Goal: Use online tool/utility: Utilize a website feature to perform a specific function

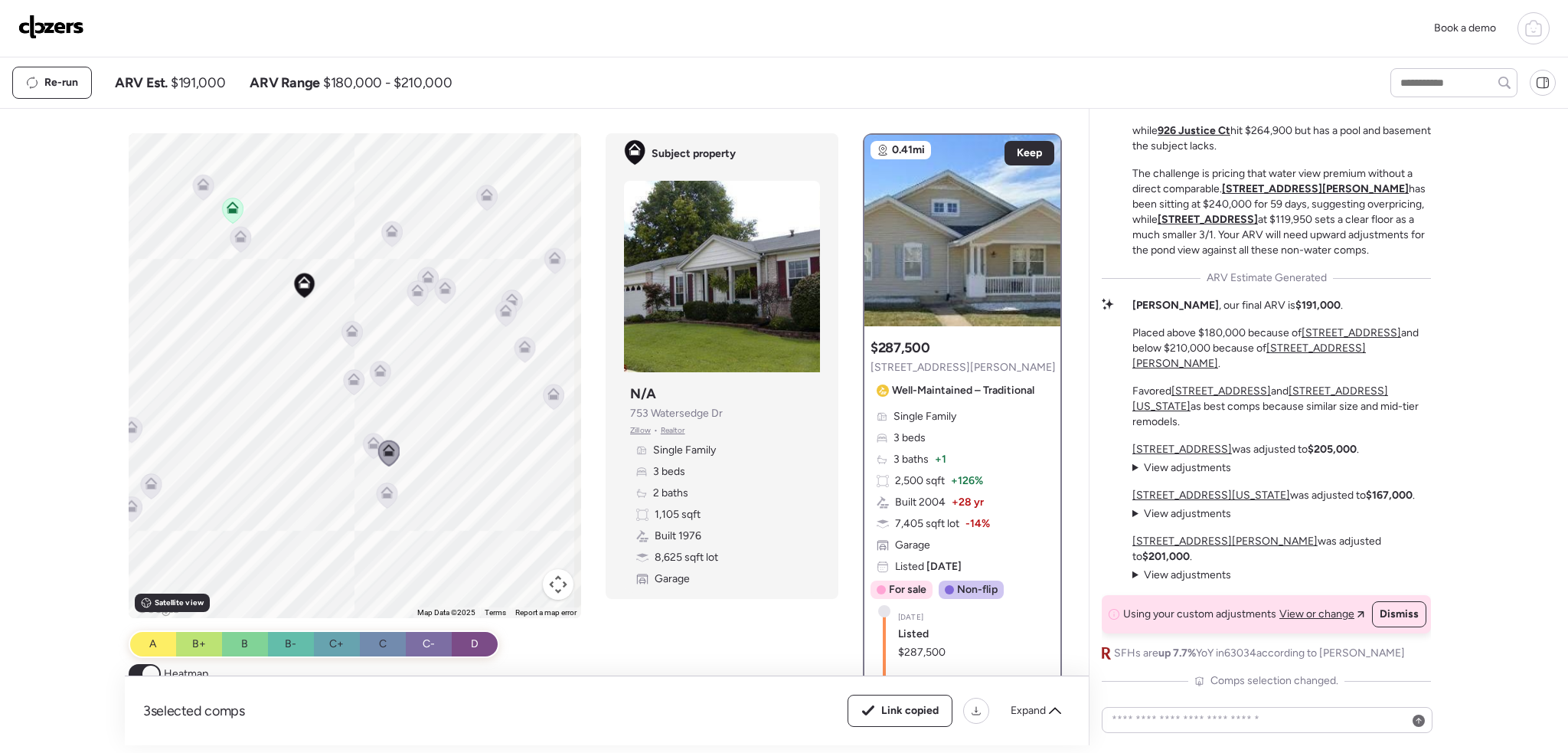
scroll to position [-44, 0]
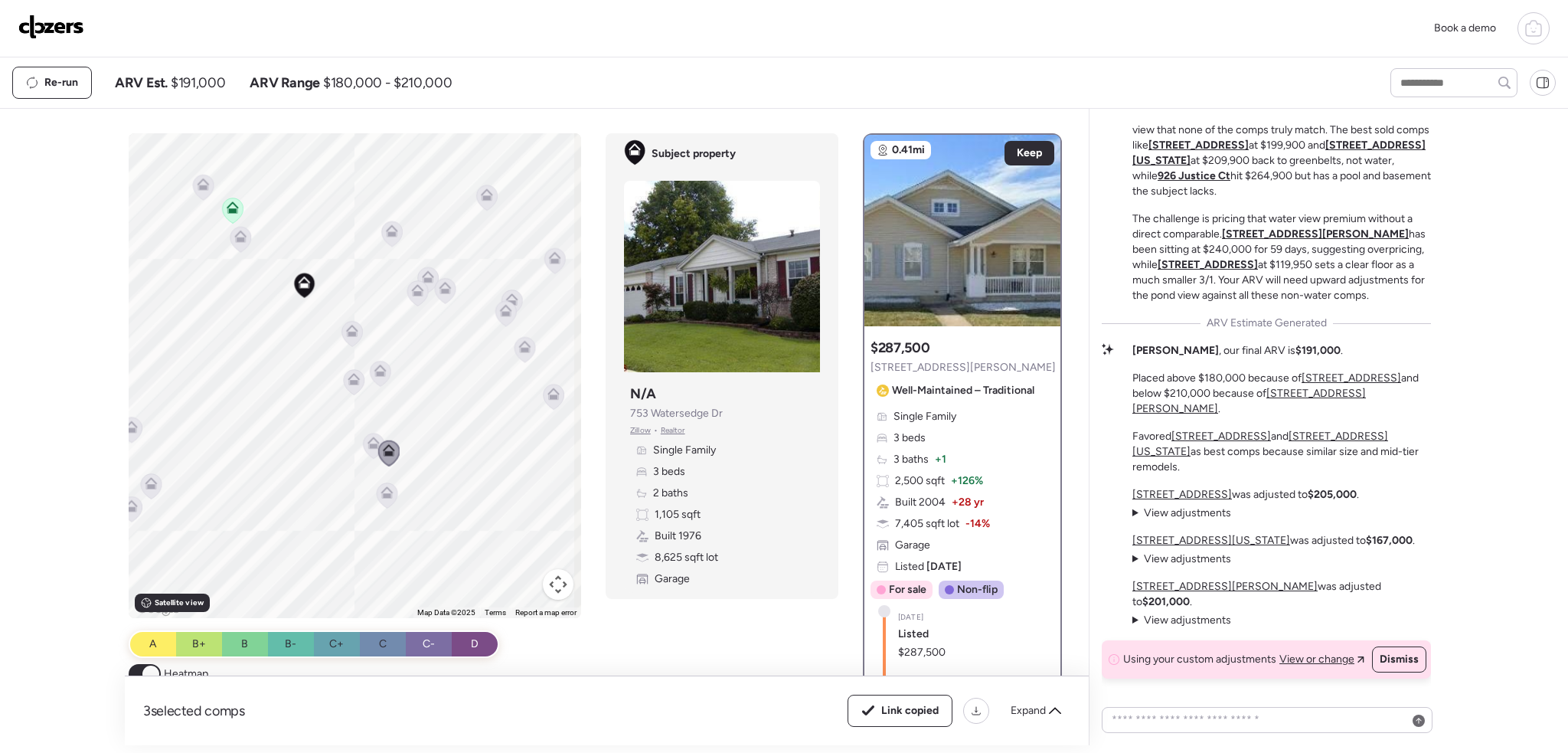
click at [60, 25] on img at bounding box center [51, 27] width 66 height 25
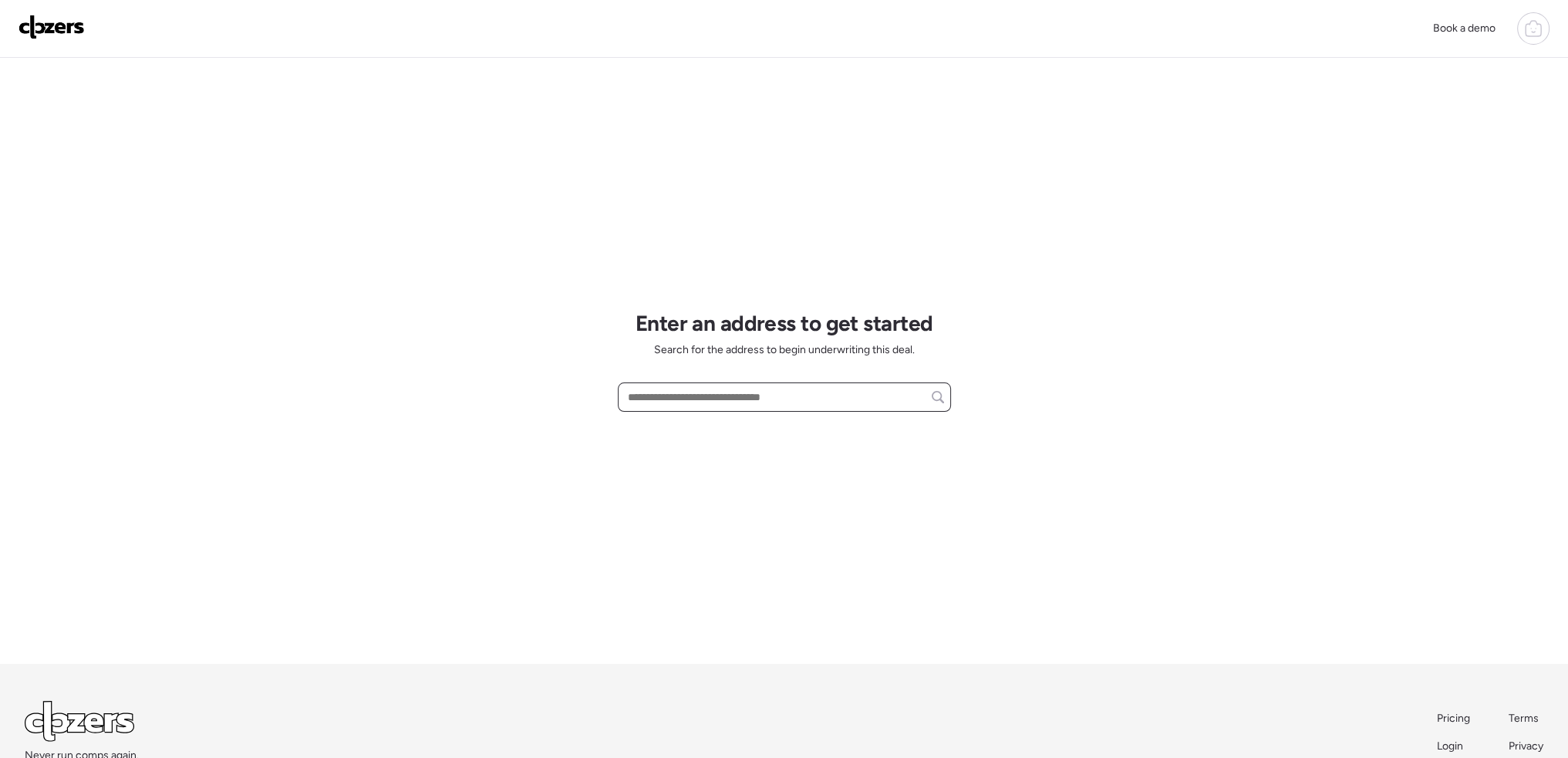
click at [678, 403] on input "text" at bounding box center [784, 396] width 319 height 21
paste input "**********"
click at [693, 422] on span "[STREET_ADDRESS][PERSON_NAME]" at bounding box center [716, 425] width 186 height 15
type input "**********"
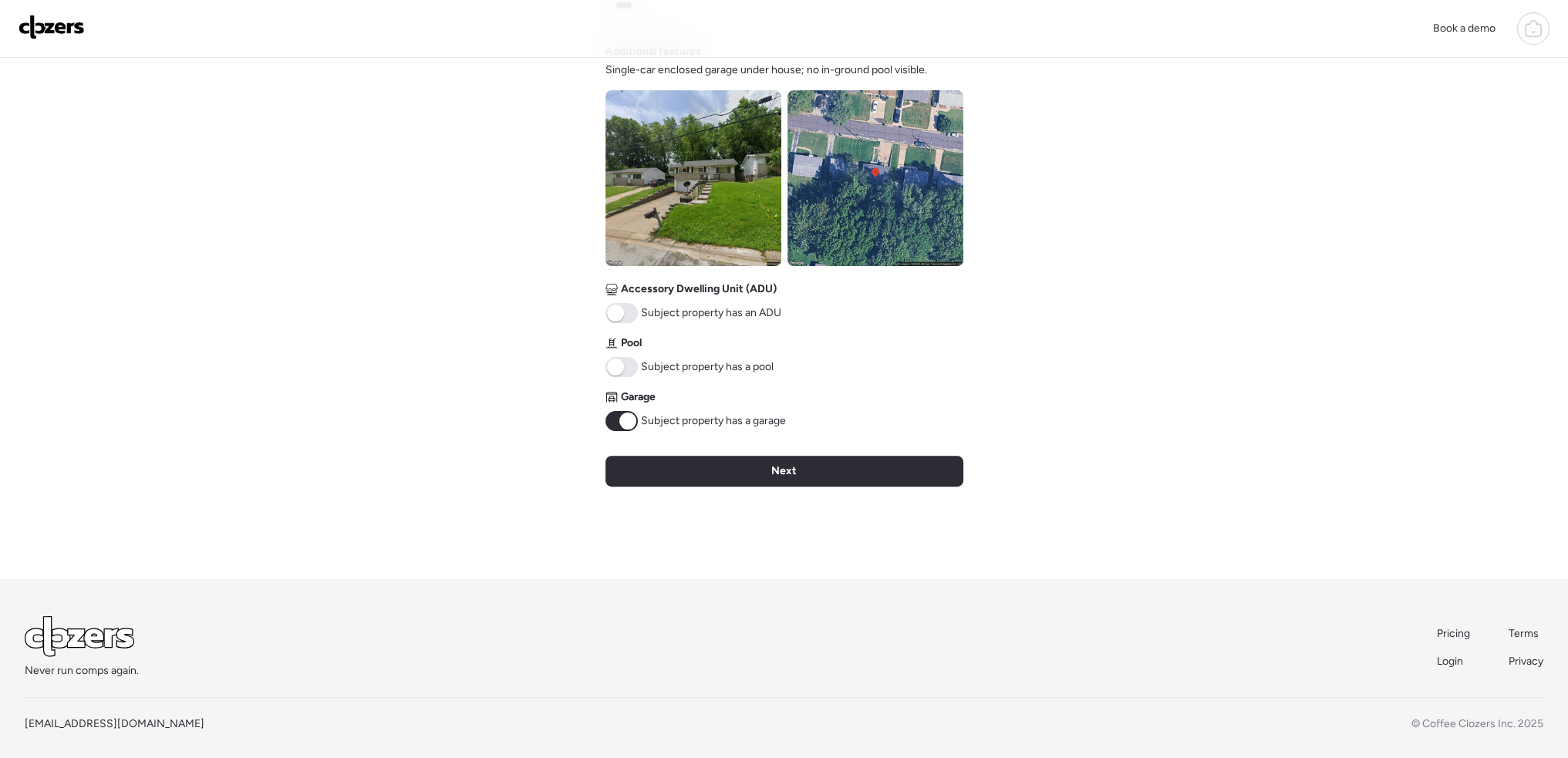
scroll to position [543, 0]
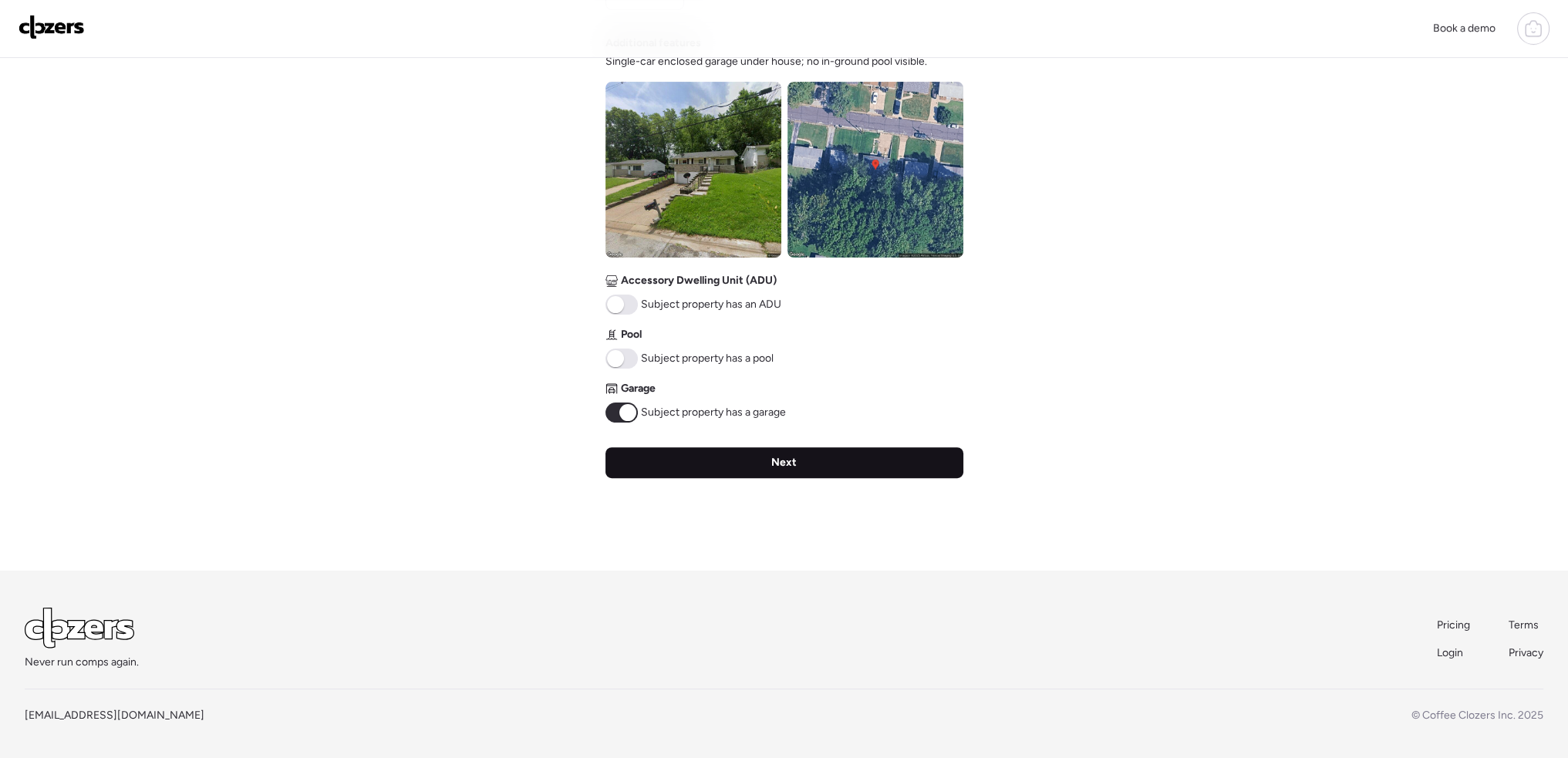
click at [774, 465] on span "Next" at bounding box center [784, 462] width 25 height 15
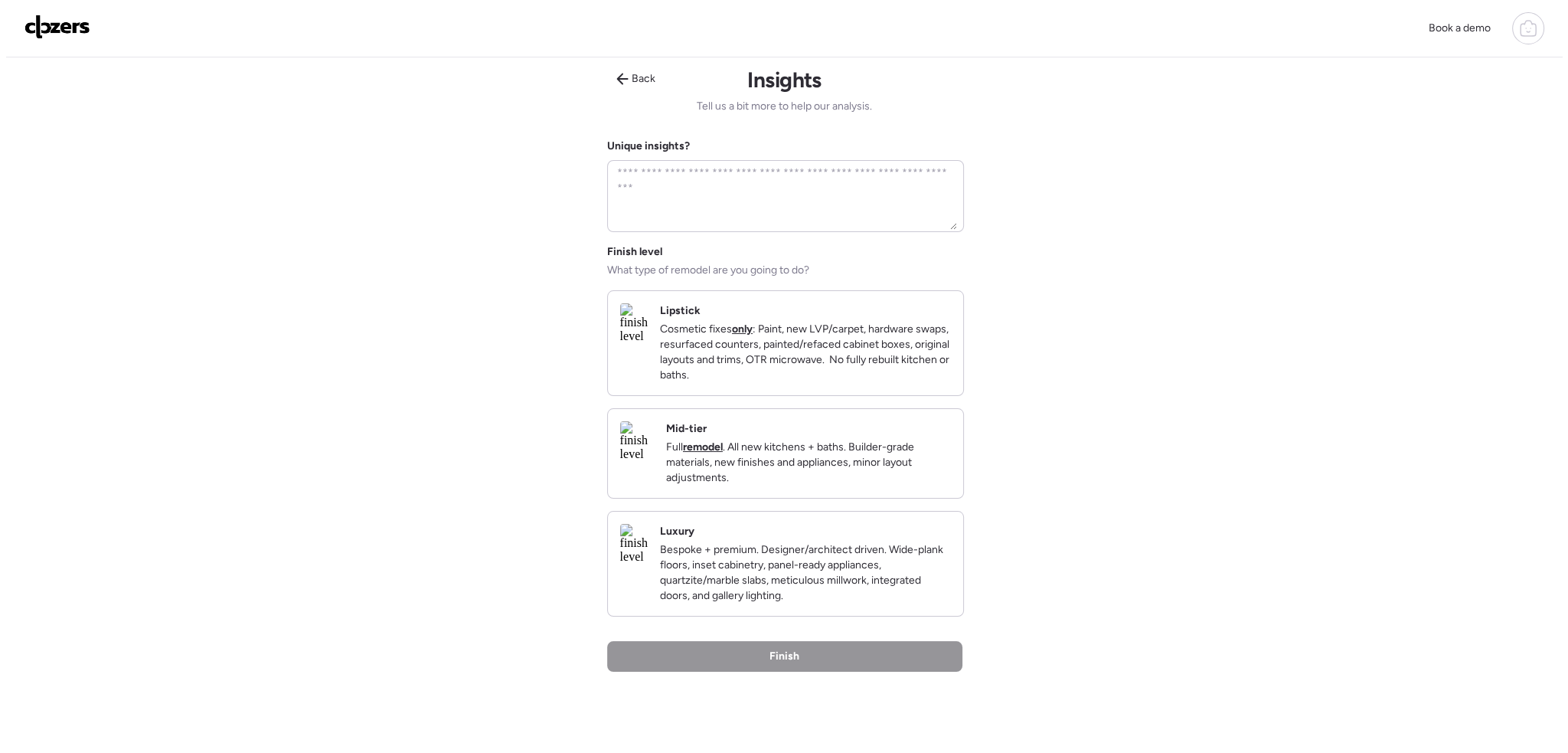
scroll to position [0, 0]
click at [783, 363] on p "Cosmetic fixes only : Paint, new LVP/carpet, hardware swaps, resurfaced counter…" at bounding box center [799, 355] width 291 height 61
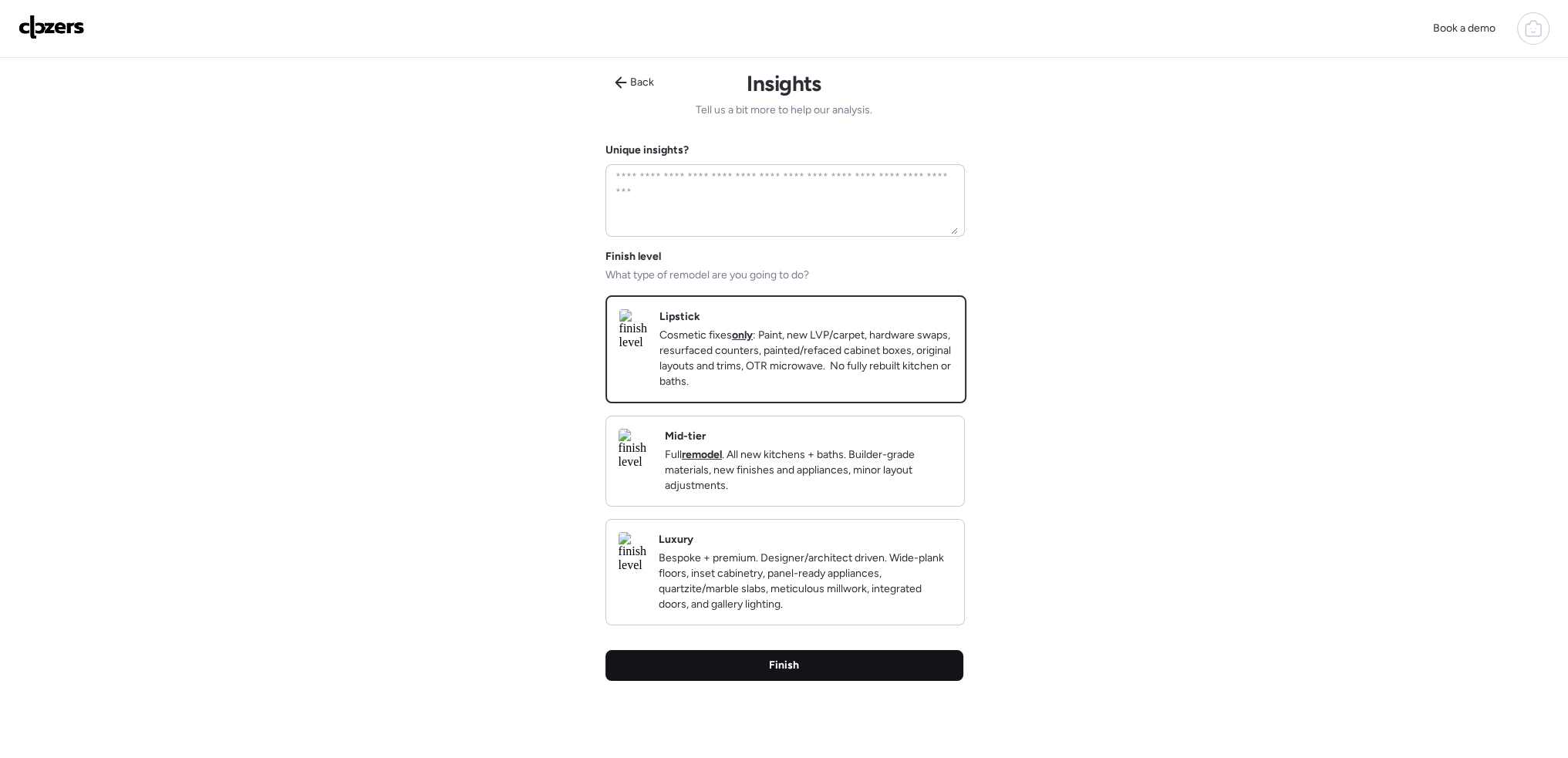
click at [812, 681] on div "Finish" at bounding box center [784, 665] width 358 height 31
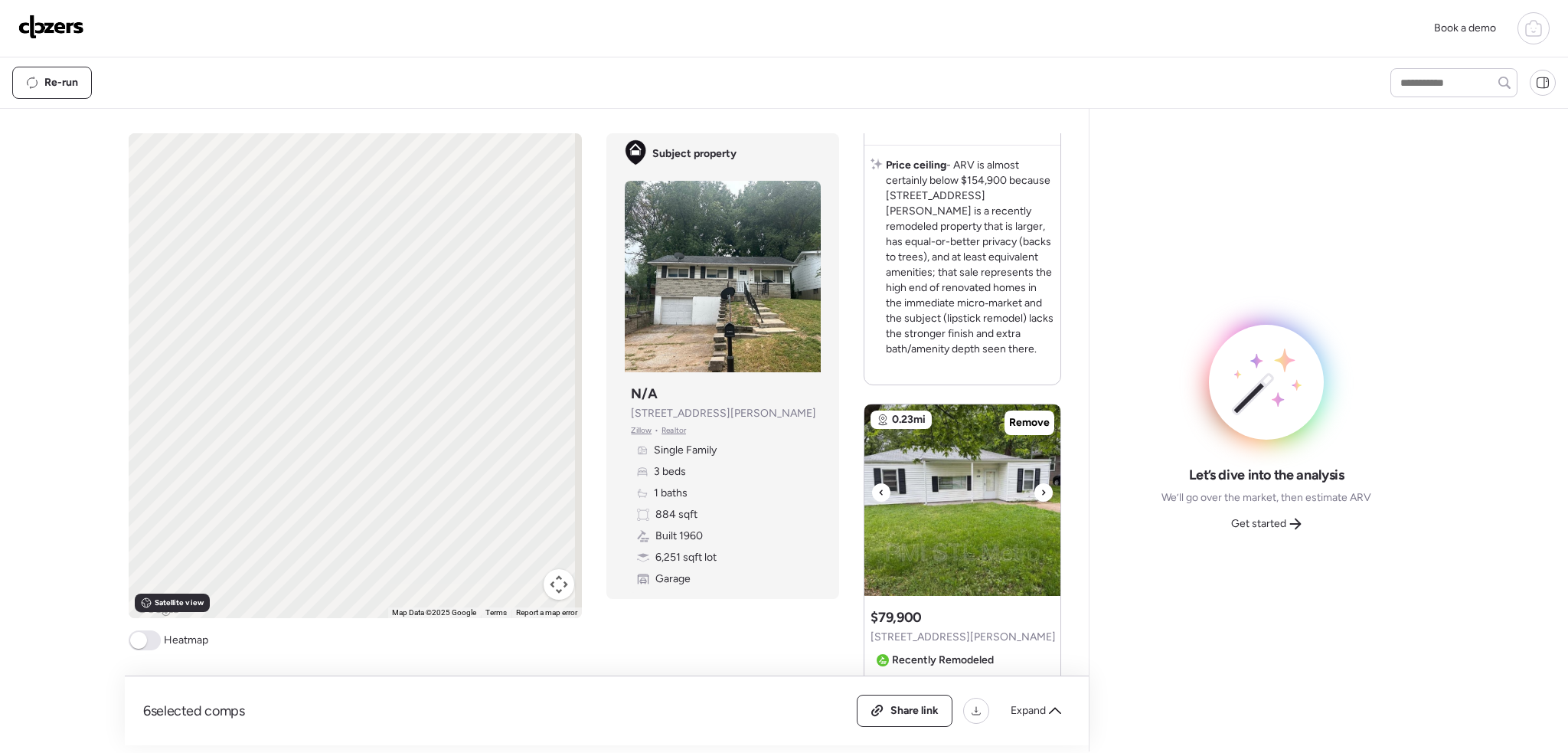
scroll to position [2067, 0]
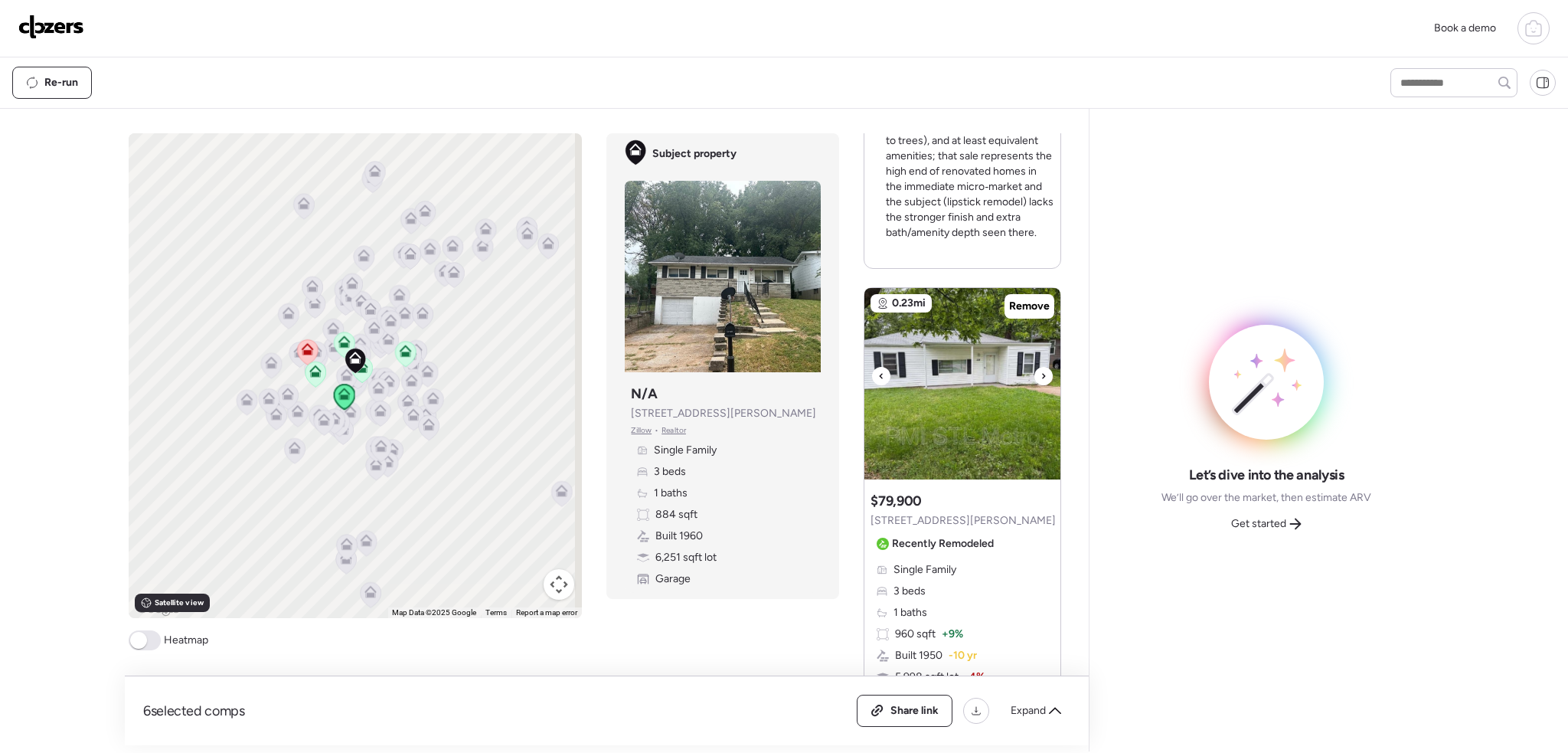
click at [1042, 373] on icon at bounding box center [1043, 376] width 3 height 6
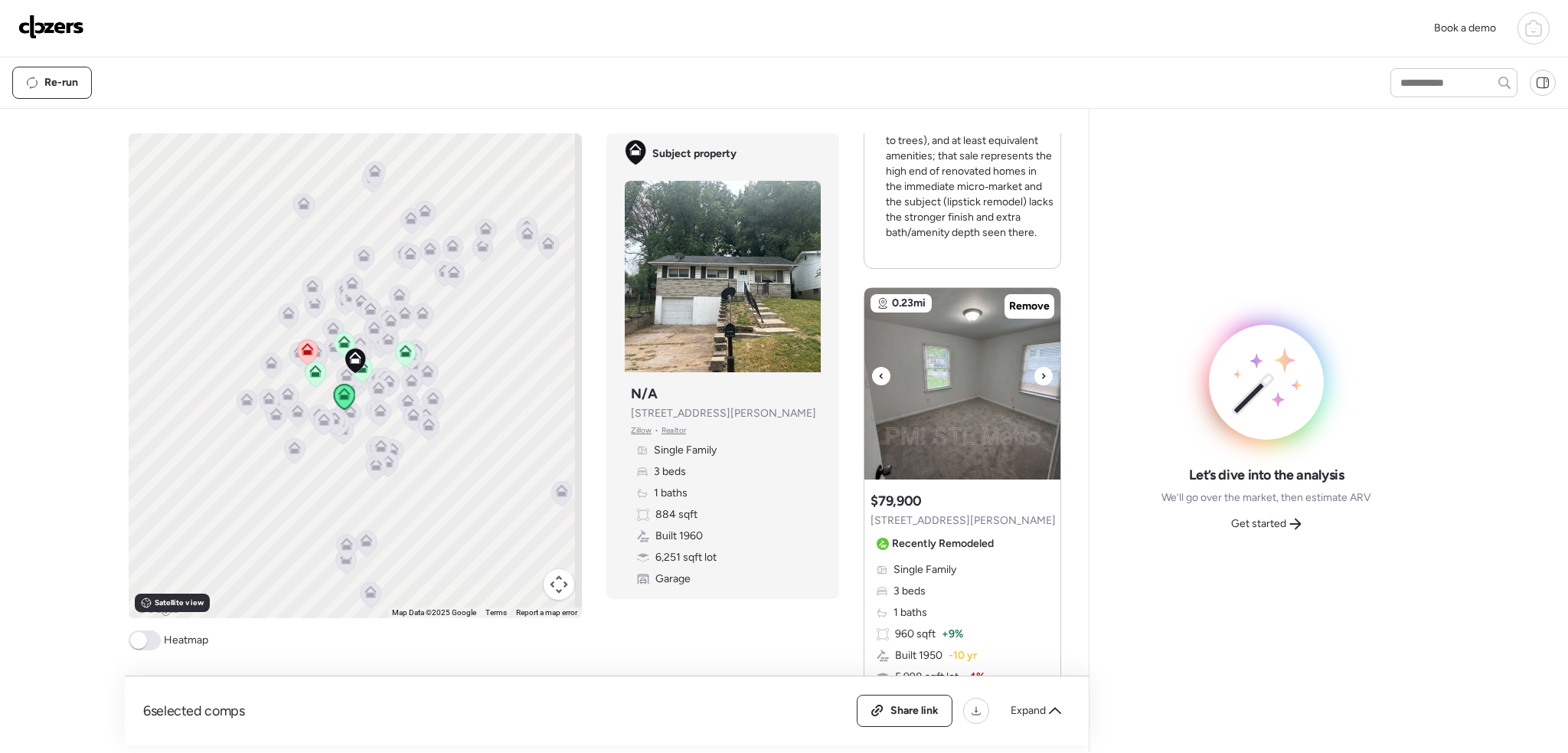
click at [1042, 373] on icon at bounding box center [1043, 376] width 3 height 6
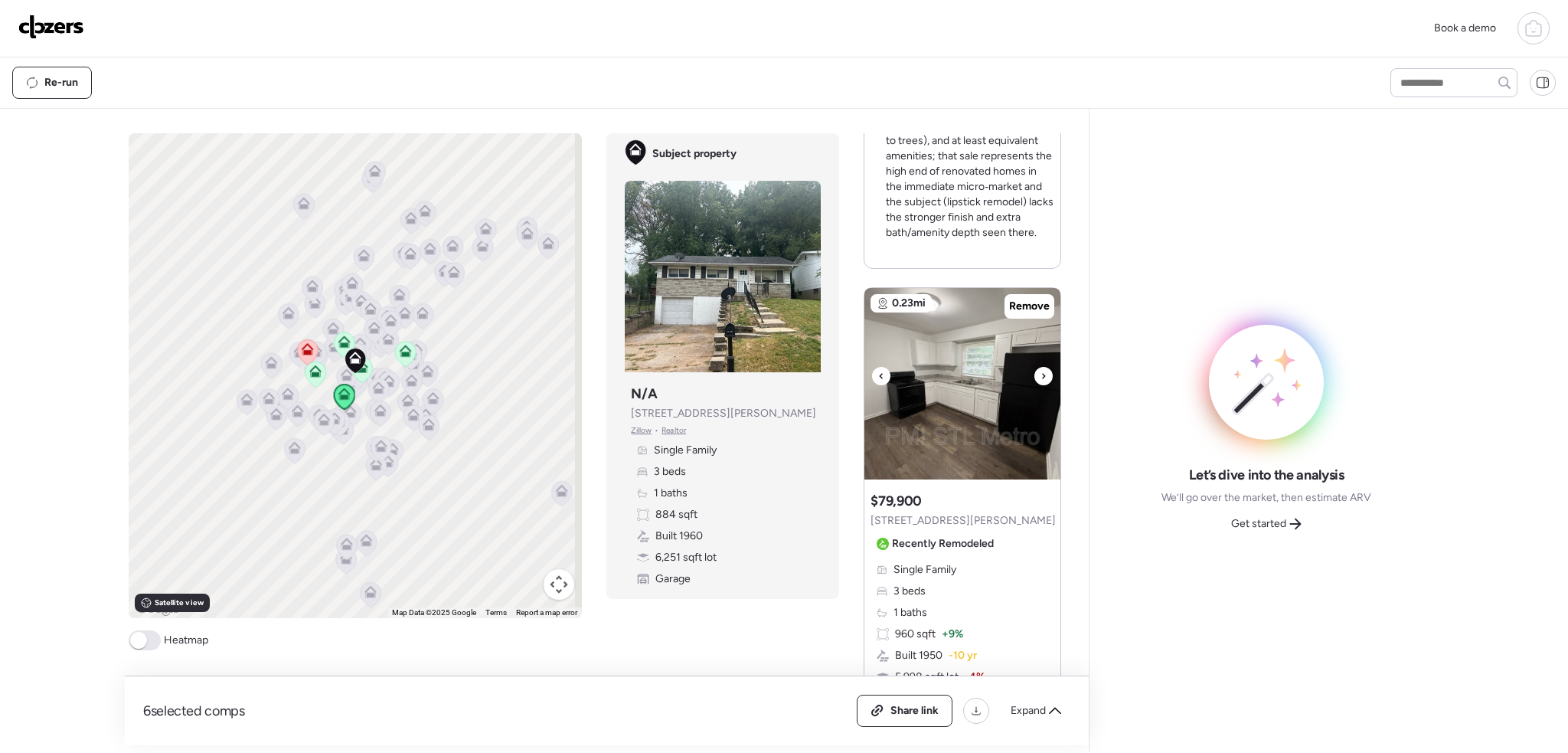
click at [1042, 373] on icon at bounding box center [1043, 376] width 3 height 6
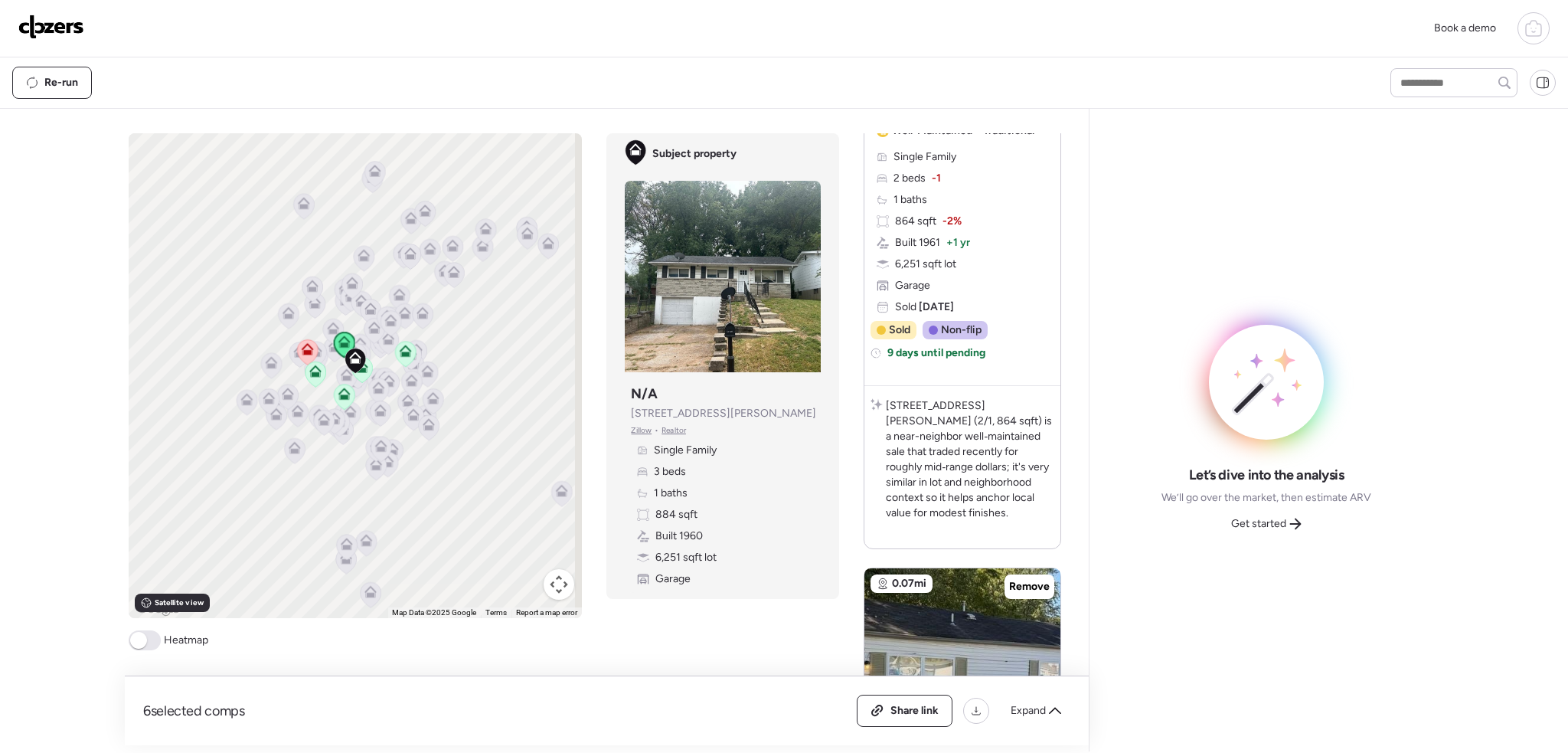
scroll to position [0, 0]
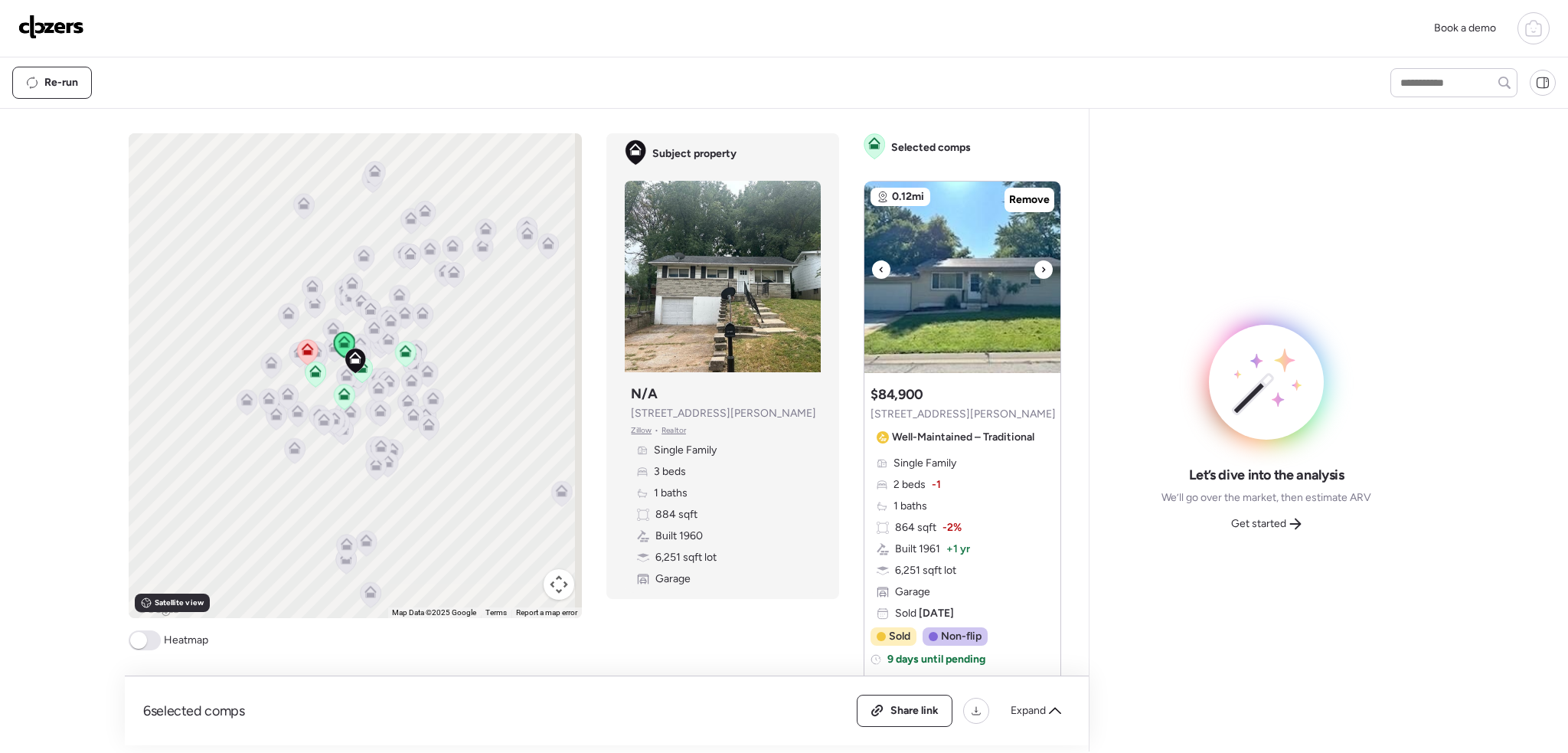
click at [1040, 262] on icon at bounding box center [1043, 269] width 6 height 18
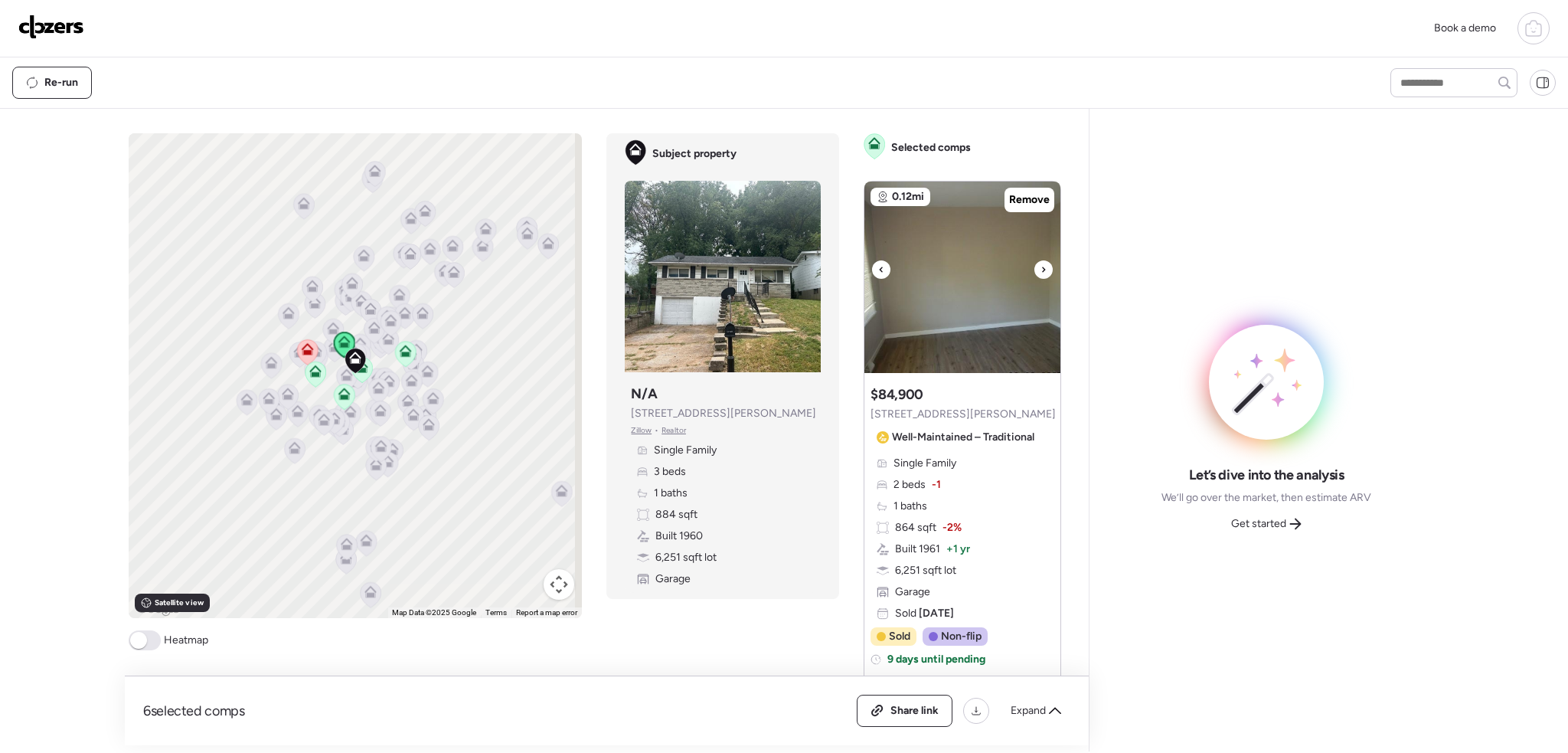
click at [1040, 265] on icon at bounding box center [1043, 269] width 6 height 18
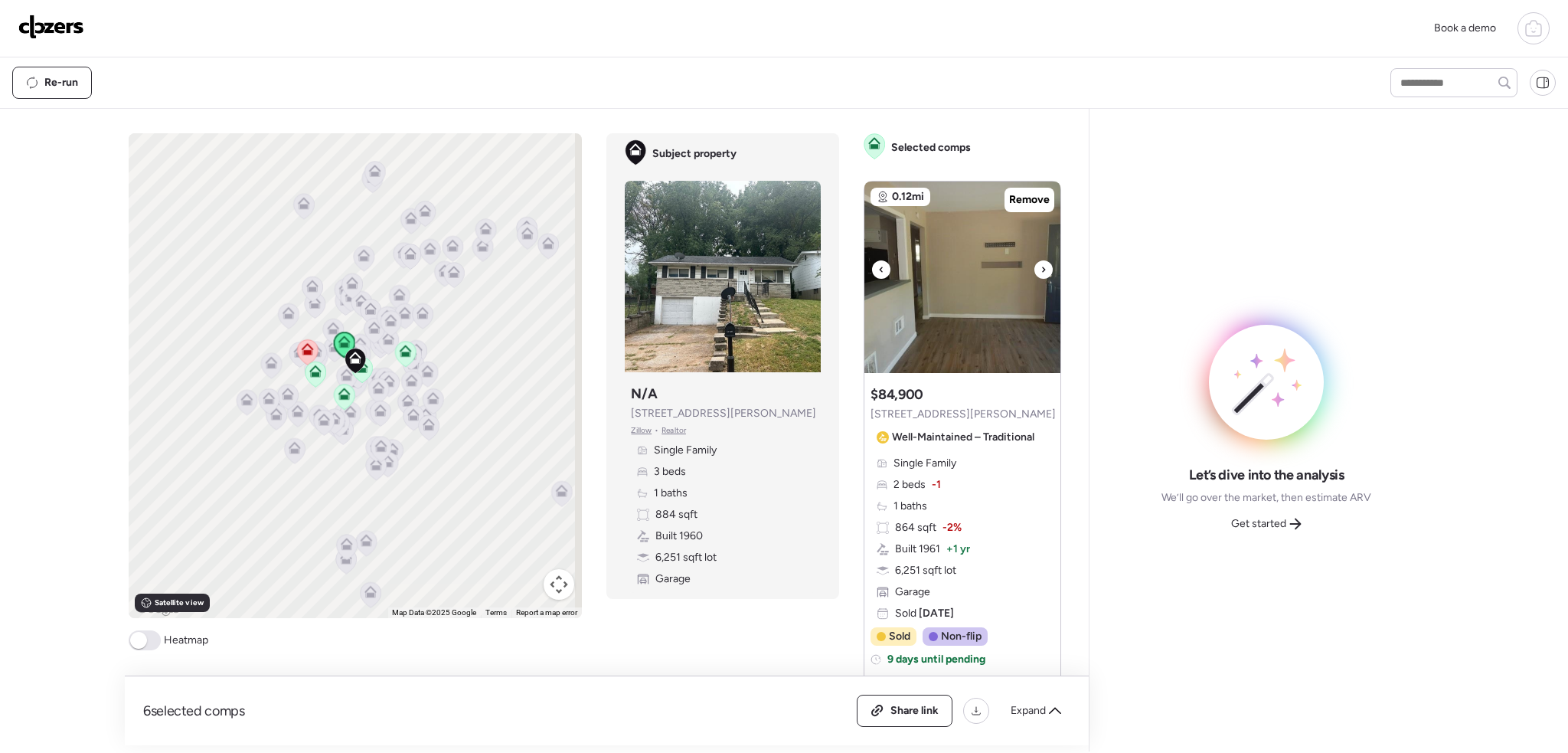
click at [1040, 267] on icon at bounding box center [1043, 269] width 6 height 18
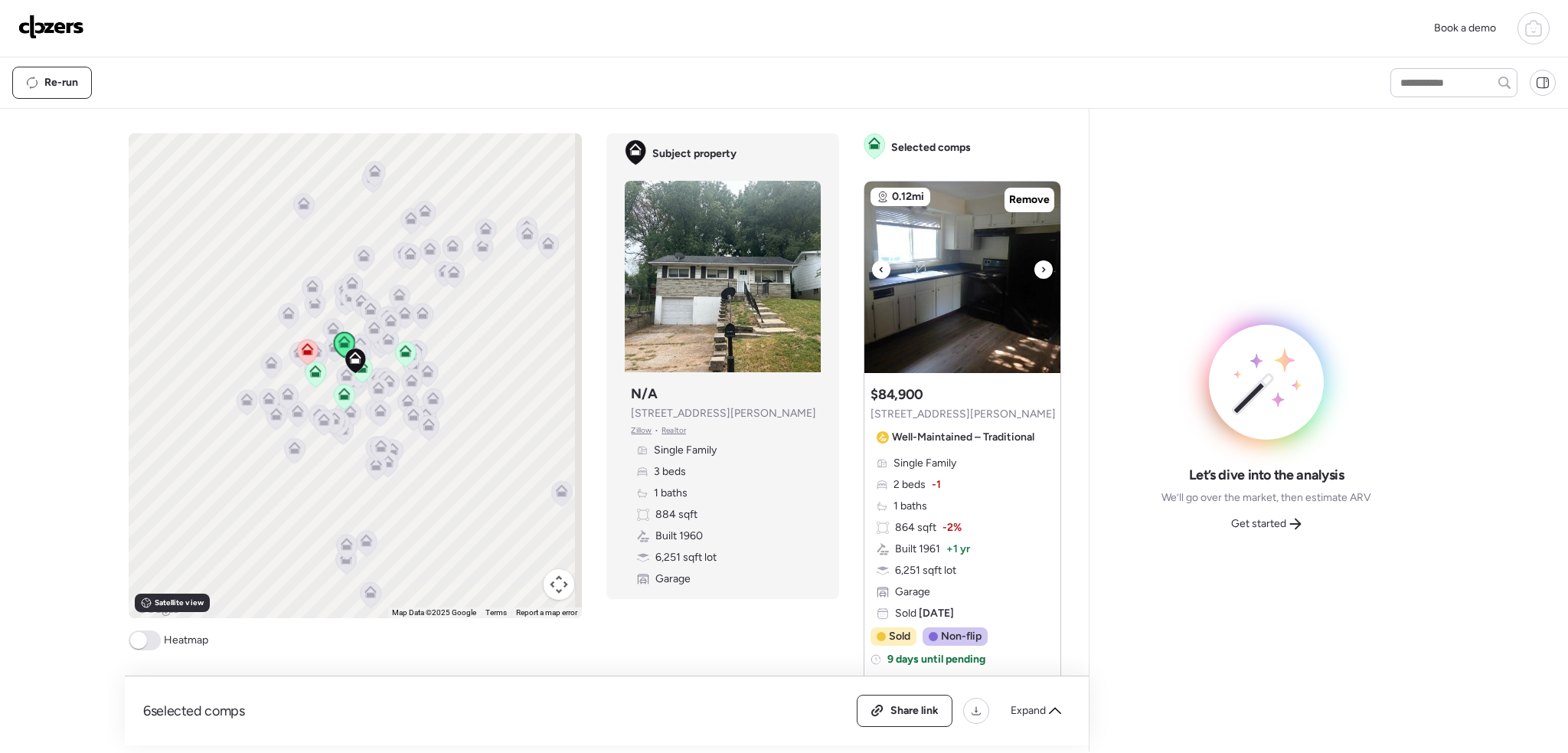
click at [1040, 268] on icon at bounding box center [1043, 269] width 6 height 18
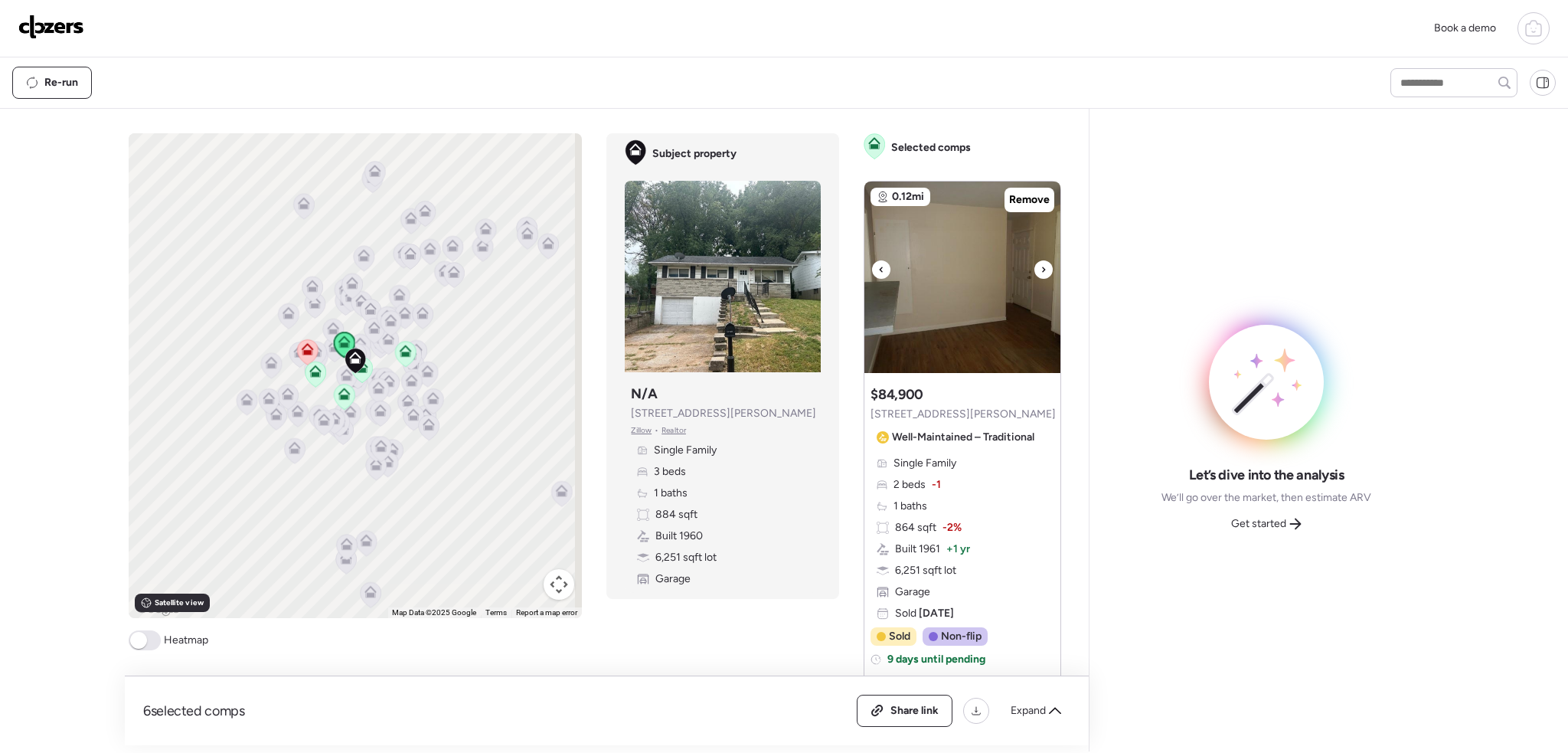
click at [1040, 268] on icon at bounding box center [1043, 269] width 6 height 18
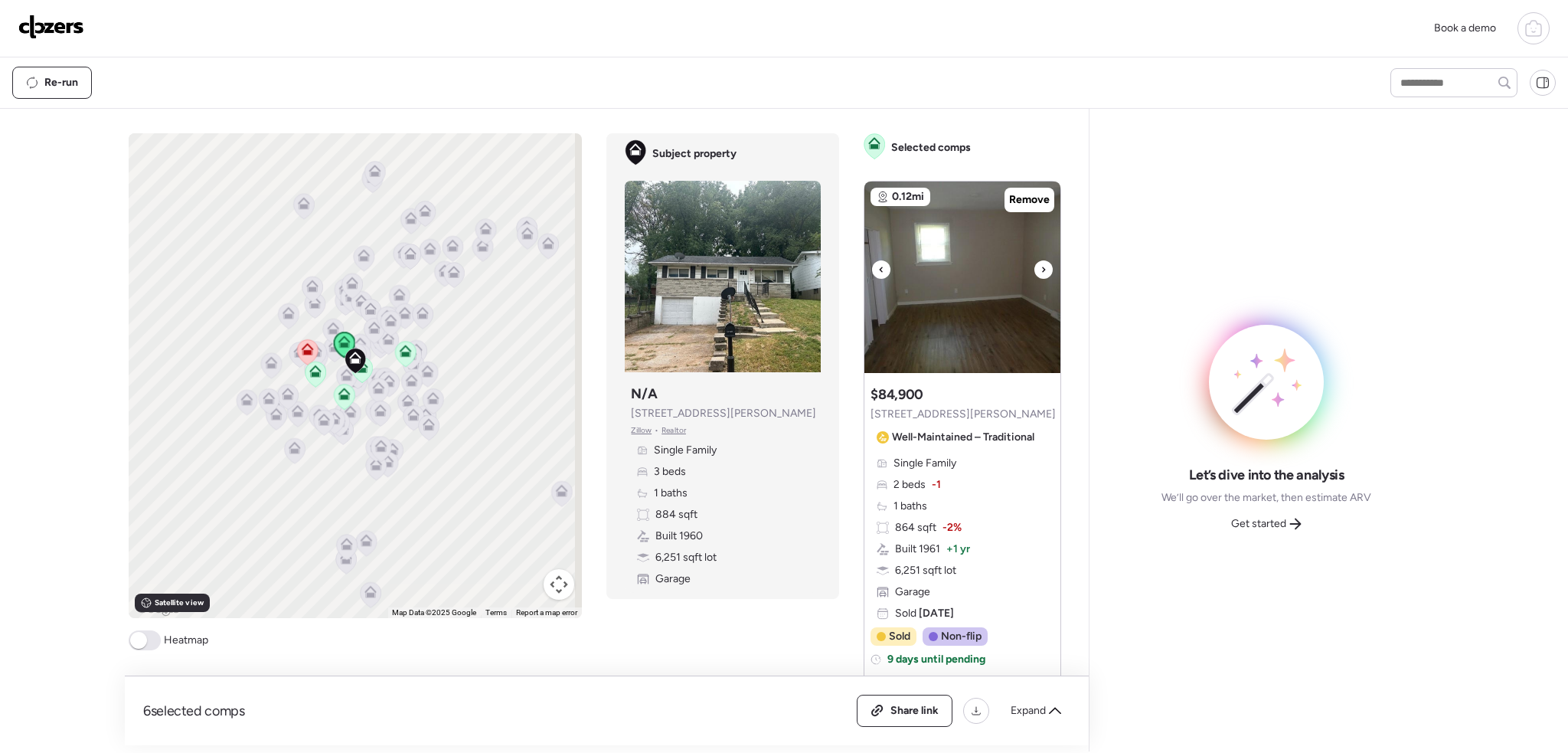
click at [1040, 268] on icon at bounding box center [1043, 269] width 6 height 18
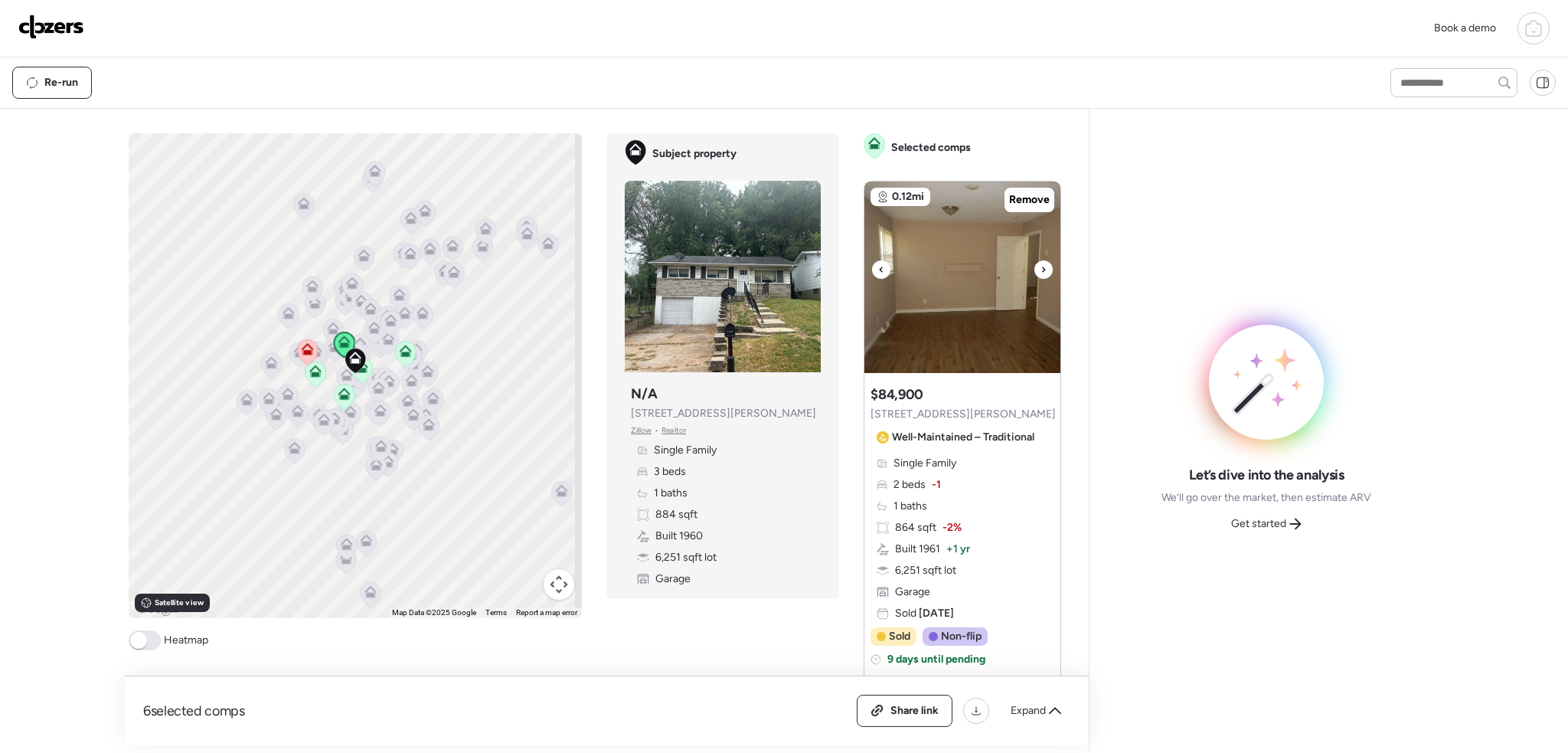
click at [1040, 268] on icon at bounding box center [1043, 269] width 6 height 18
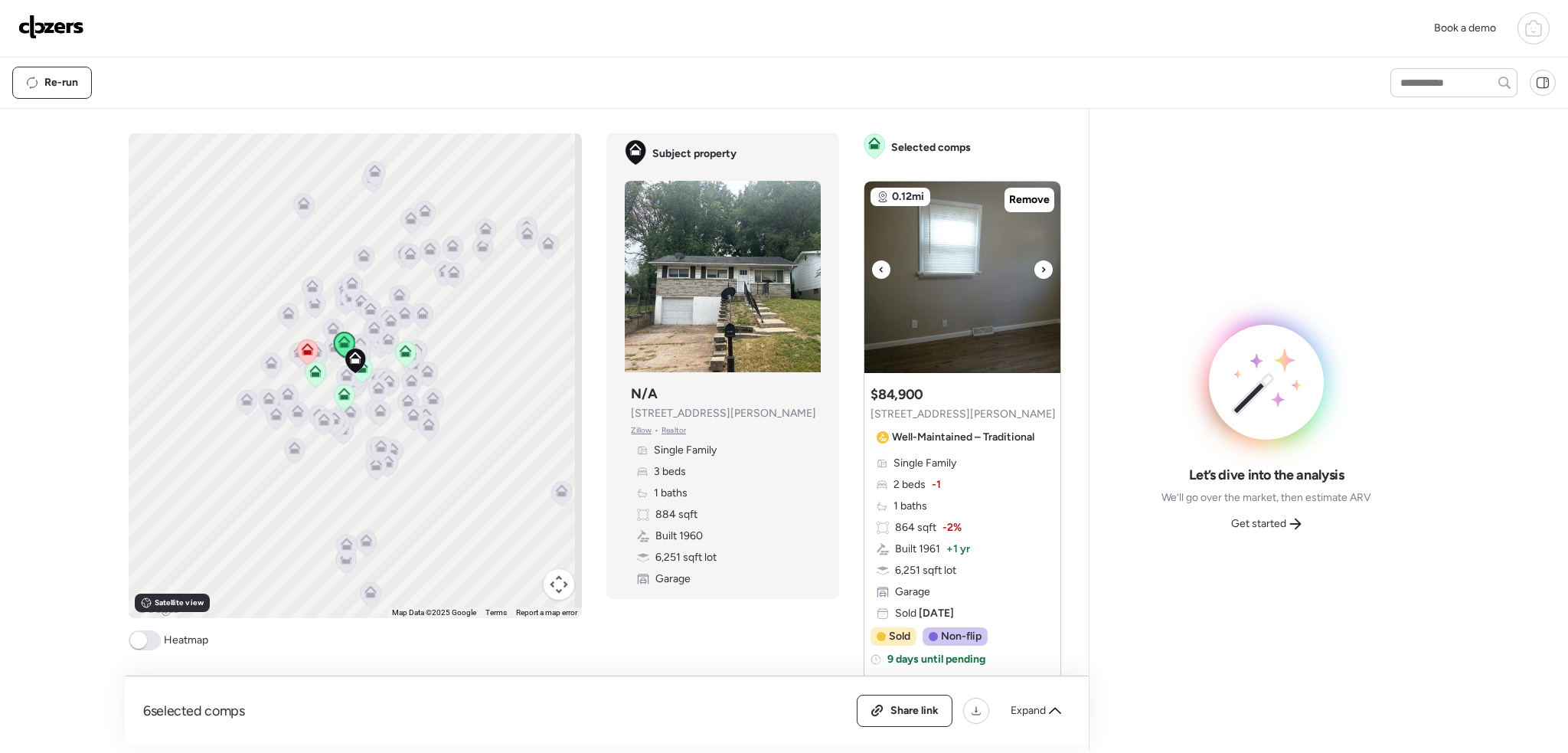
click at [1040, 268] on icon at bounding box center [1043, 269] width 6 height 18
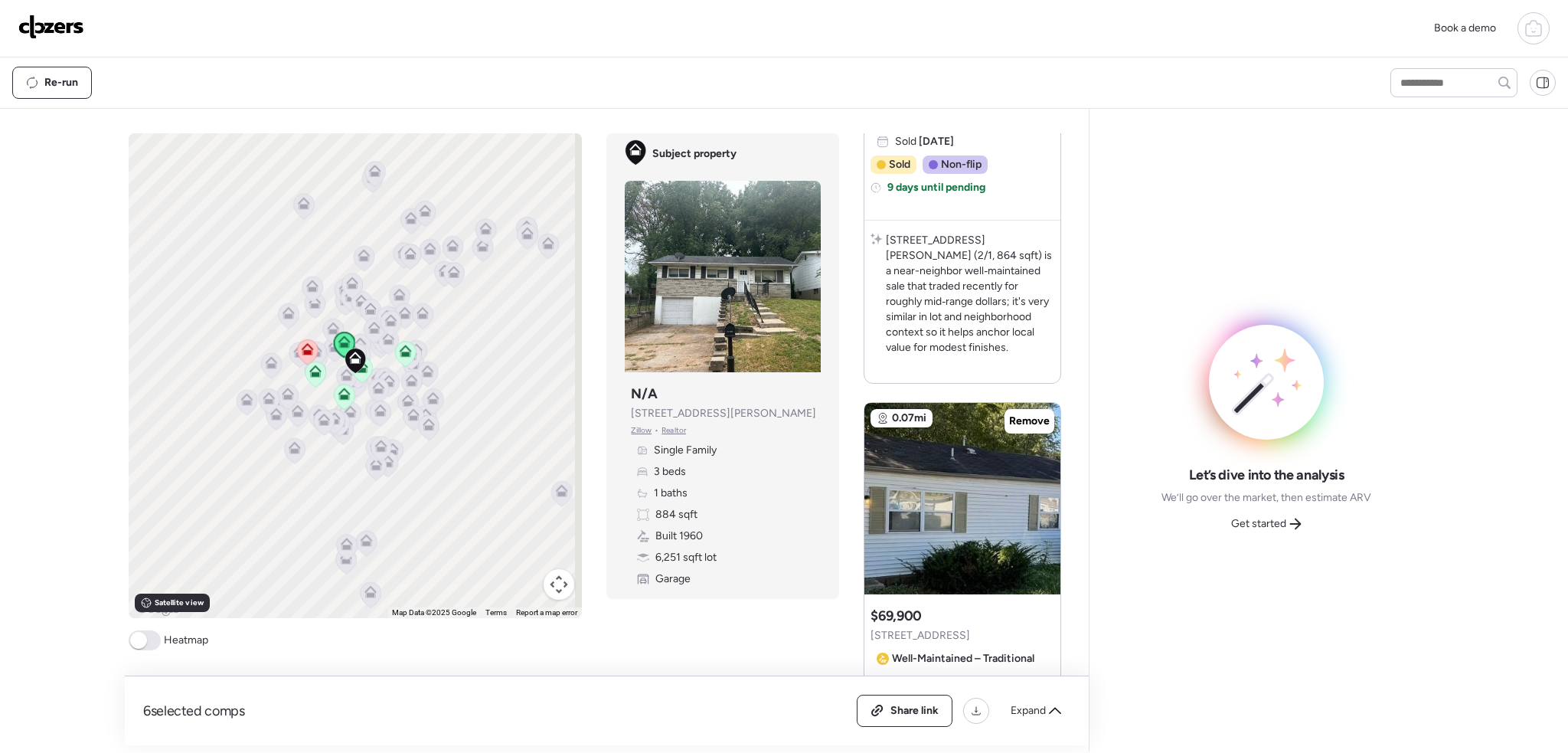
scroll to position [612, 0]
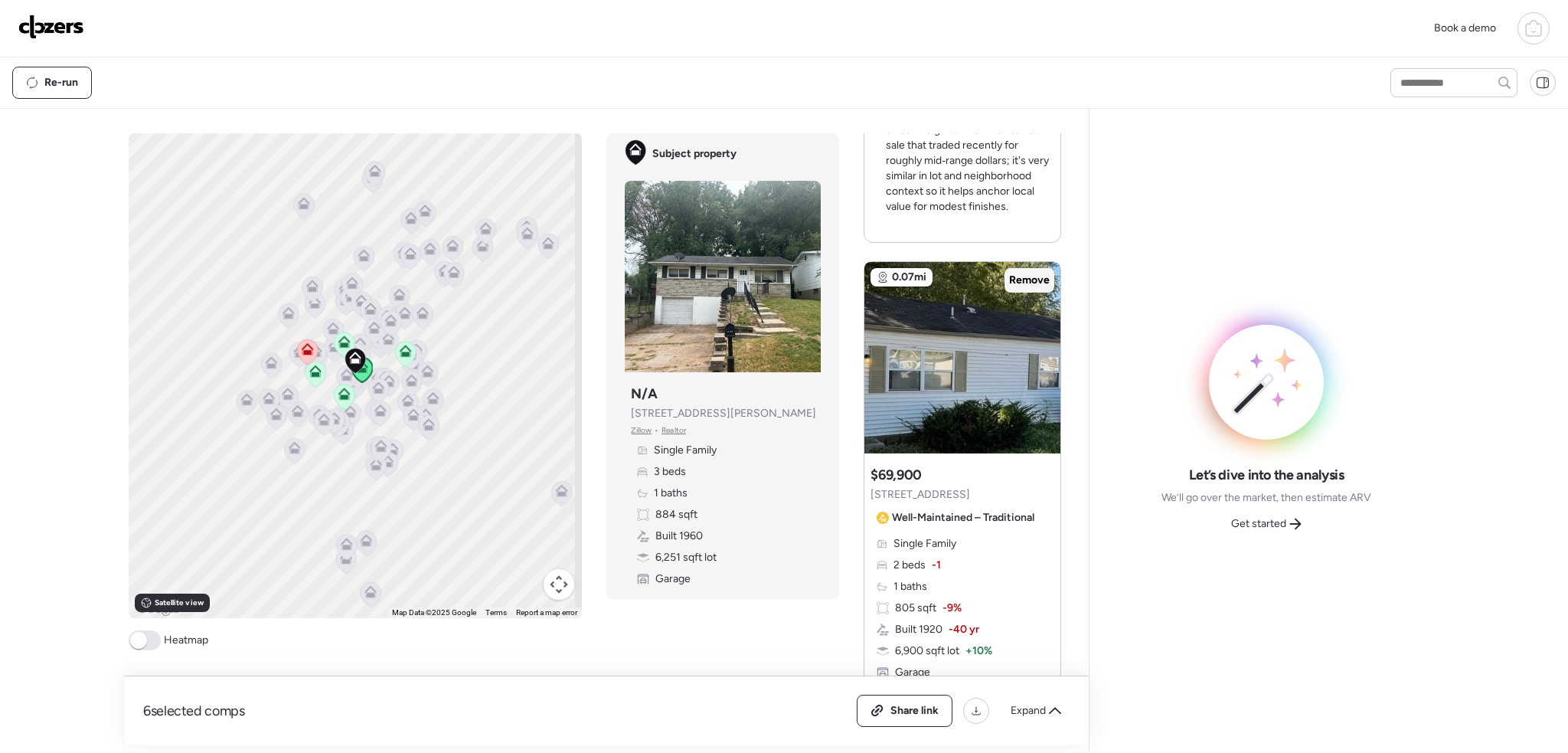
click at [1020, 272] on span "Remove" at bounding box center [1029, 280] width 40 height 15
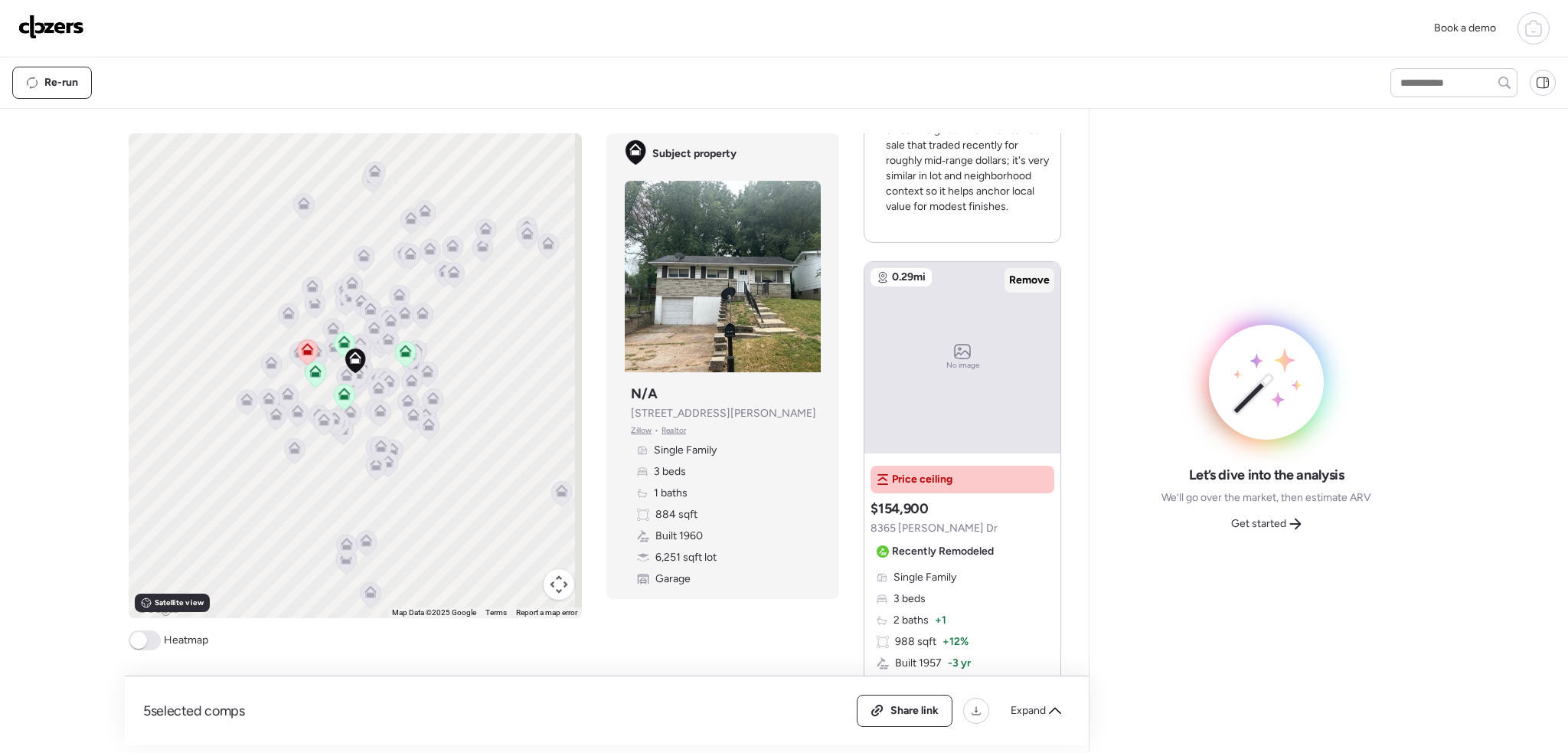
click at [1029, 272] on span "Remove" at bounding box center [1029, 280] width 40 height 15
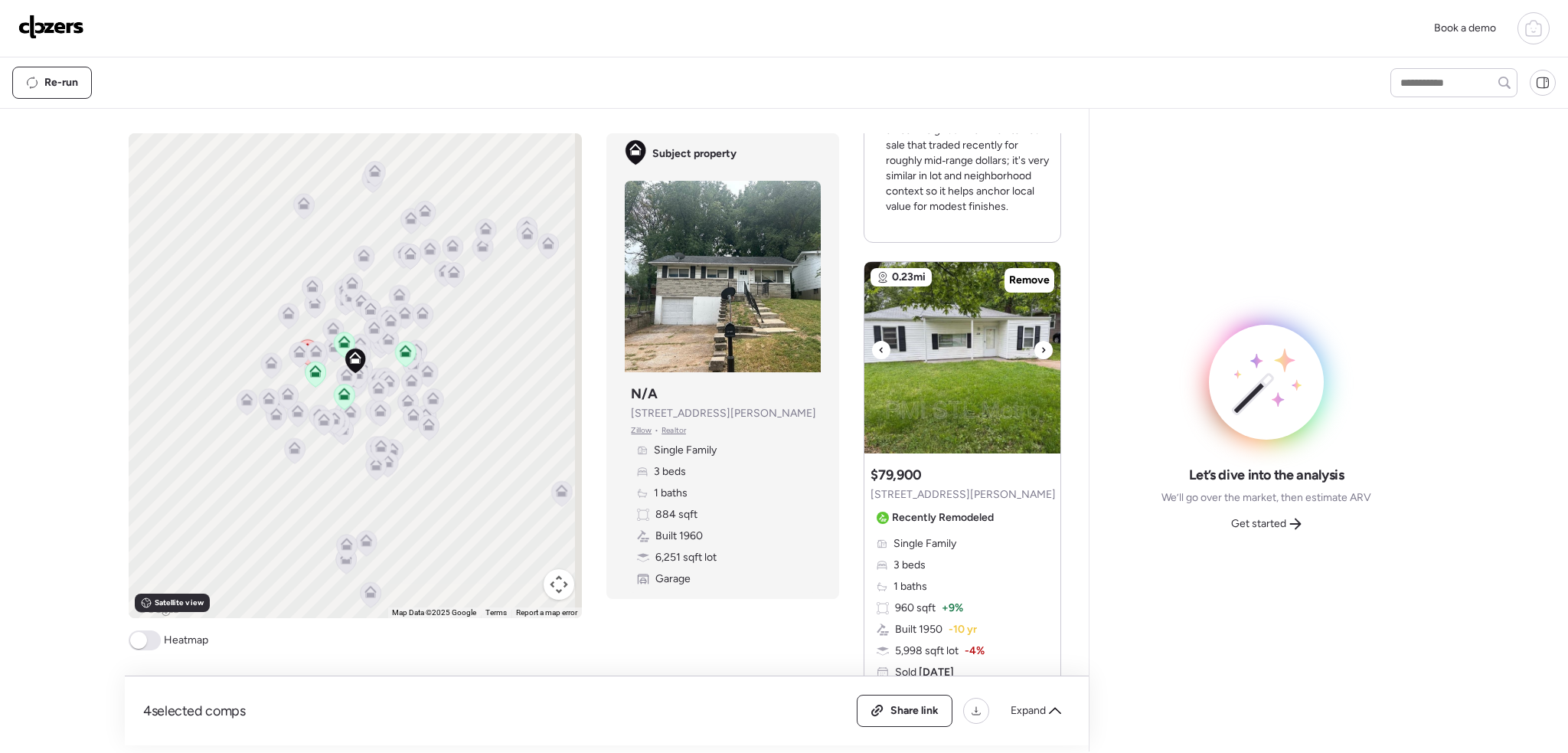
click at [1034, 341] on div at bounding box center [1043, 350] width 18 height 18
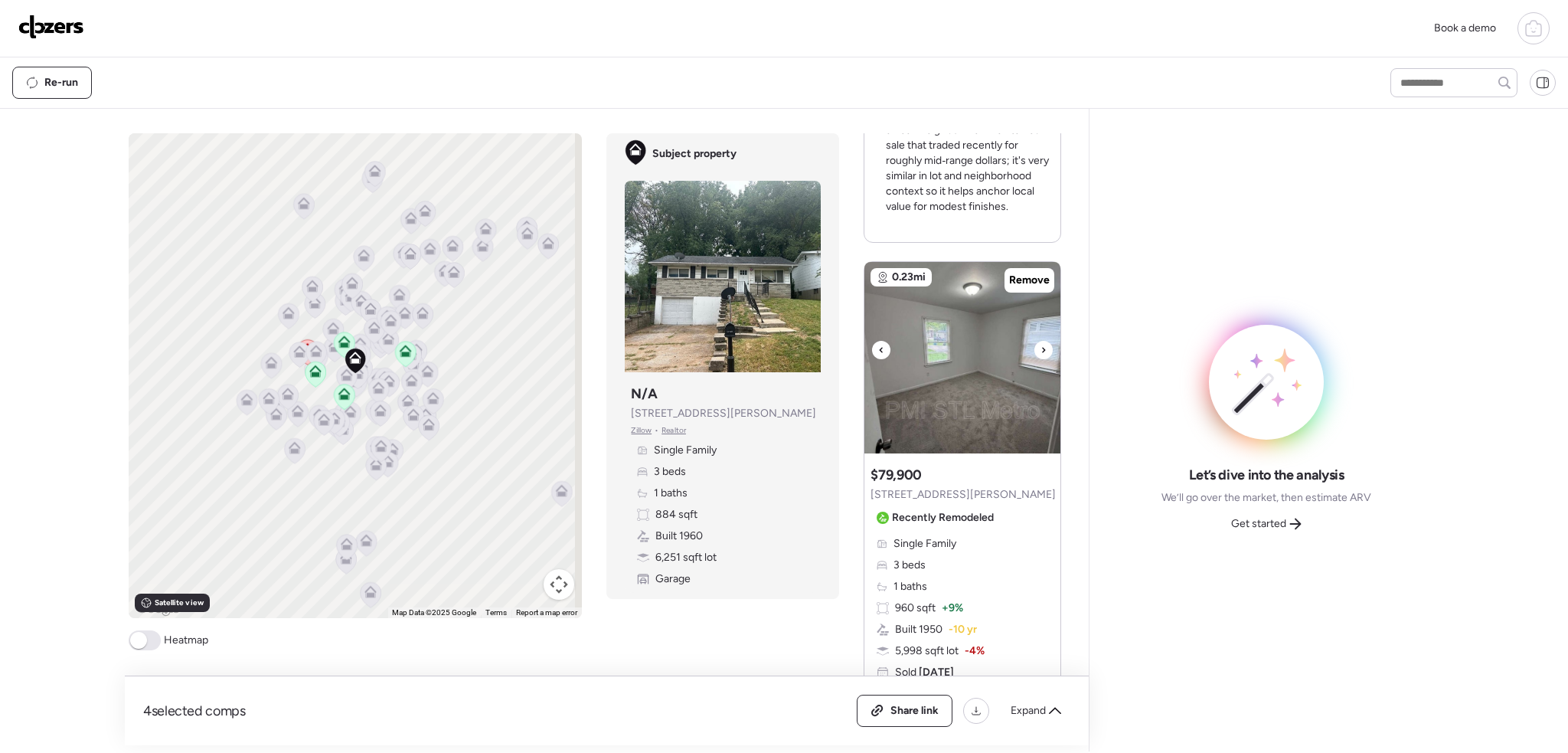
click at [1034, 341] on div at bounding box center [1043, 350] width 18 height 18
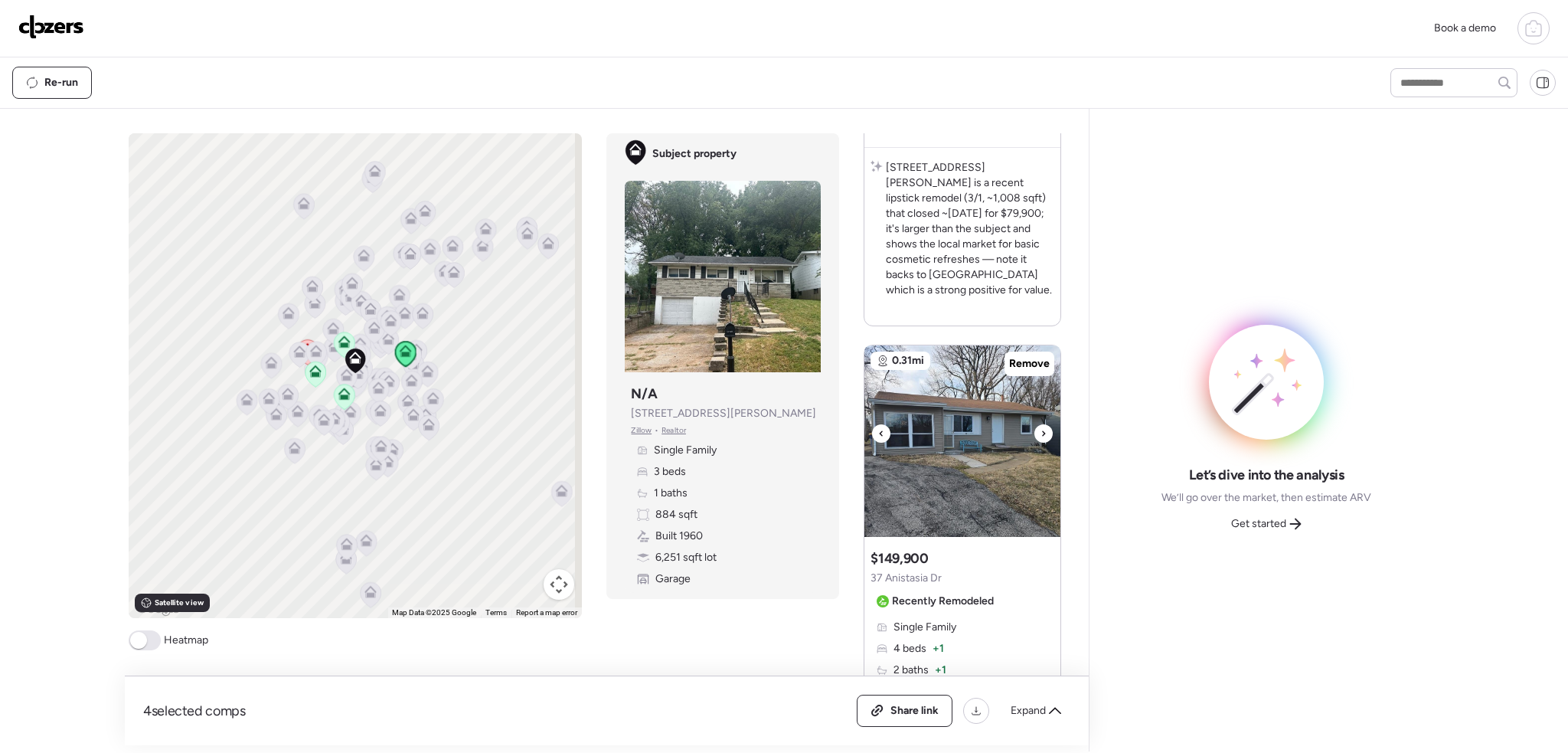
scroll to position [1225, 0]
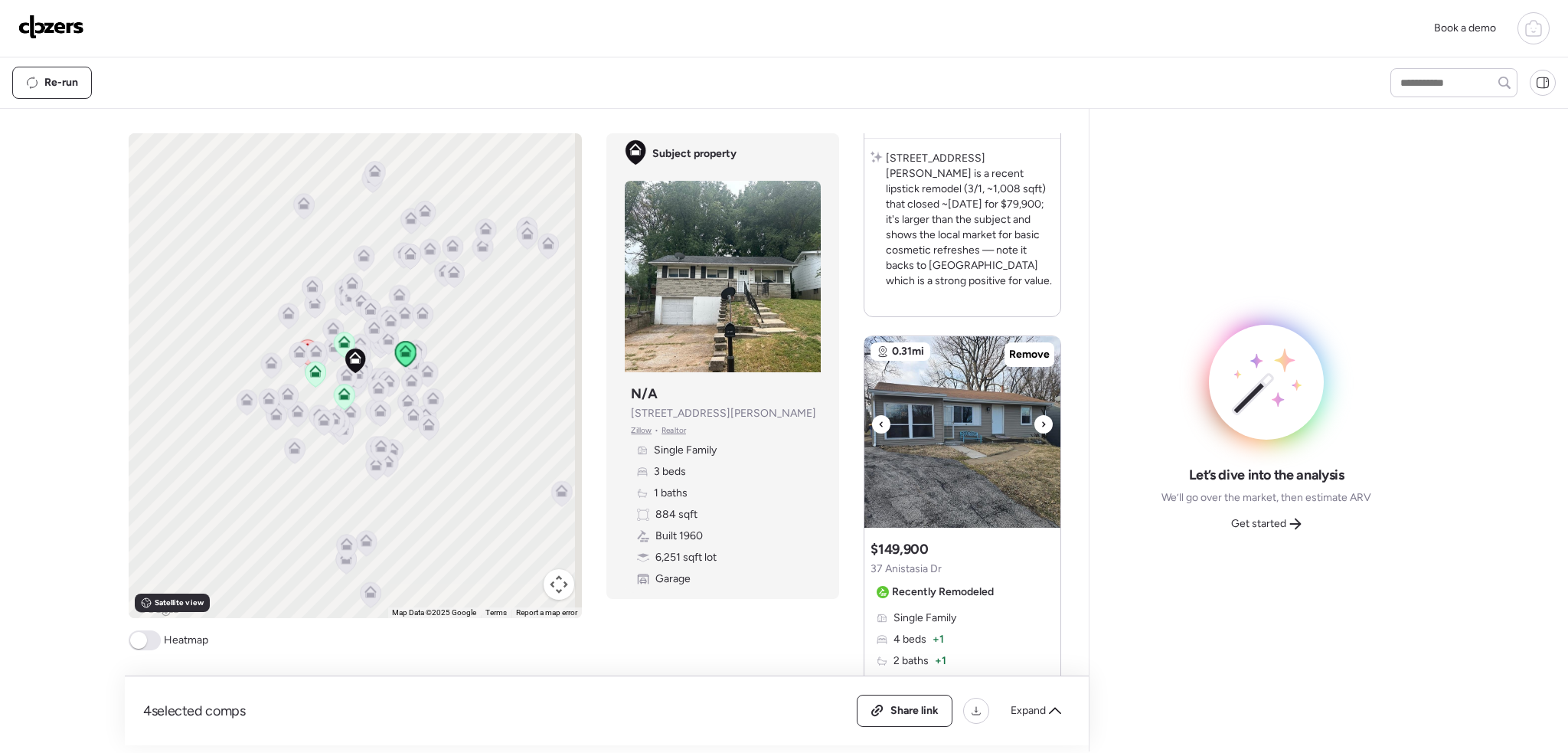
click at [1040, 415] on icon at bounding box center [1043, 423] width 6 height 18
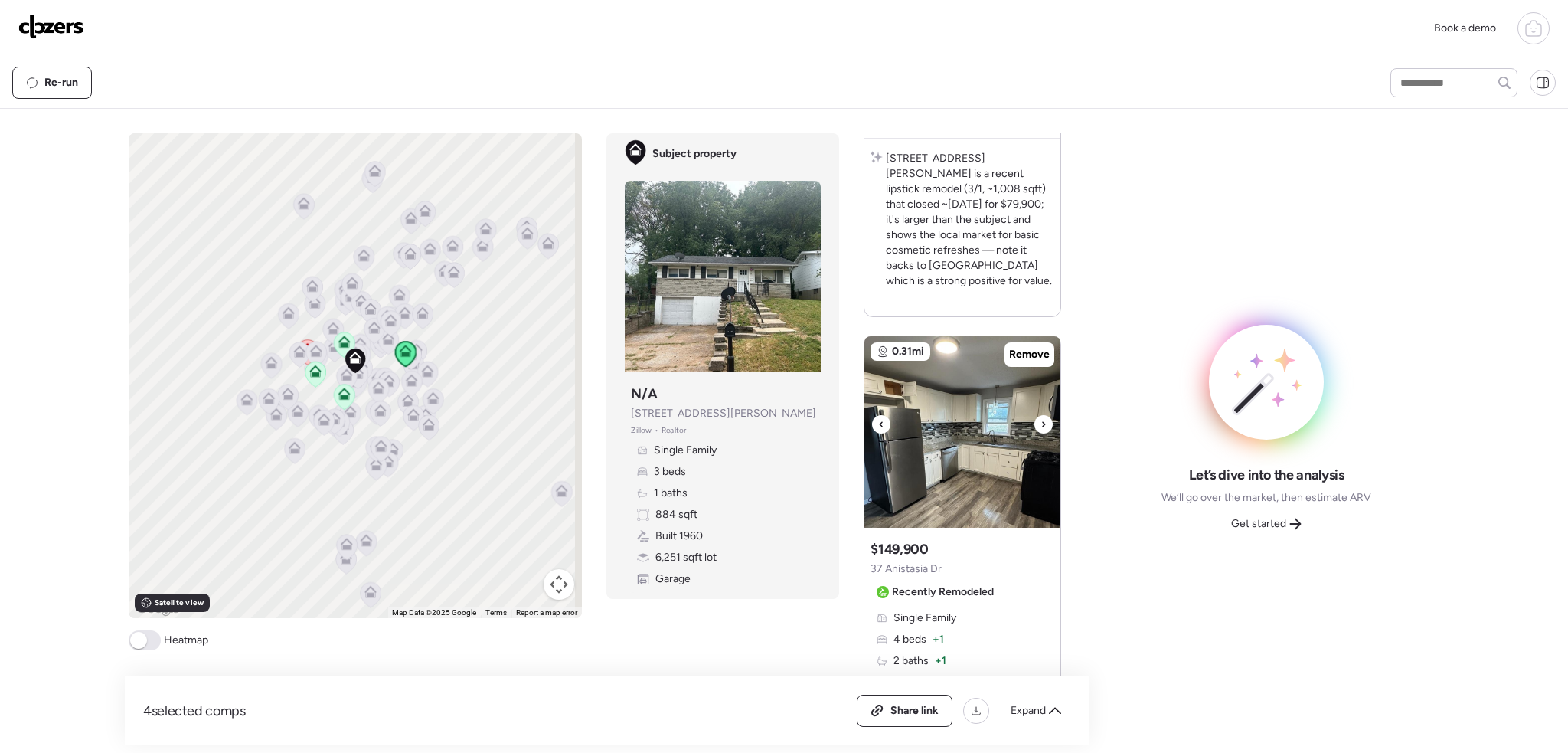
click at [1040, 415] on icon at bounding box center [1043, 423] width 6 height 18
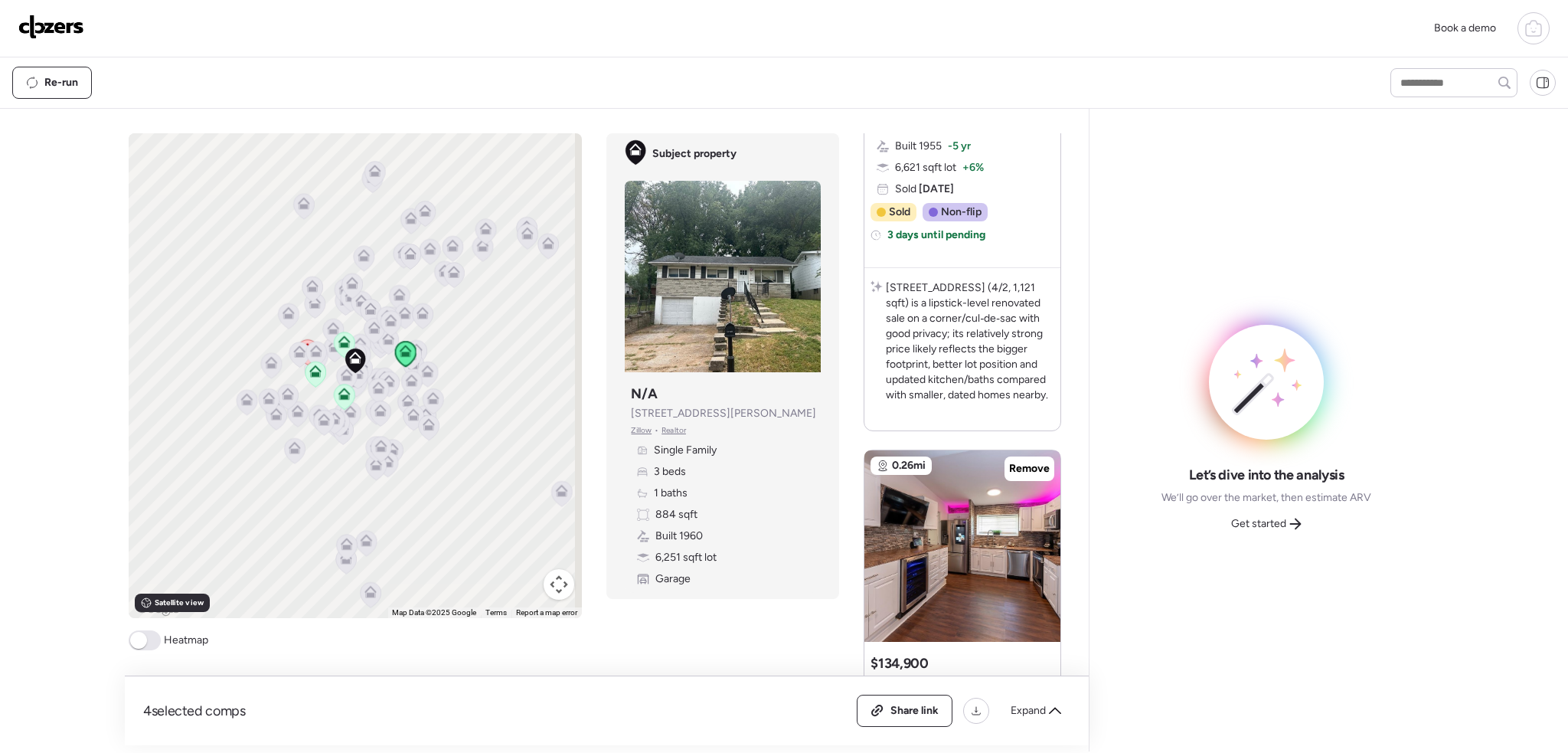
scroll to position [1914, 0]
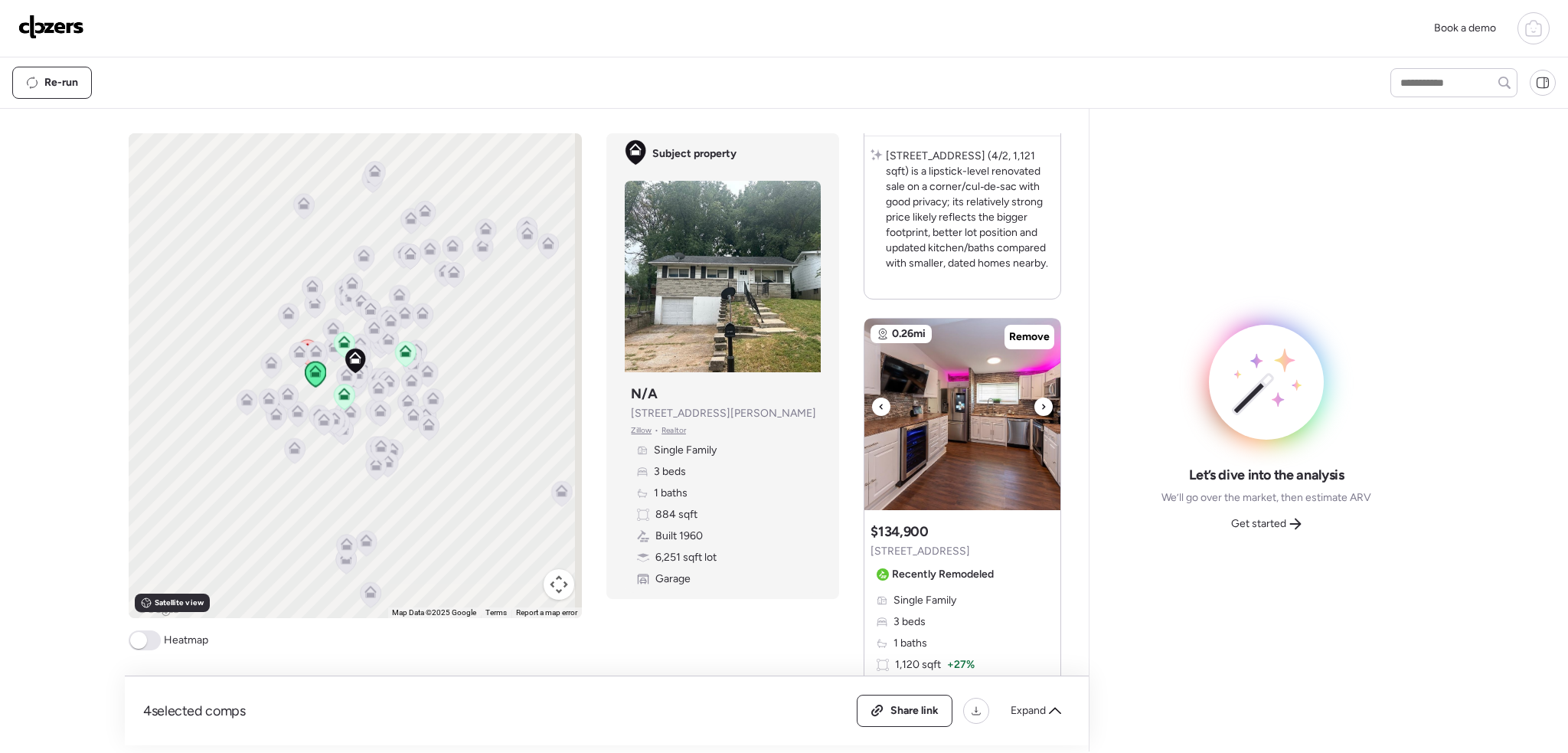
click at [1034, 398] on div at bounding box center [1043, 406] width 18 height 18
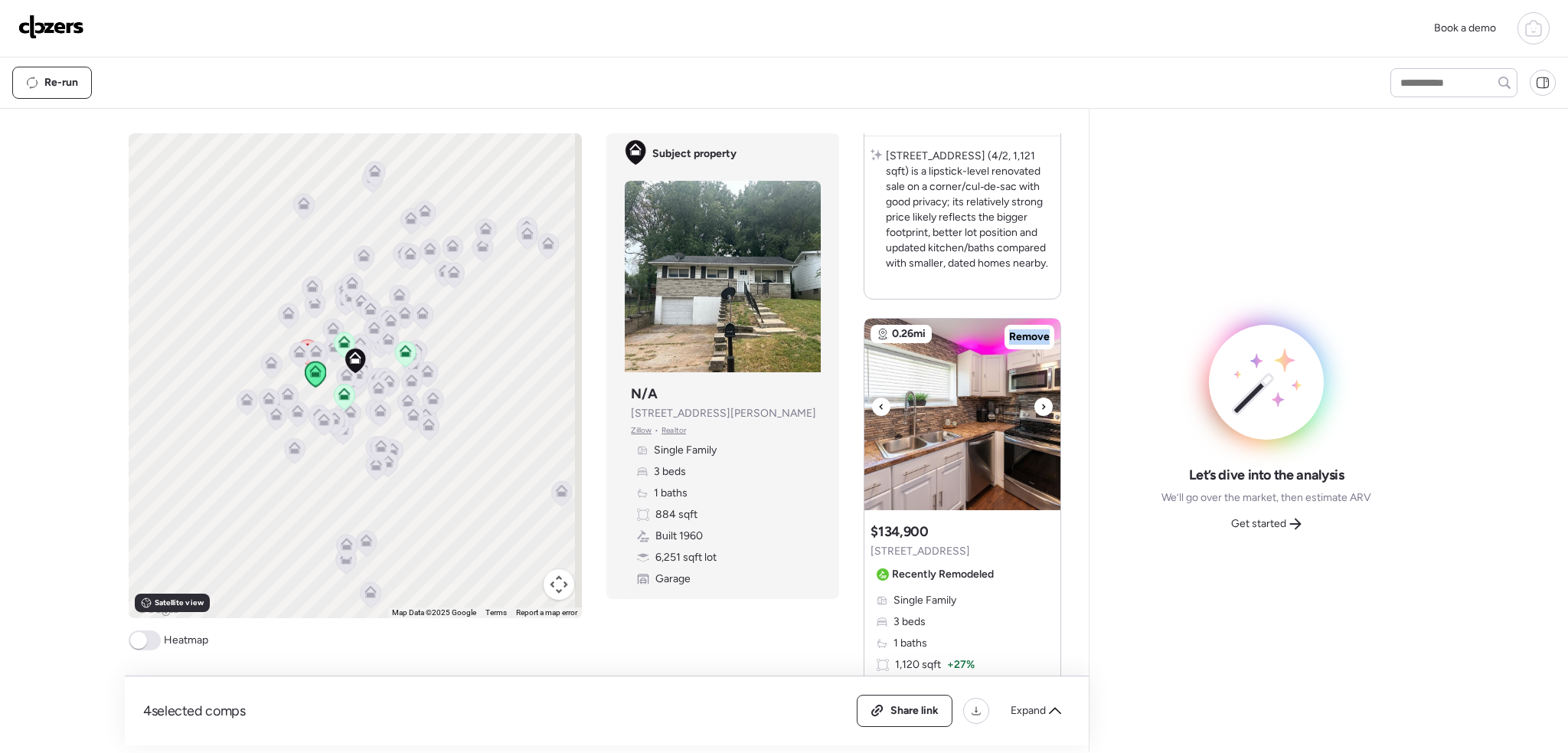
click at [1034, 398] on div at bounding box center [1043, 406] width 18 height 18
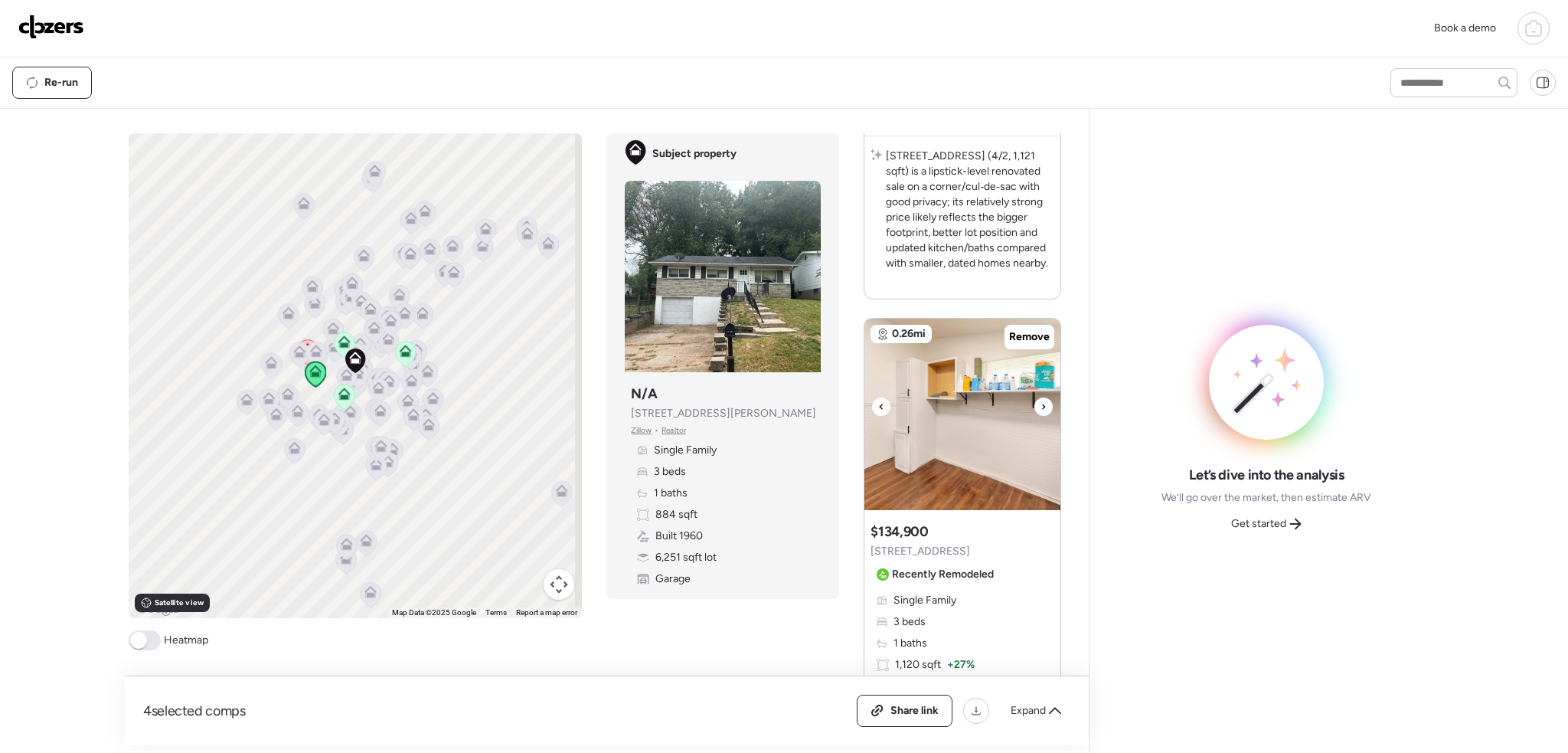
click at [1034, 398] on div at bounding box center [1043, 406] width 18 height 18
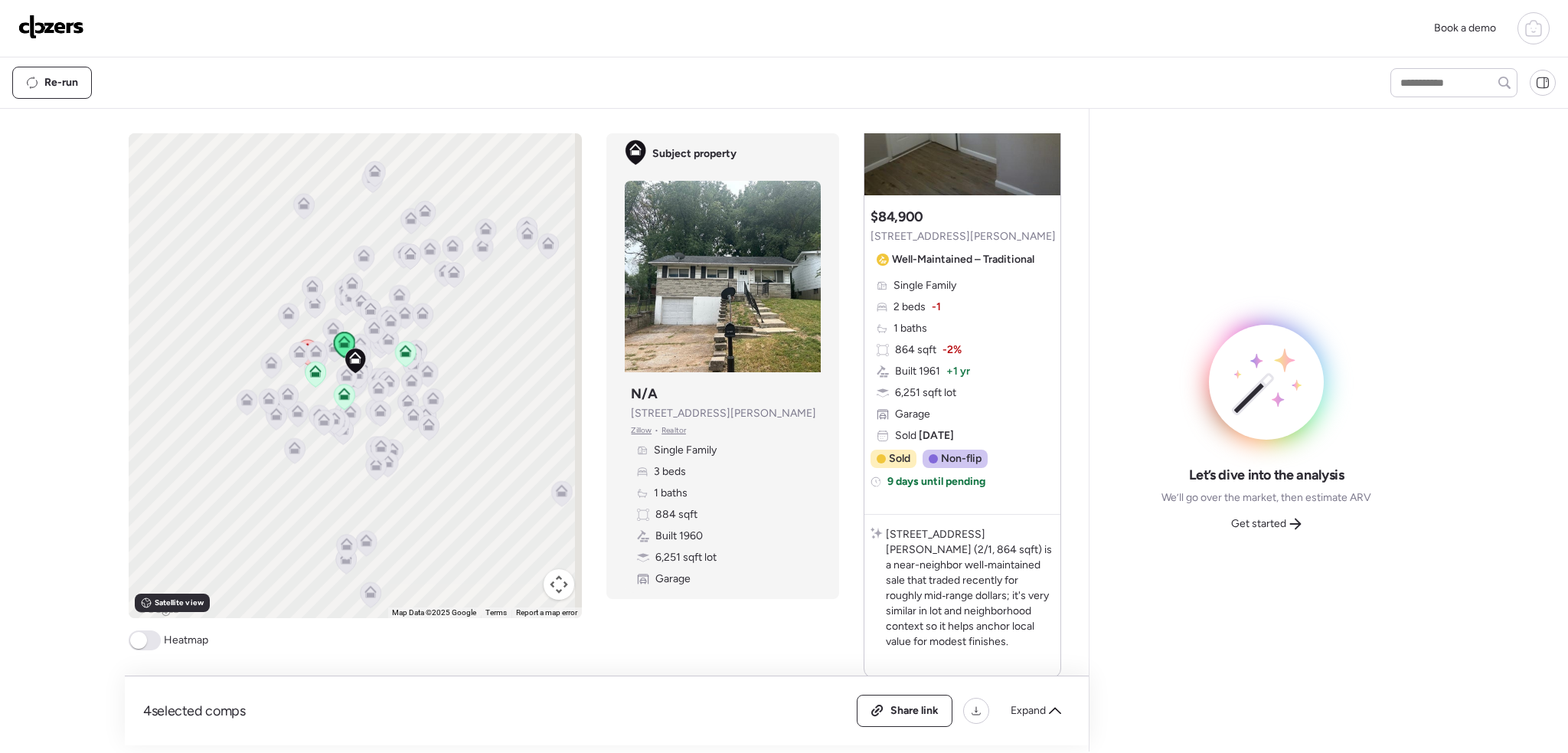
scroll to position [25, 0]
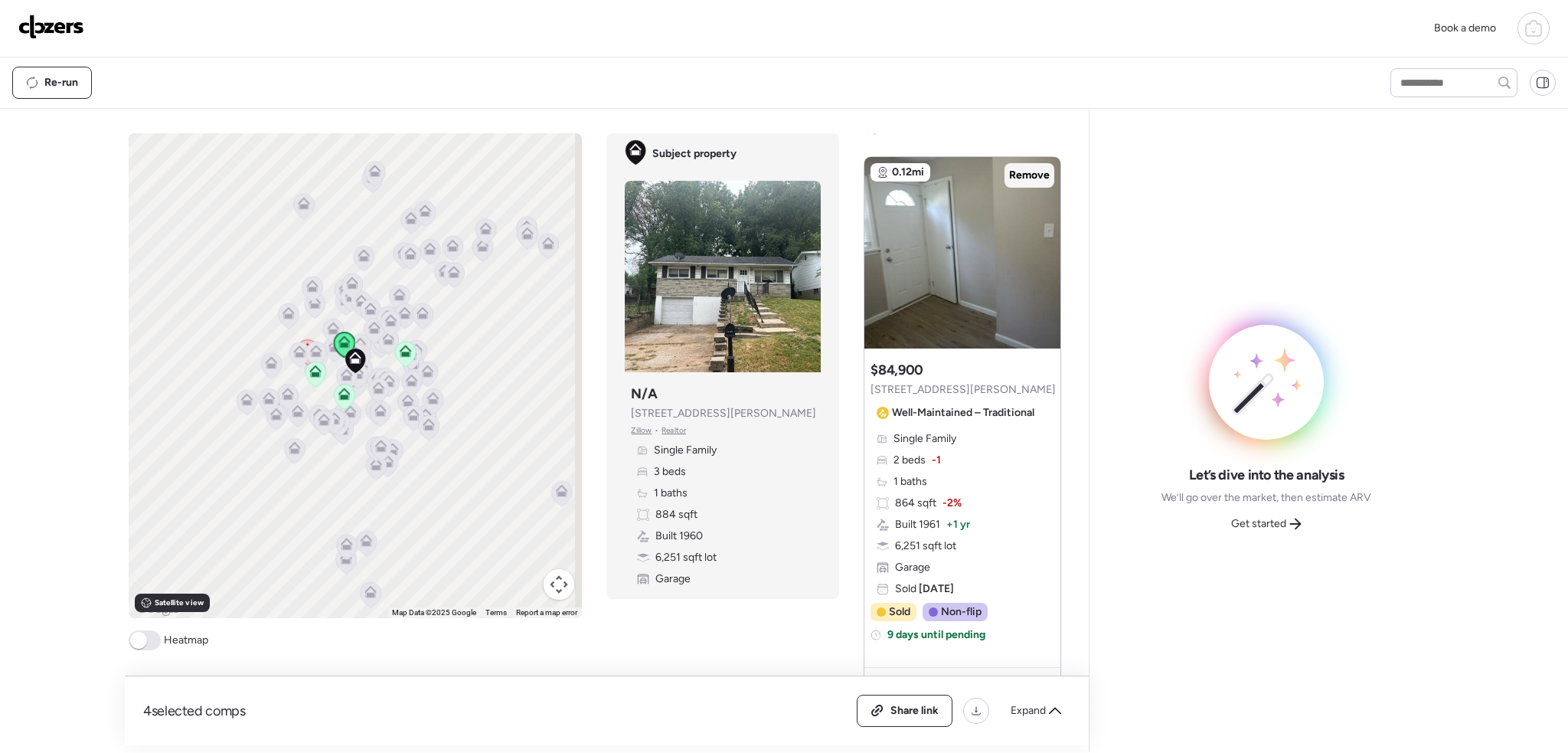
click at [1019, 177] on span "Remove" at bounding box center [1029, 175] width 40 height 15
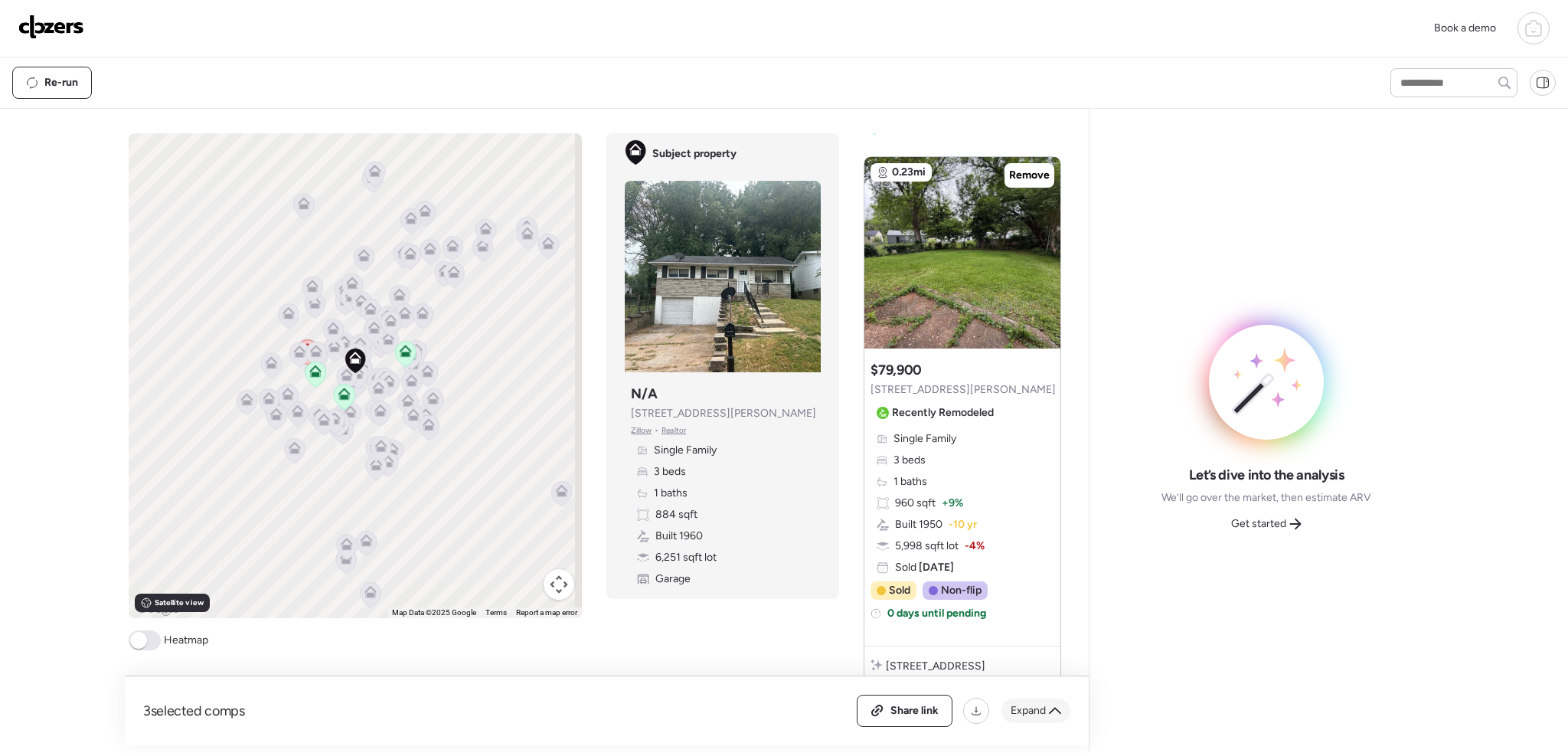
click at [1034, 713] on span "Expand" at bounding box center [1028, 711] width 35 height 15
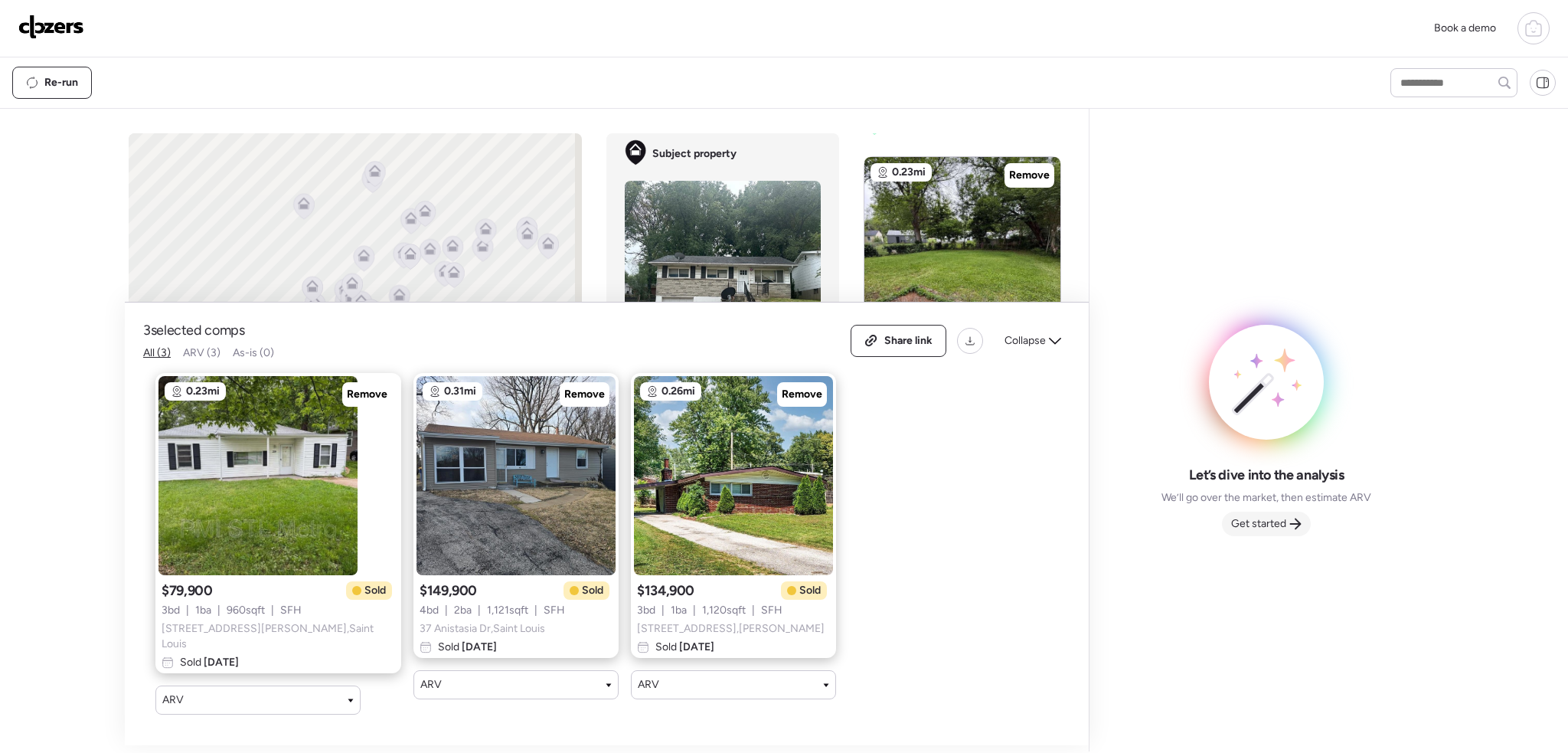
click at [1277, 525] on span "Get started" at bounding box center [1259, 524] width 56 height 15
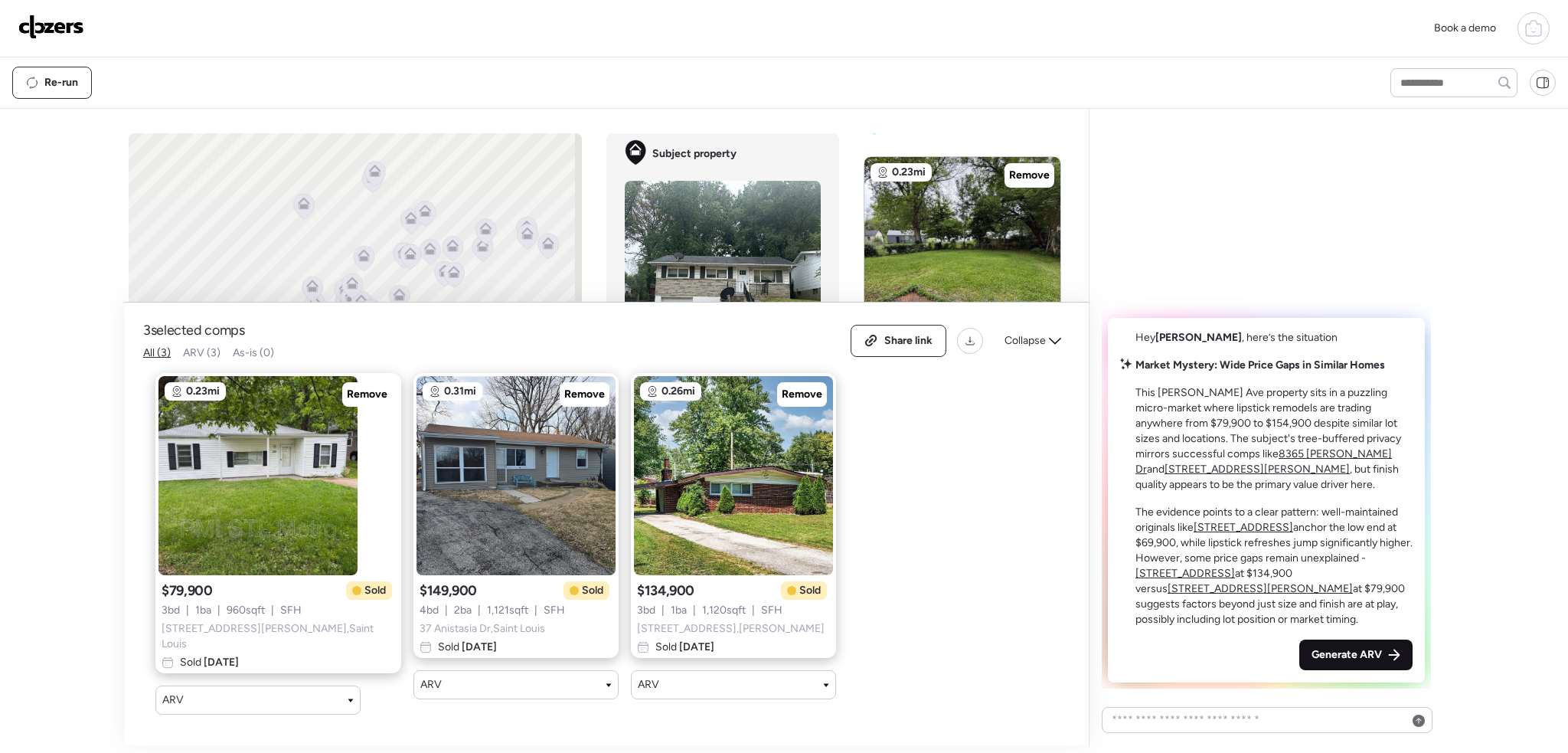
click at [1311, 647] on span "Generate ARV" at bounding box center [1347, 654] width 71 height 15
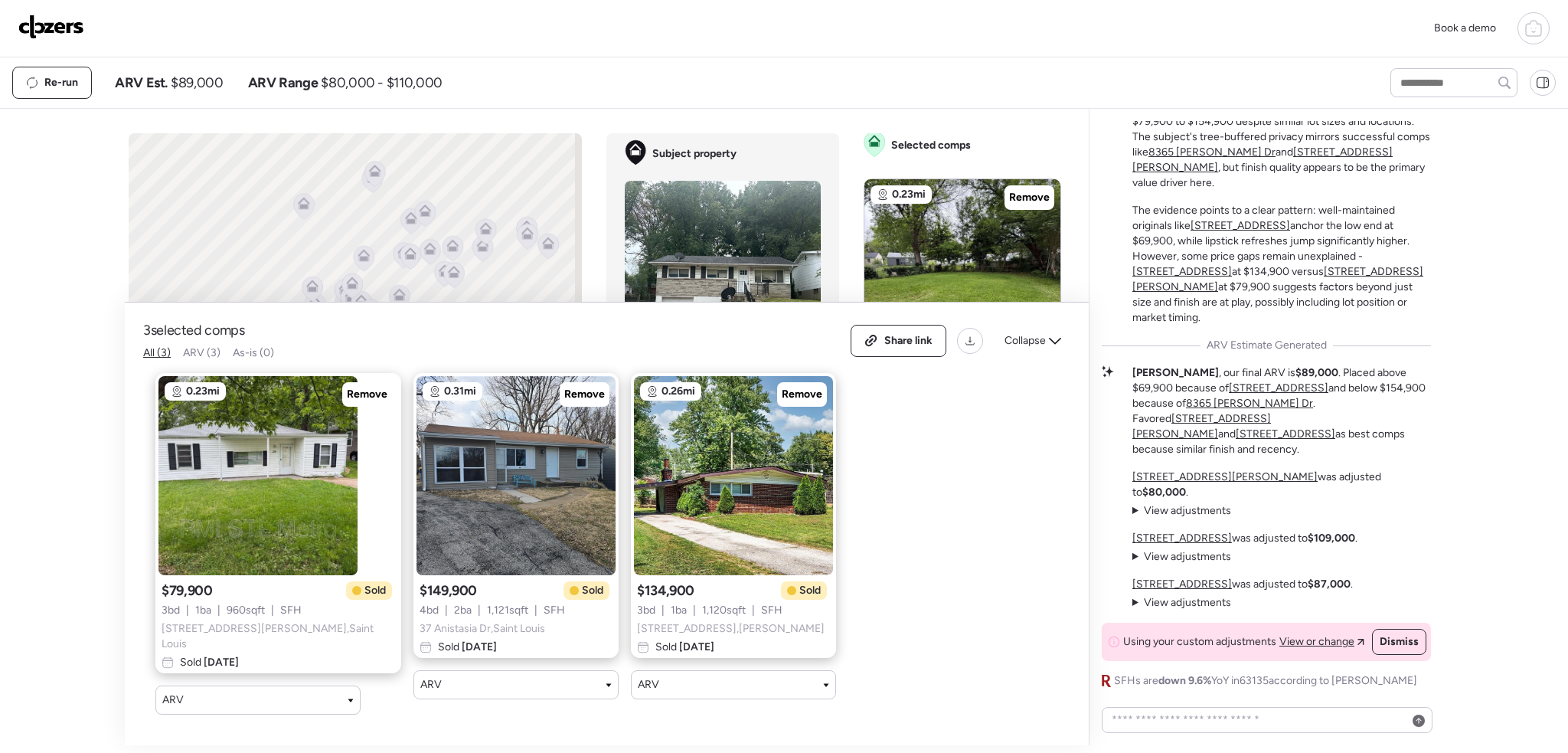
scroll to position [0, 0]
click at [1130, 596] on div "Market Mystery: Wide Price Gaps in Similar Homes This Gladys Ave property sits …" at bounding box center [1266, 372] width 330 height 632
click at [1134, 599] on summary "View adjustments Hide adjustments" at bounding box center [1181, 603] width 99 height 15
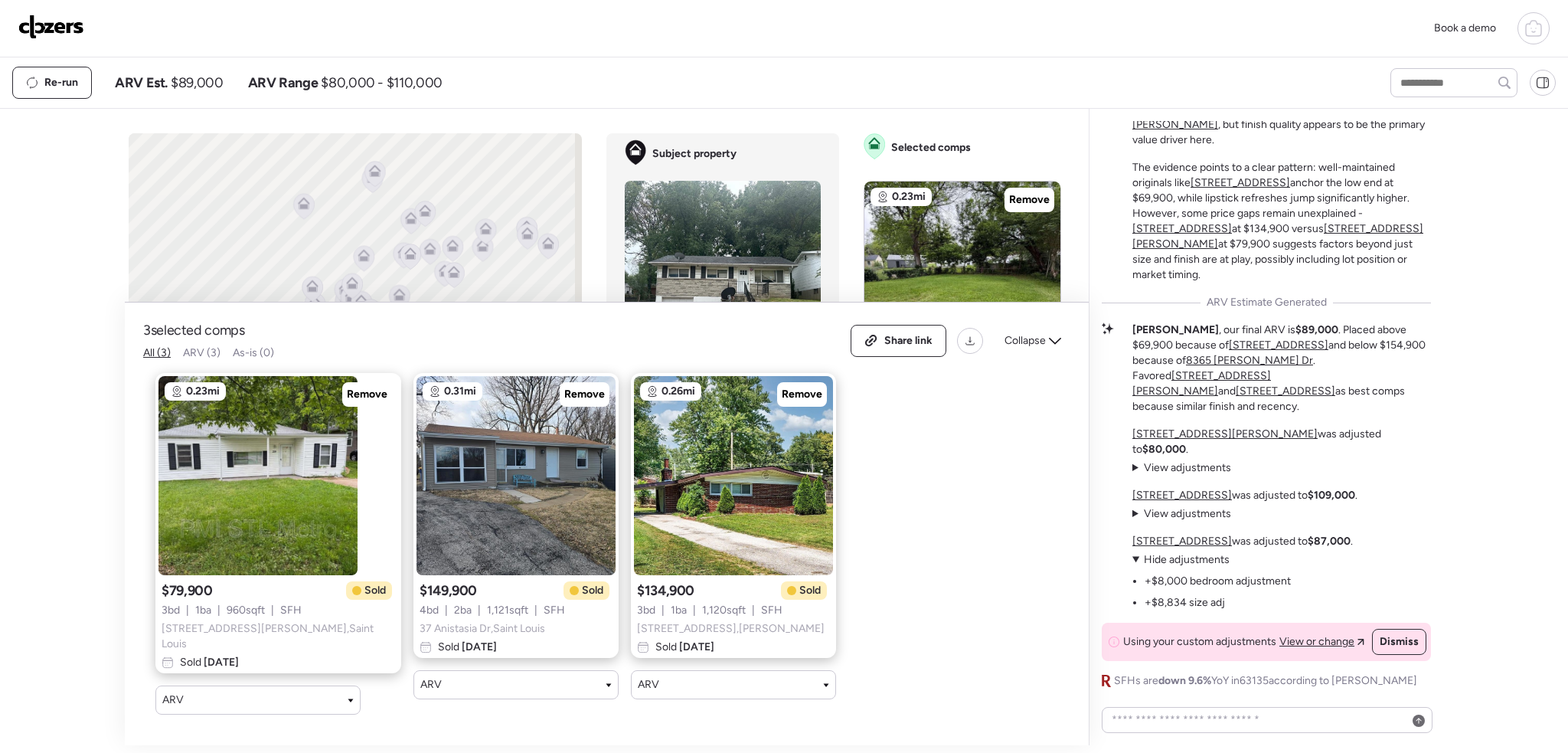
click at [1134, 556] on summary "View adjustments Hide adjustments" at bounding box center [1211, 559] width 158 height 15
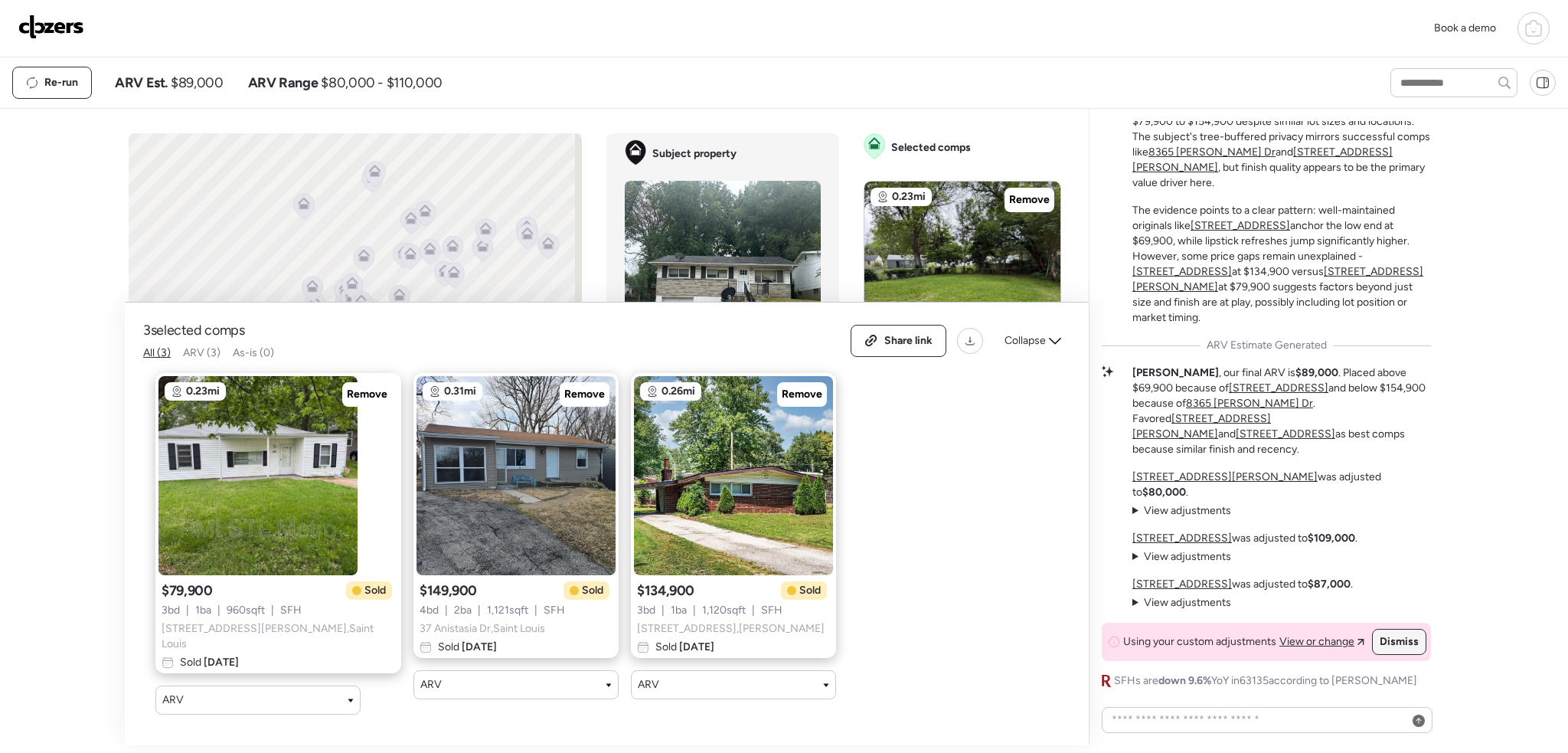
click at [1393, 644] on span "Dismiss" at bounding box center [1398, 642] width 39 height 15
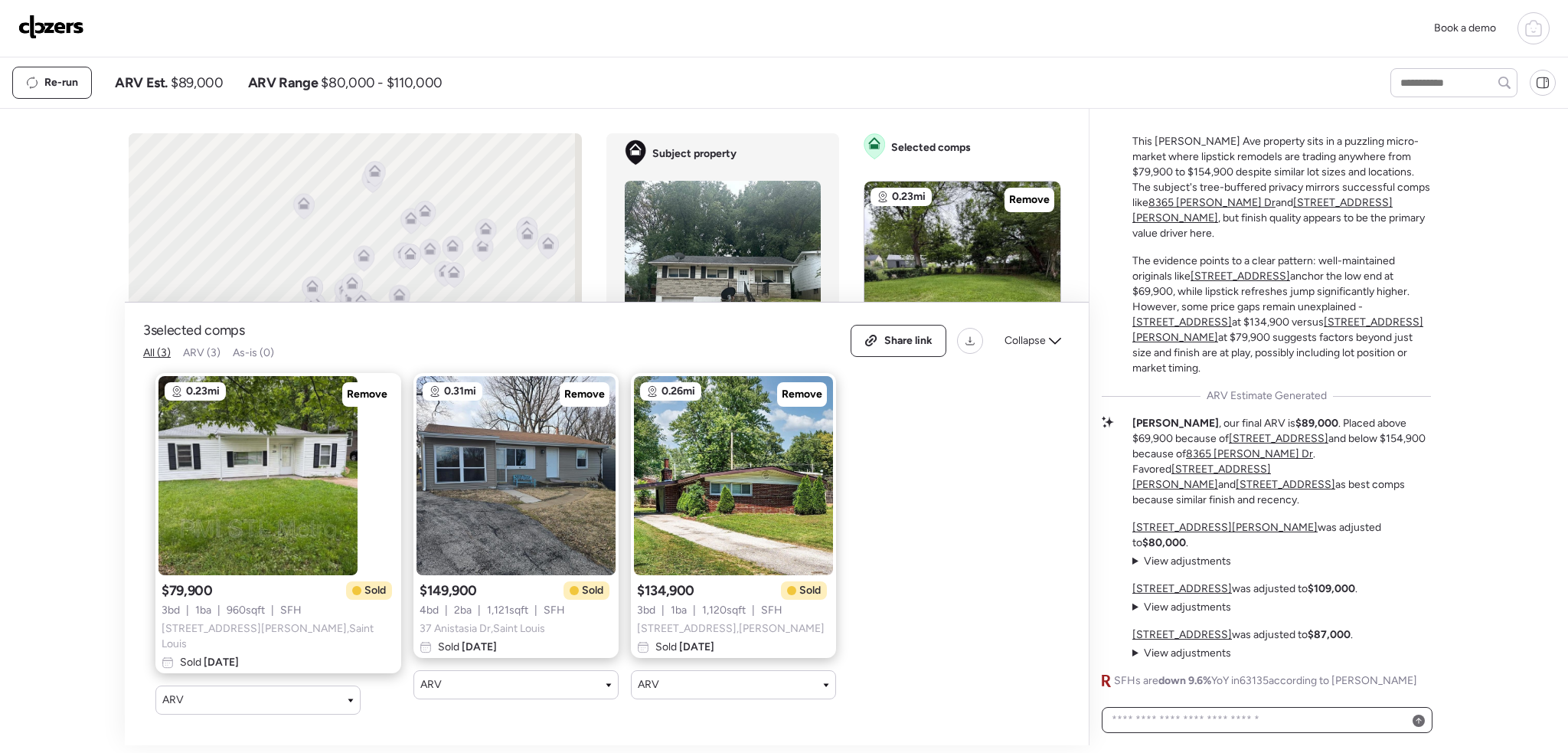
click at [1204, 722] on textarea at bounding box center [1266, 719] width 317 height 21
type textarea "**********"
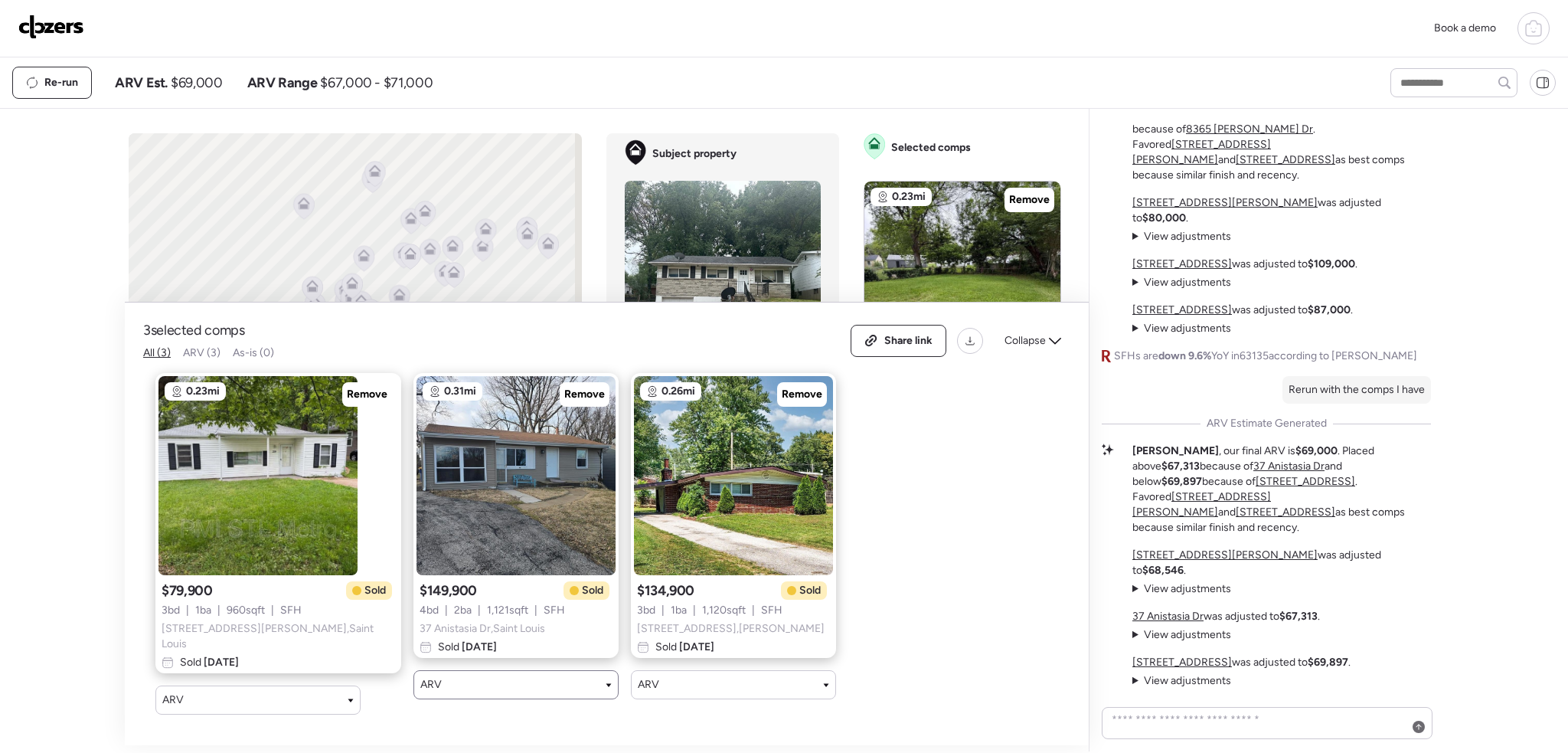
click at [557, 686] on div "ARV" at bounding box center [516, 684] width 192 height 15
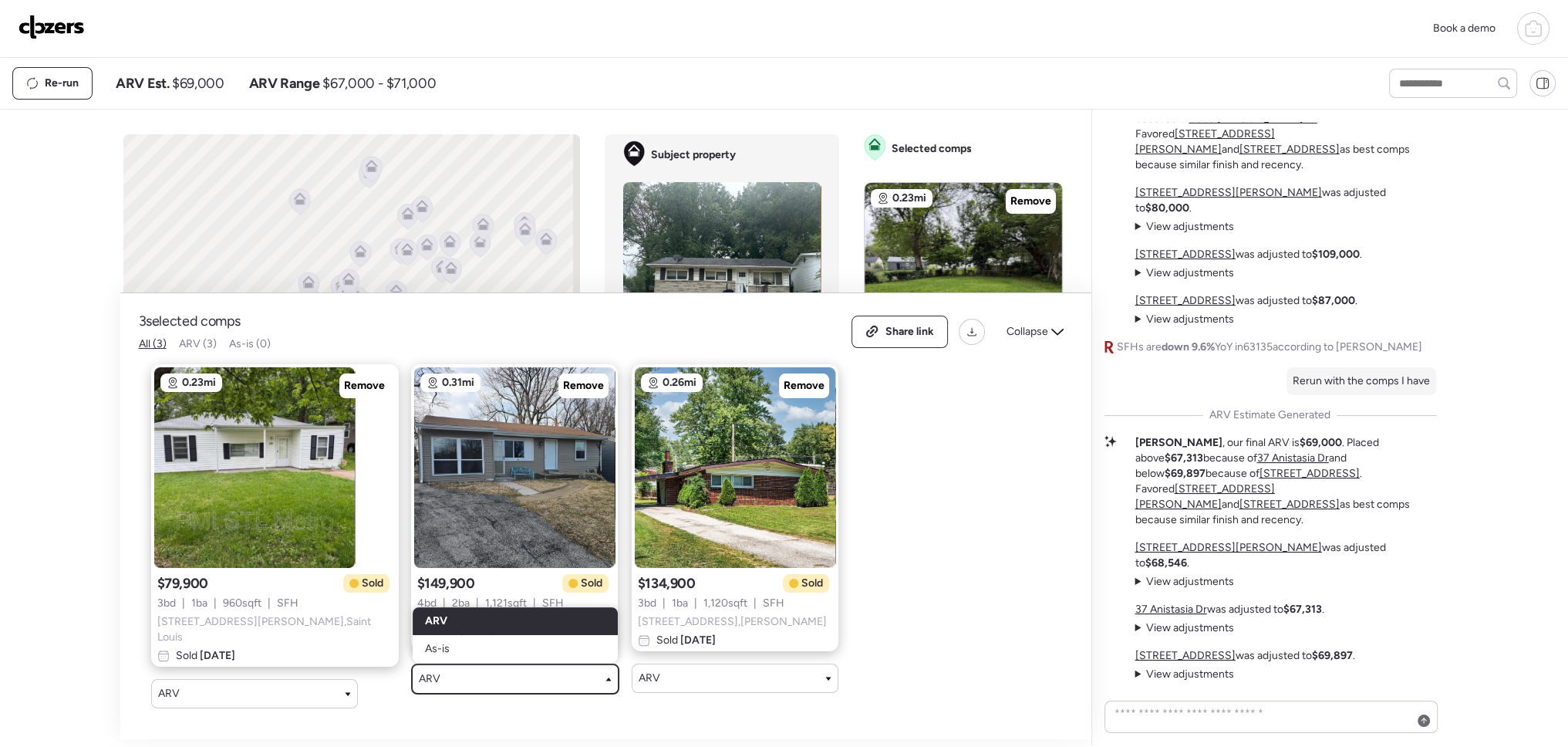
click at [562, 693] on div at bounding box center [904, 473] width 1568 height 446
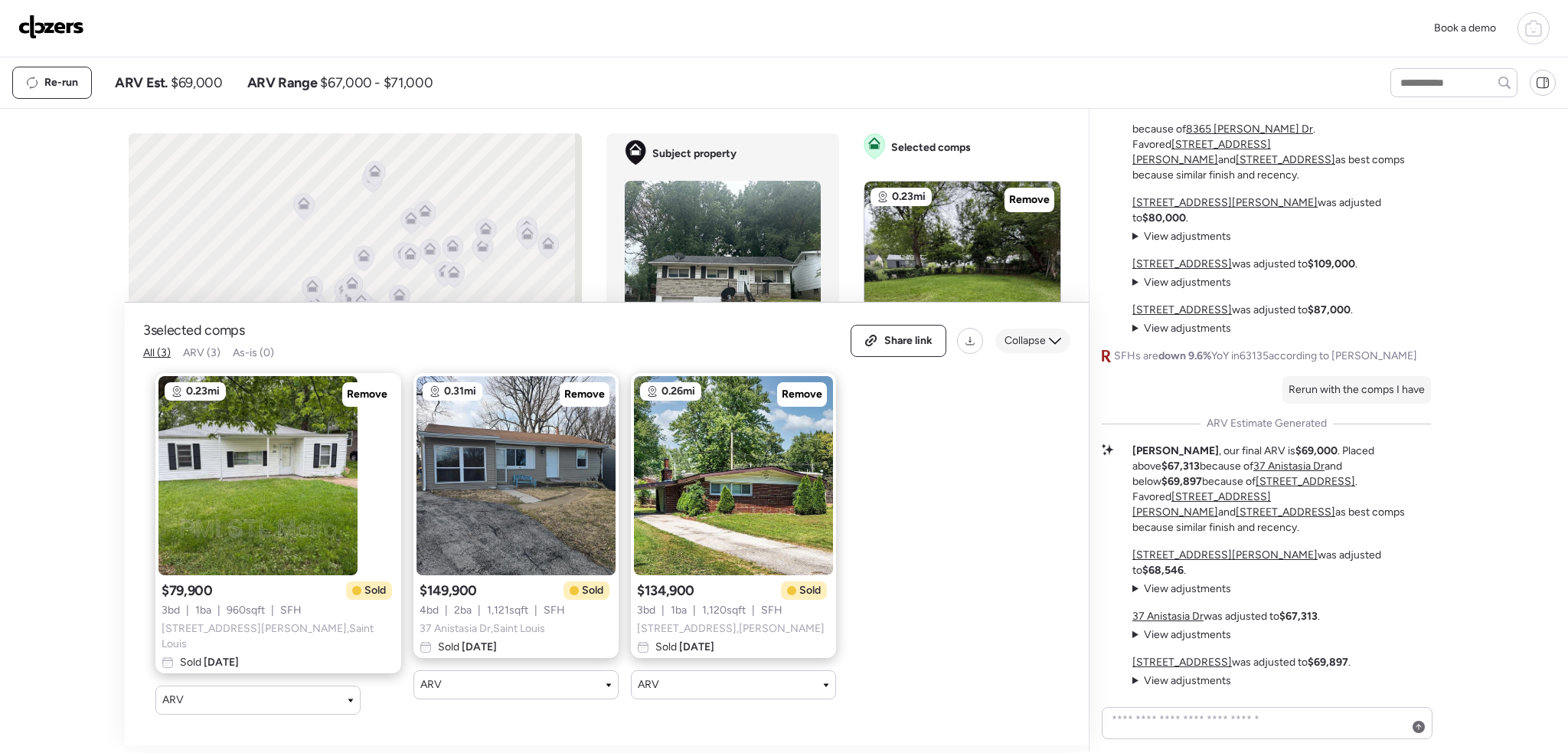
click at [1041, 339] on span "Collapse" at bounding box center [1024, 341] width 41 height 15
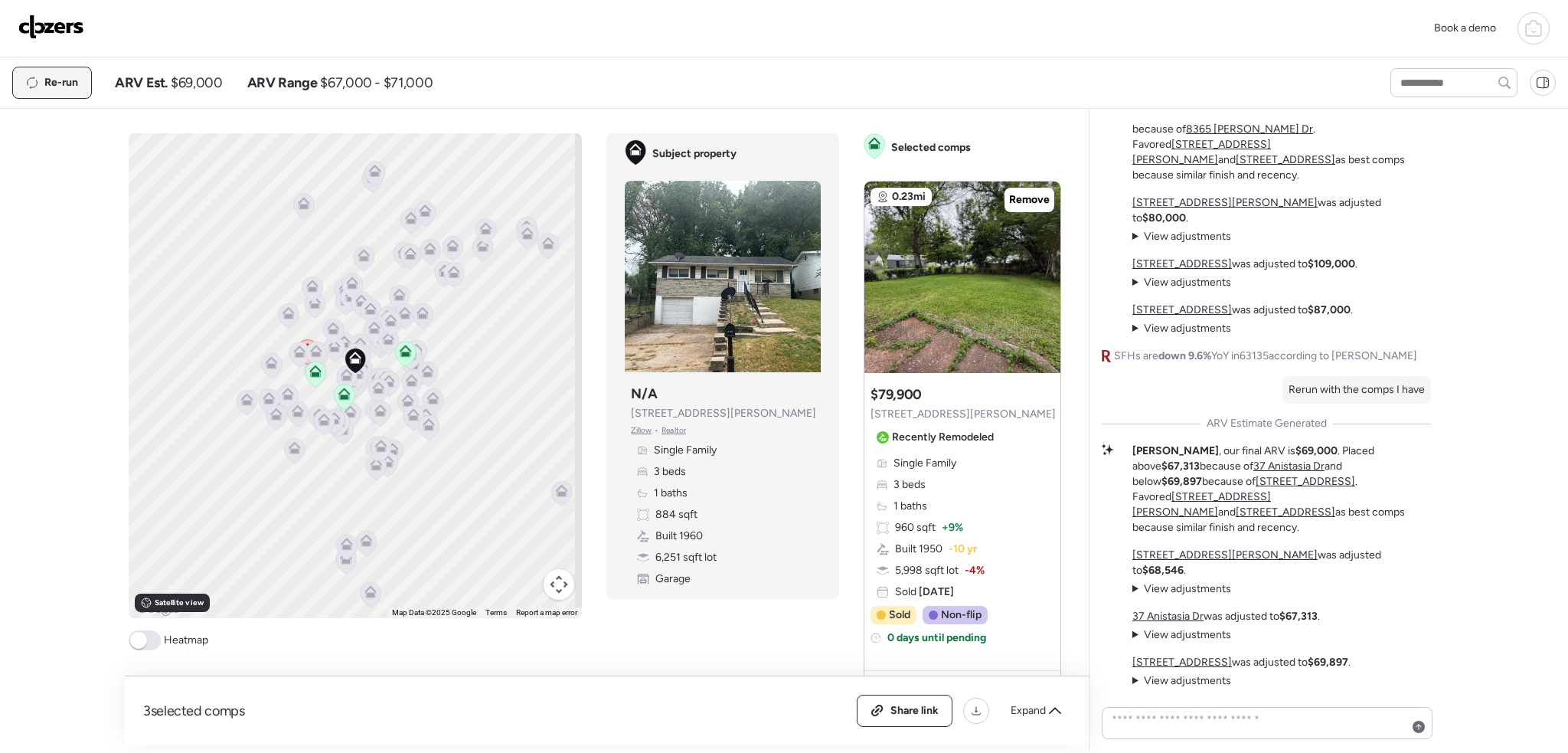
click at [80, 89] on div "Re-run" at bounding box center [53, 82] width 79 height 31
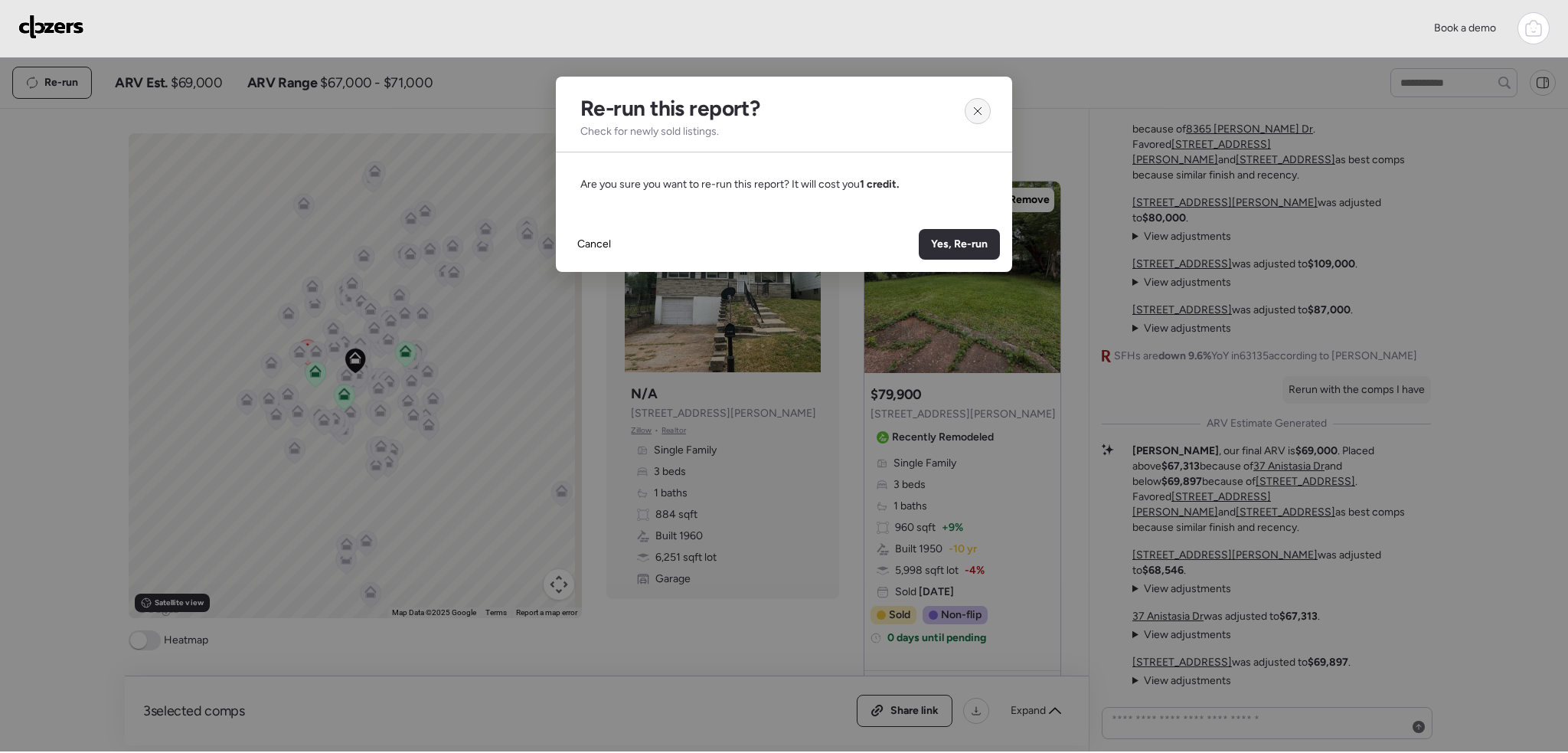
click at [984, 105] on div at bounding box center [977, 110] width 26 height 26
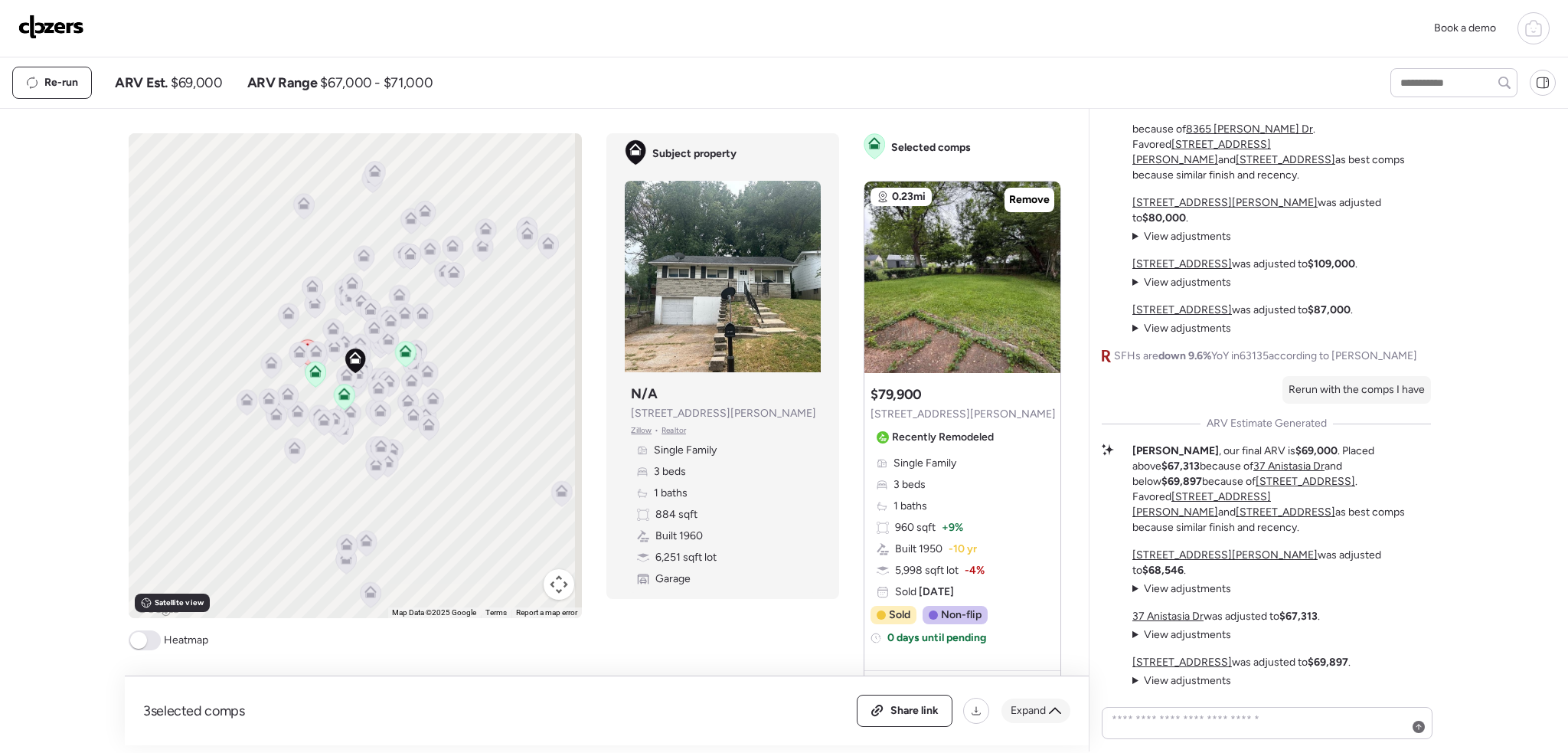
click at [1031, 709] on span "Expand" at bounding box center [1028, 711] width 35 height 15
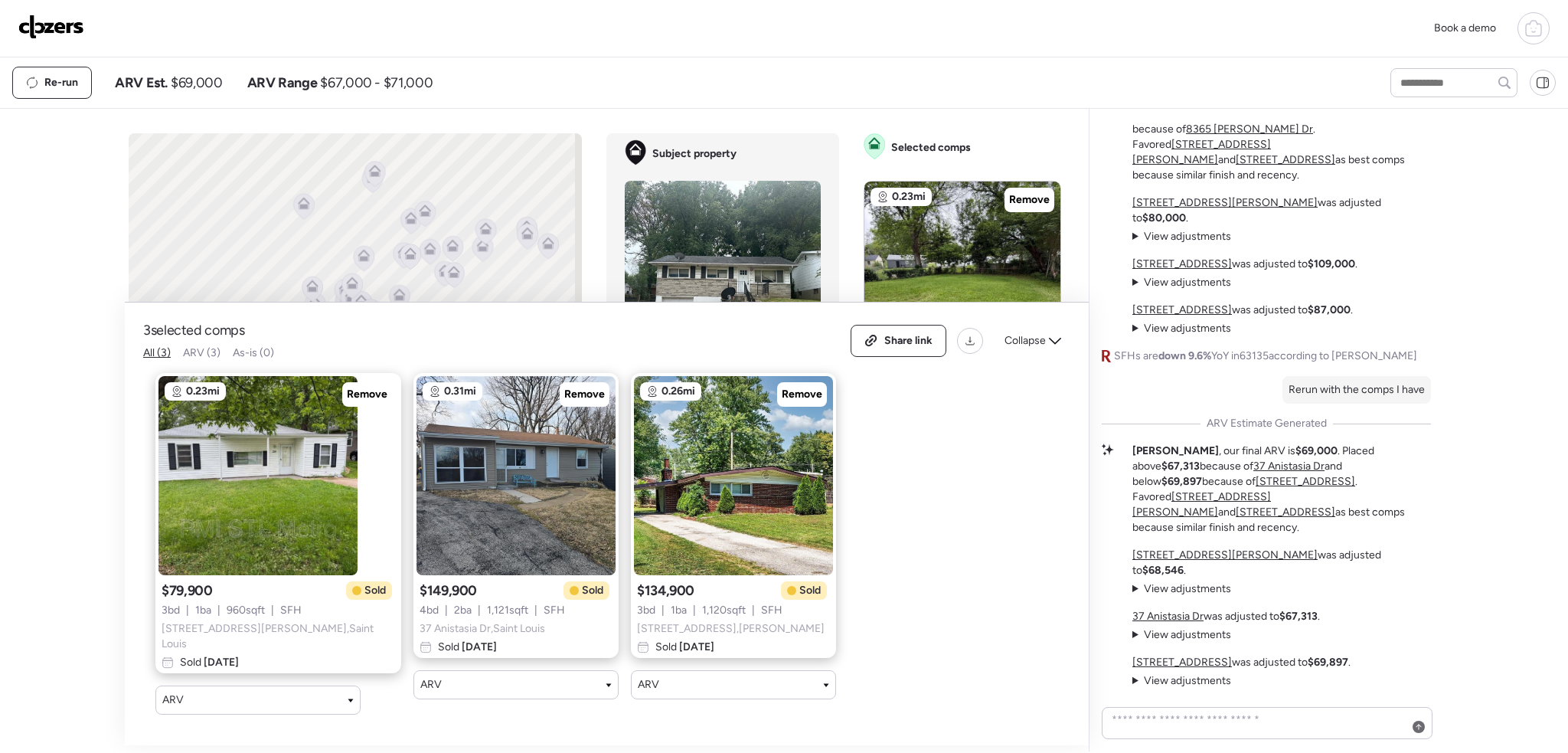
click at [187, 356] on span "ARV (3)" at bounding box center [201, 353] width 37 height 13
click at [163, 359] on span "All (3)" at bounding box center [156, 353] width 28 height 13
click at [1139, 587] on summary "View adjustments Hide adjustments" at bounding box center [1181, 589] width 99 height 15
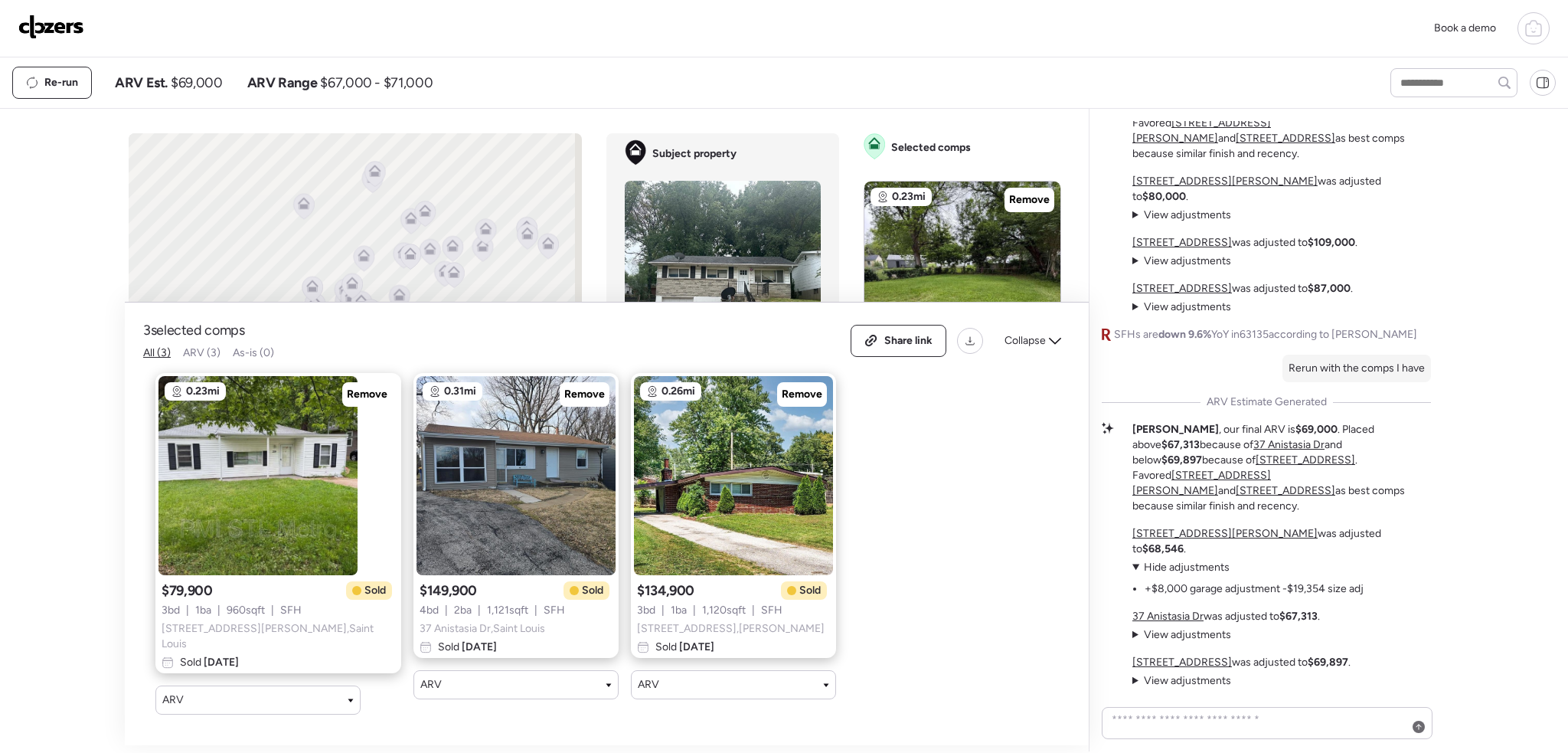
click at [1133, 636] on summary "View adjustments Hide adjustments" at bounding box center [1181, 634] width 99 height 15
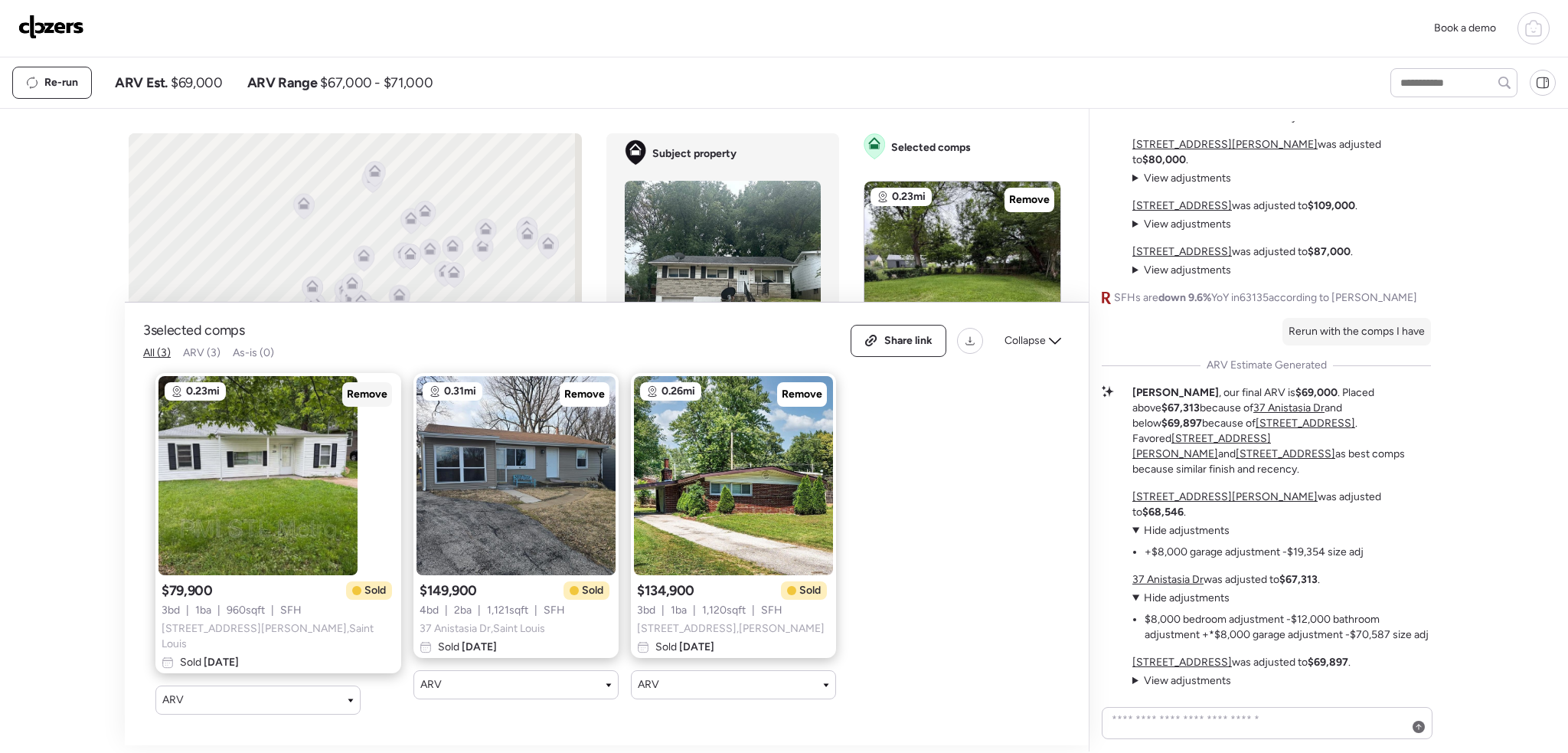
click at [347, 395] on span "Remove" at bounding box center [367, 395] width 40 height 15
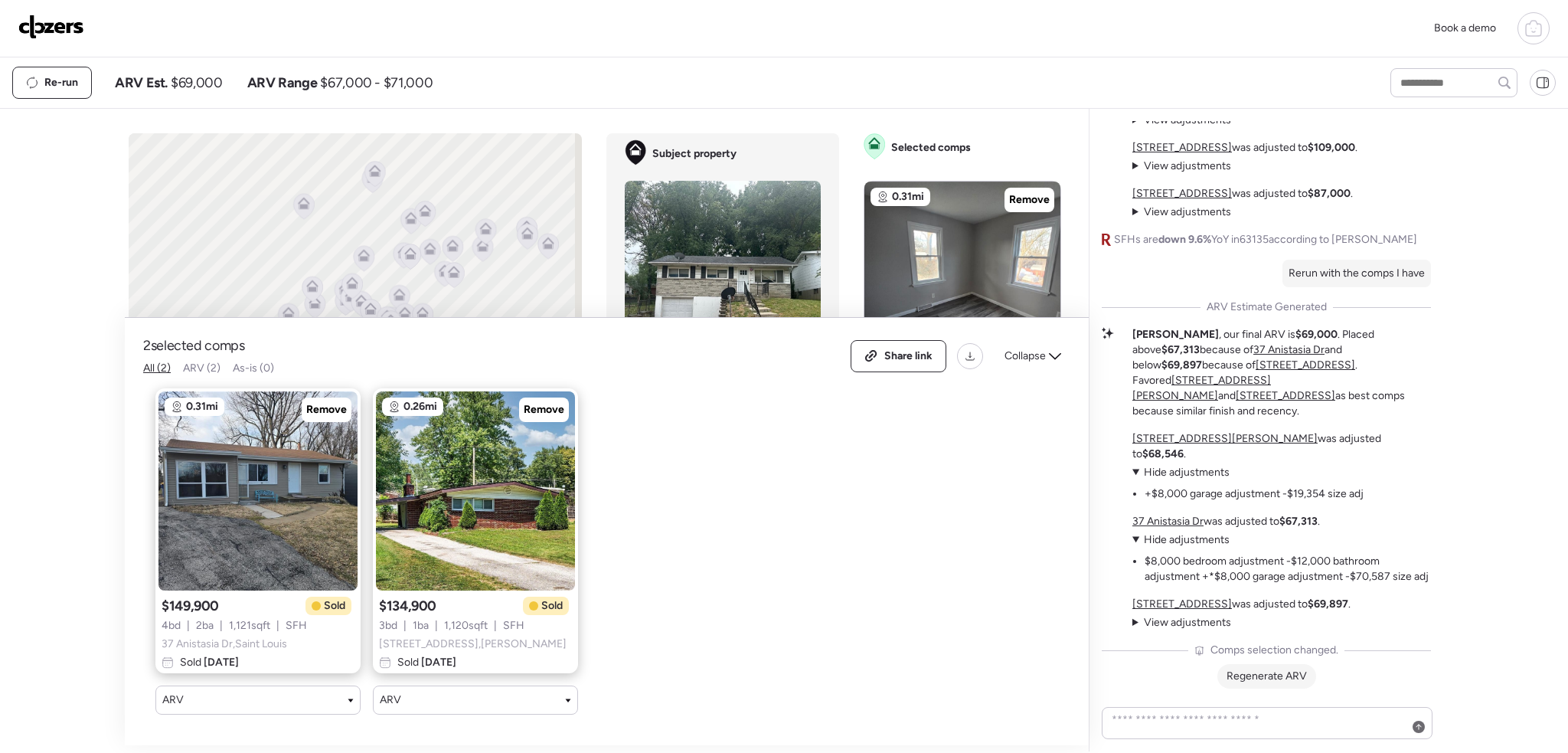
click at [1258, 669] on span "Regenerate ARV" at bounding box center [1266, 675] width 80 height 13
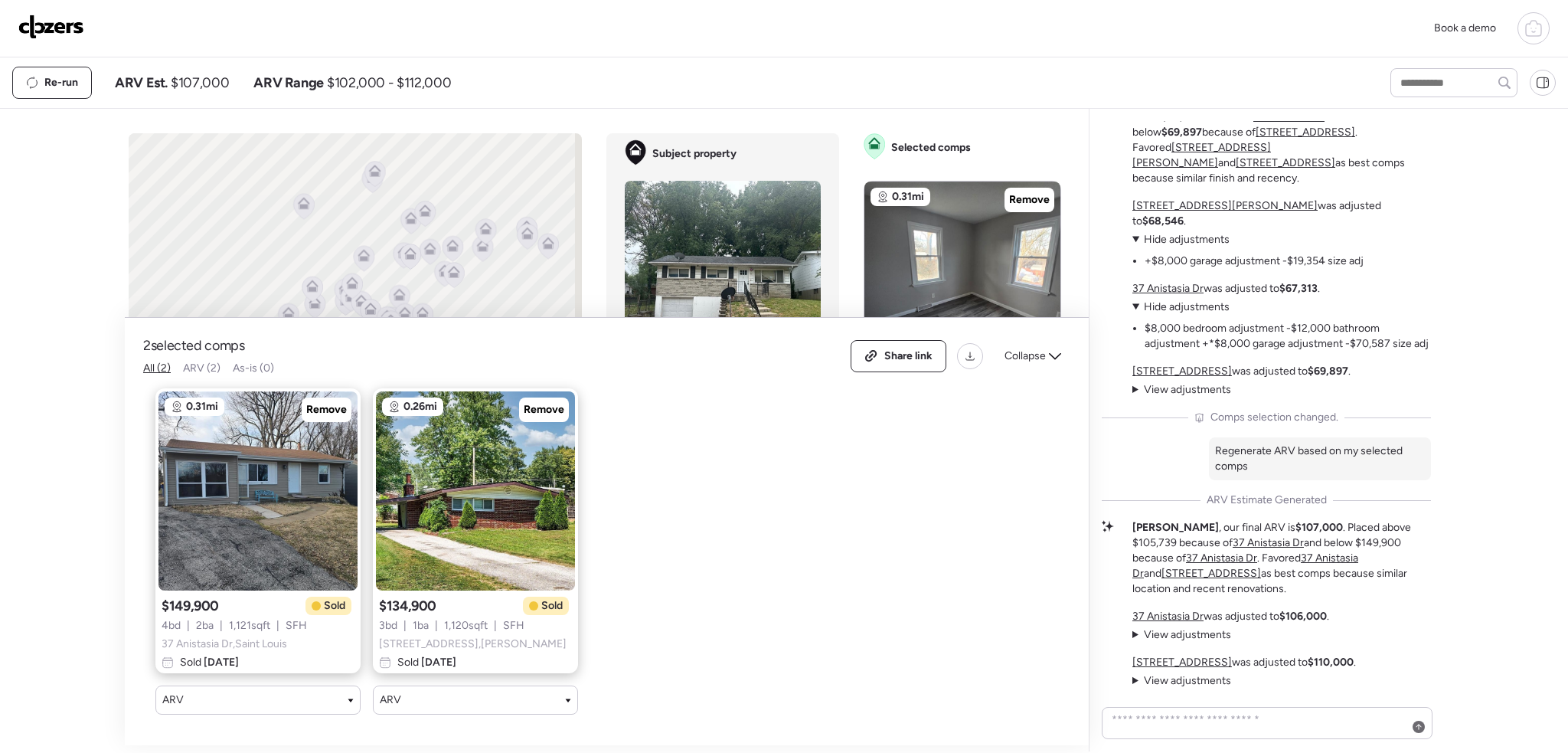
click at [1140, 632] on summary "View adjustments Hide adjustments" at bounding box center [1181, 634] width 99 height 15
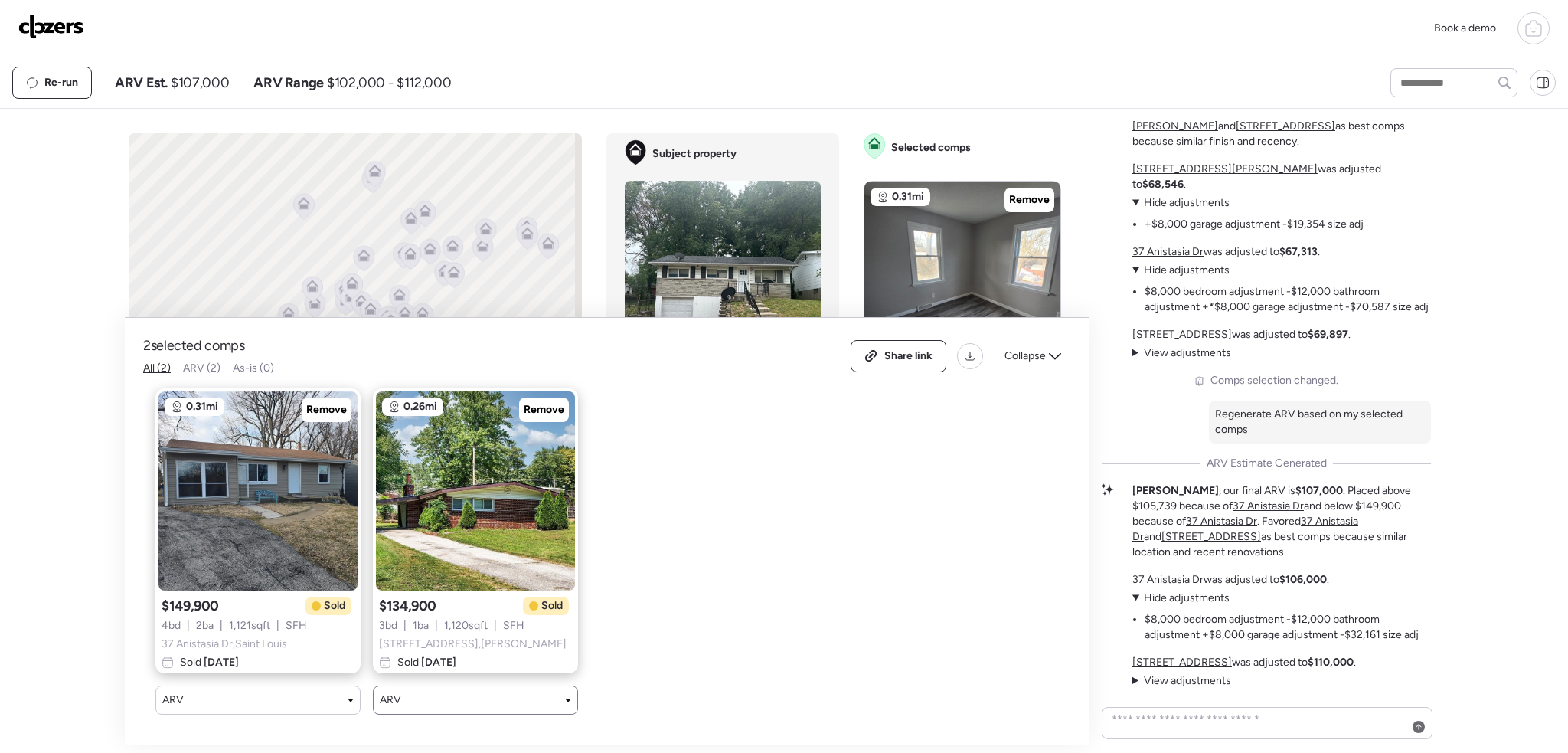
click at [461, 692] on div "ARV" at bounding box center [475, 699] width 192 height 15
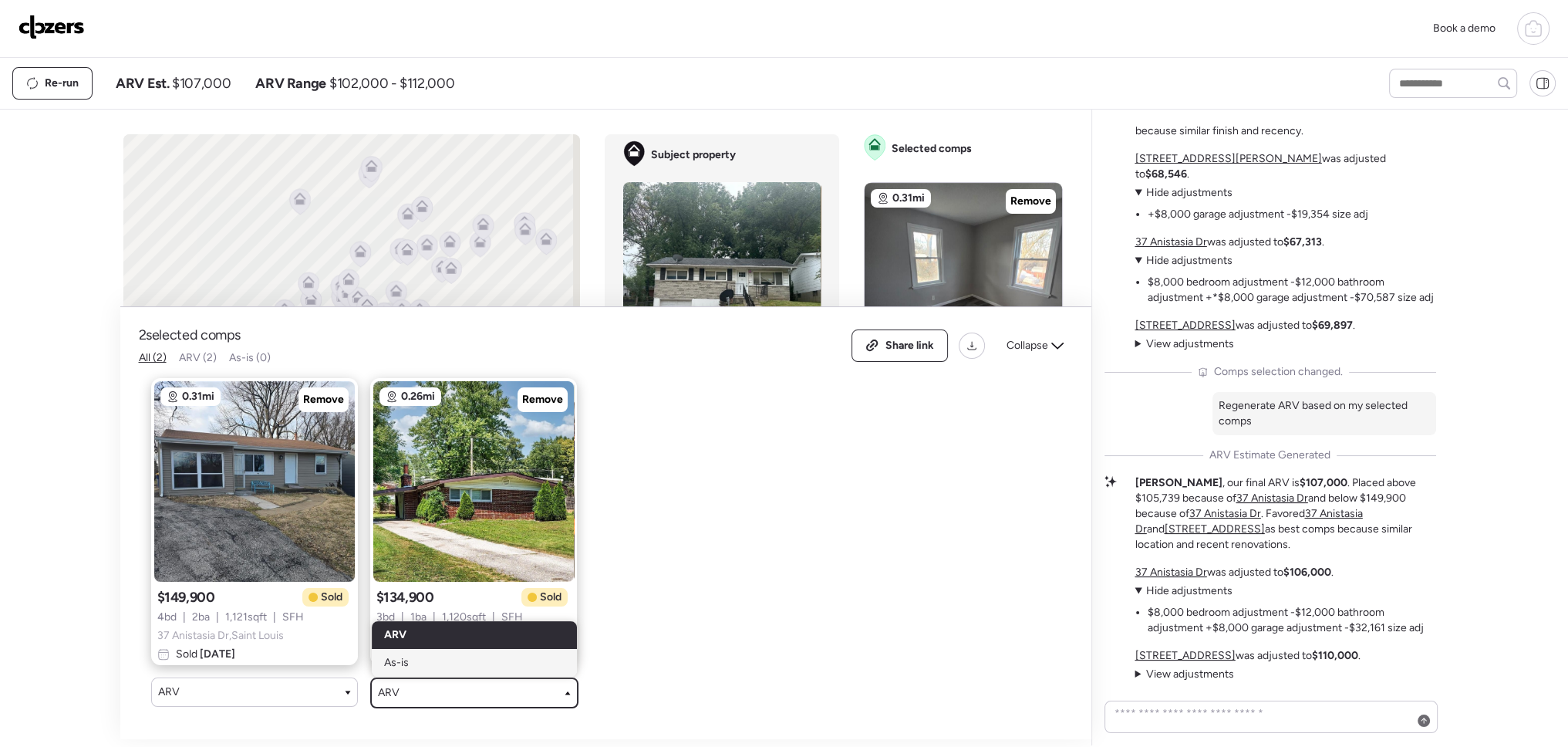
click at [448, 659] on div "As-is" at bounding box center [474, 662] width 206 height 28
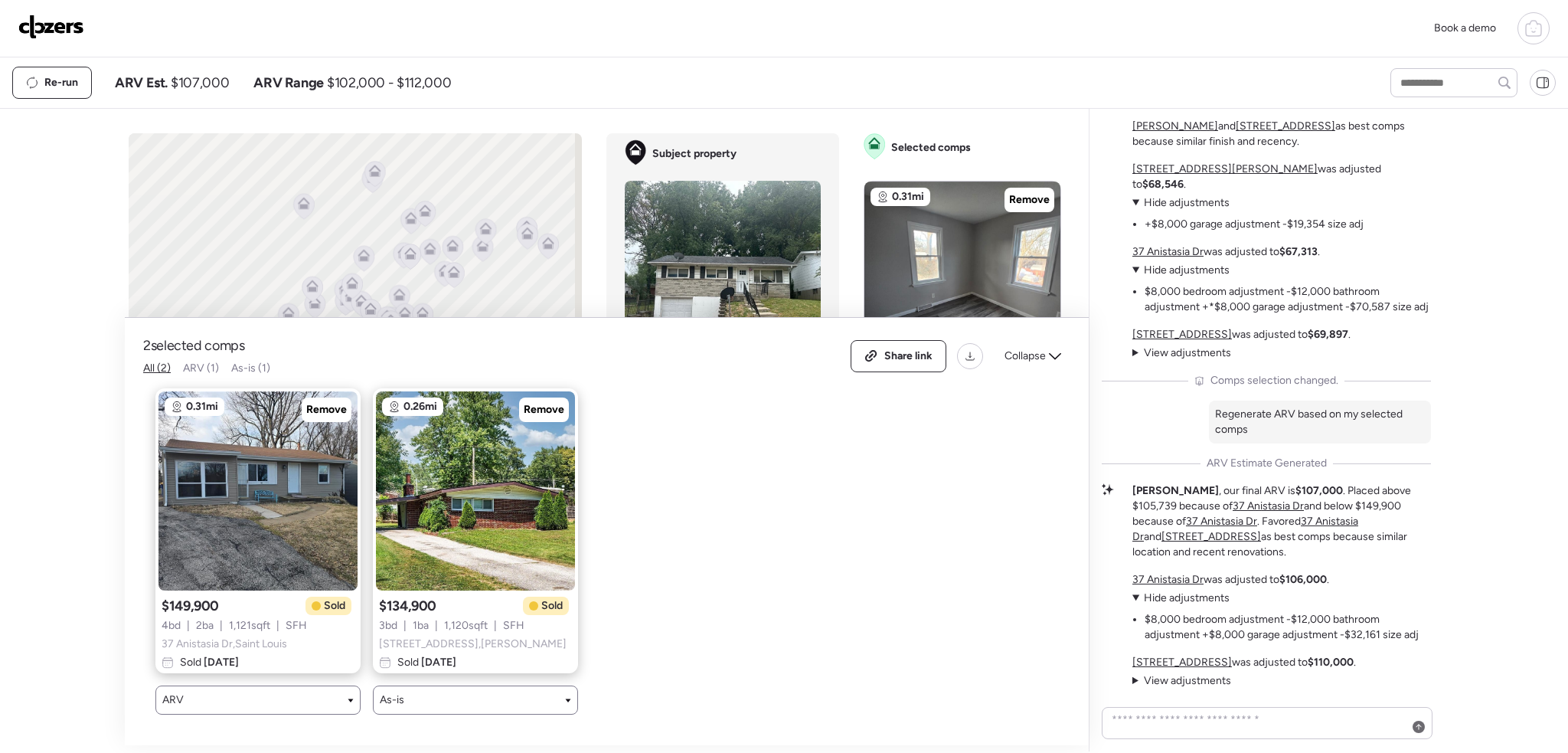
click at [282, 692] on div "ARV" at bounding box center [258, 699] width 192 height 15
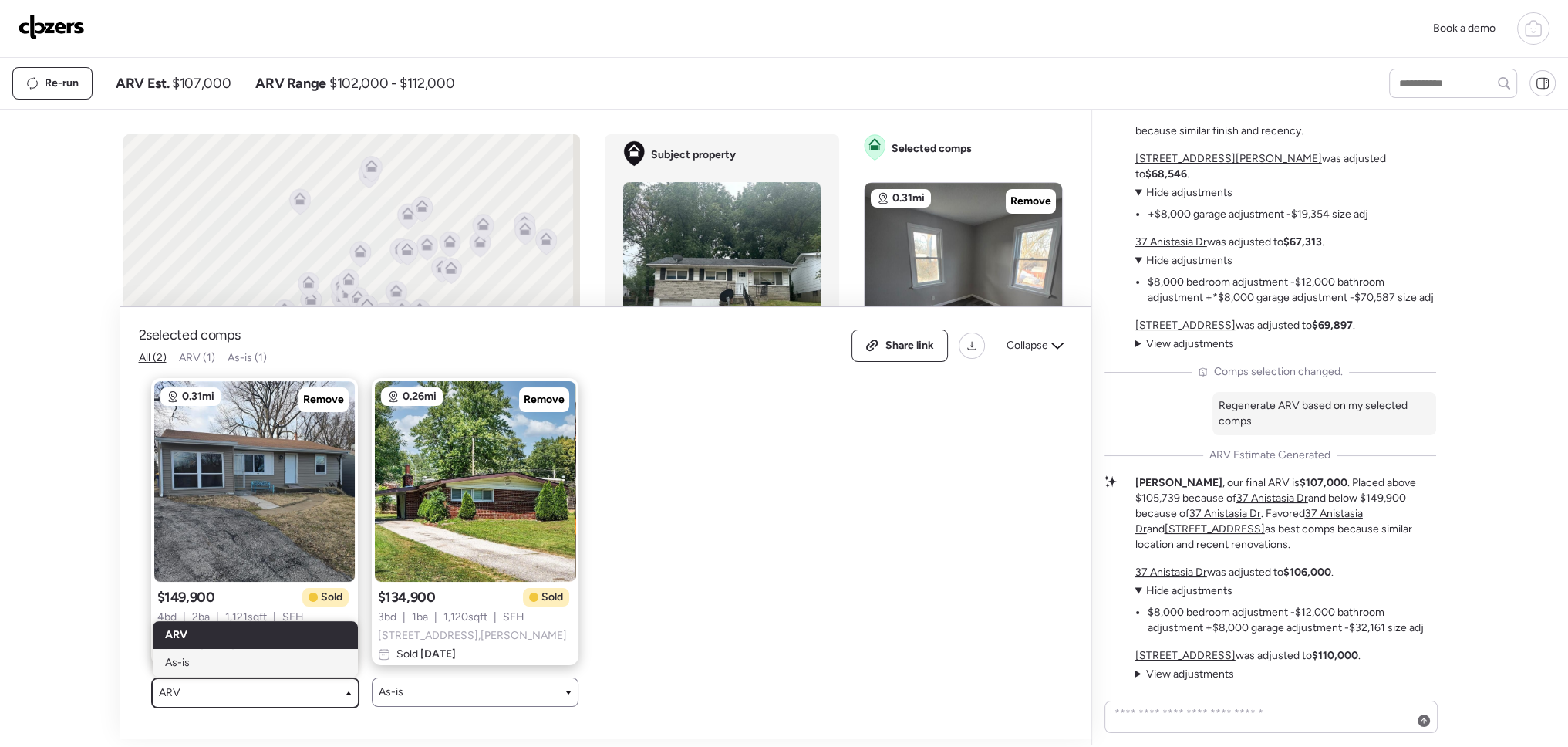
click at [223, 661] on div "As-is" at bounding box center [255, 662] width 206 height 28
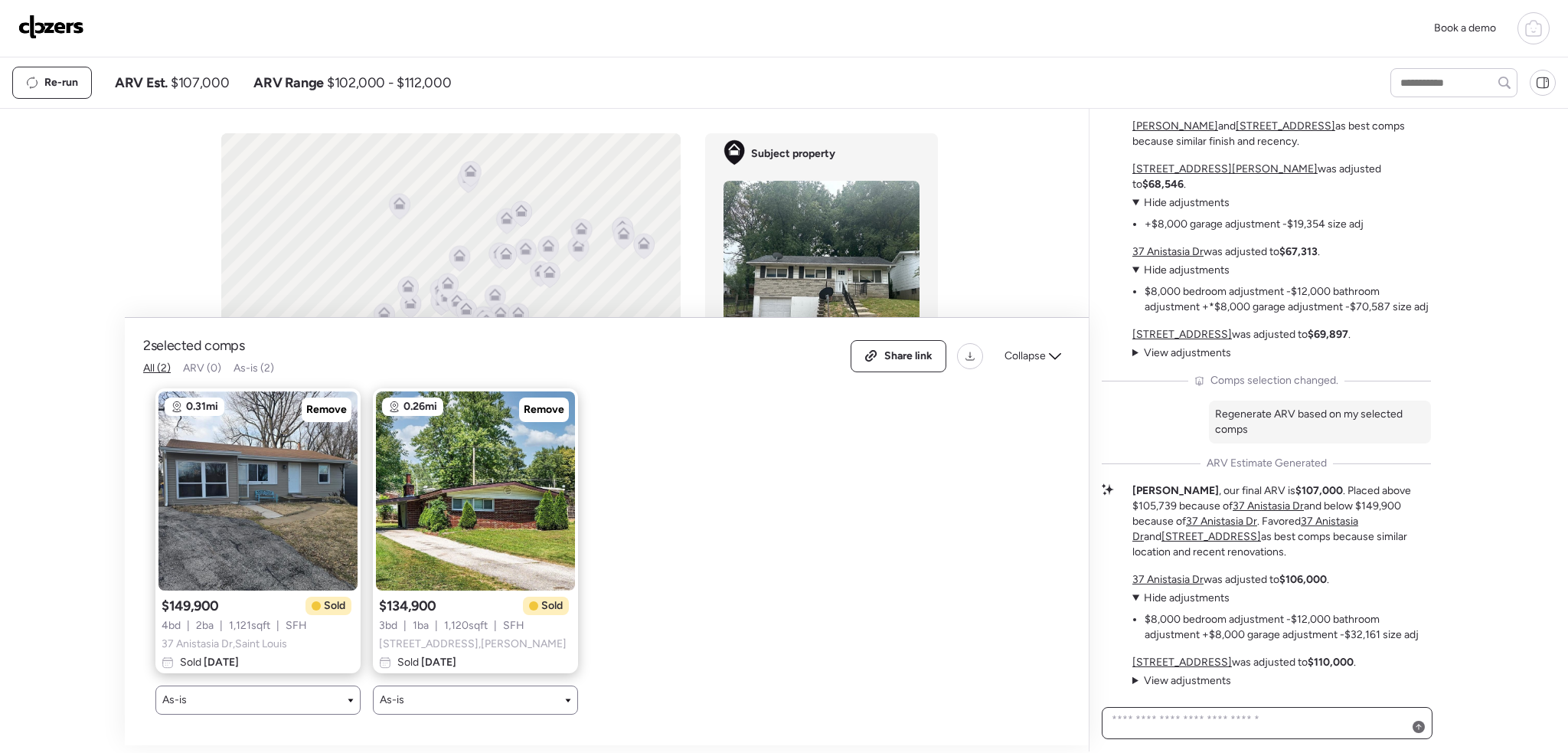
click at [1242, 730] on textarea at bounding box center [1266, 722] width 317 height 28
type textarea "**********"
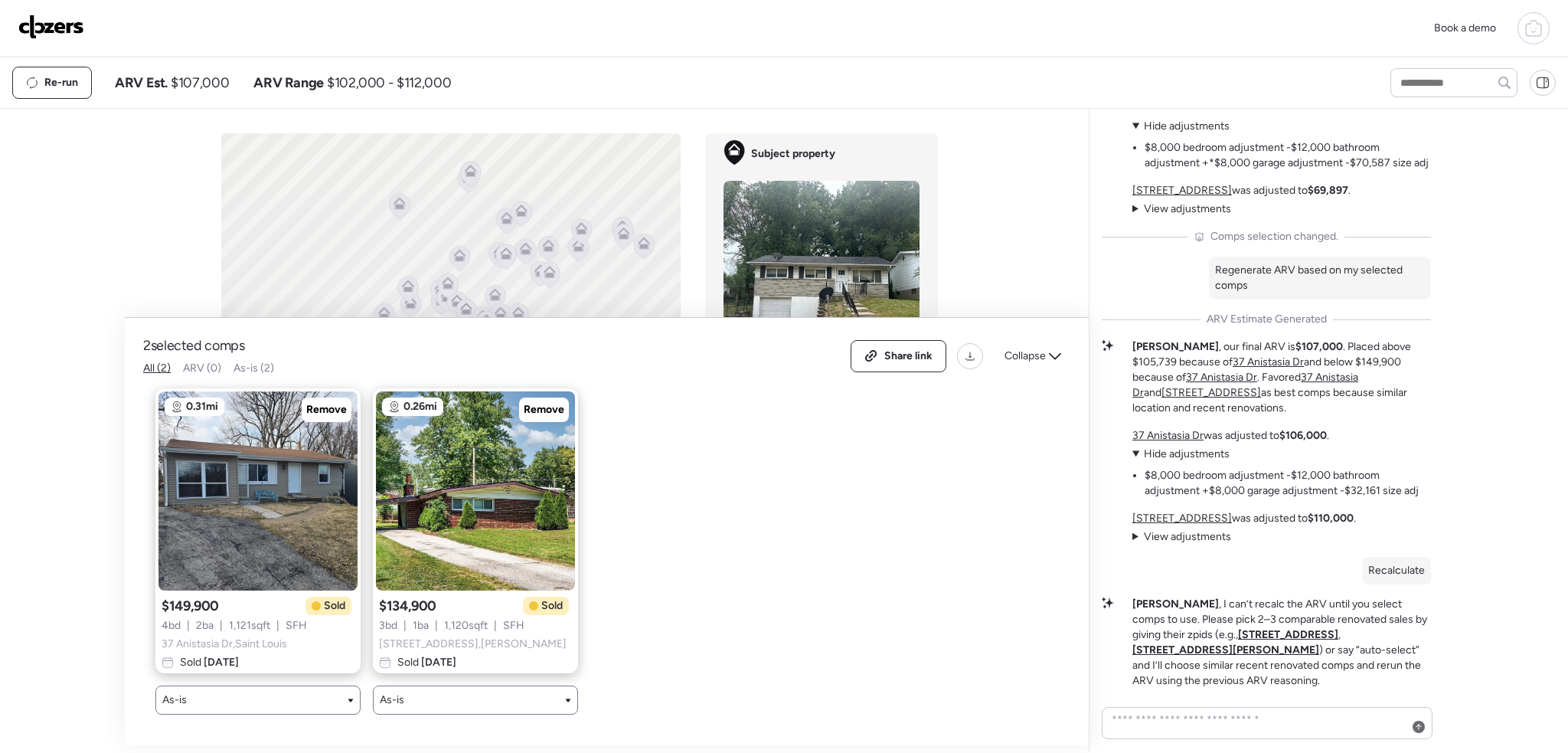
click at [461, 693] on div "As-is" at bounding box center [475, 699] width 192 height 15
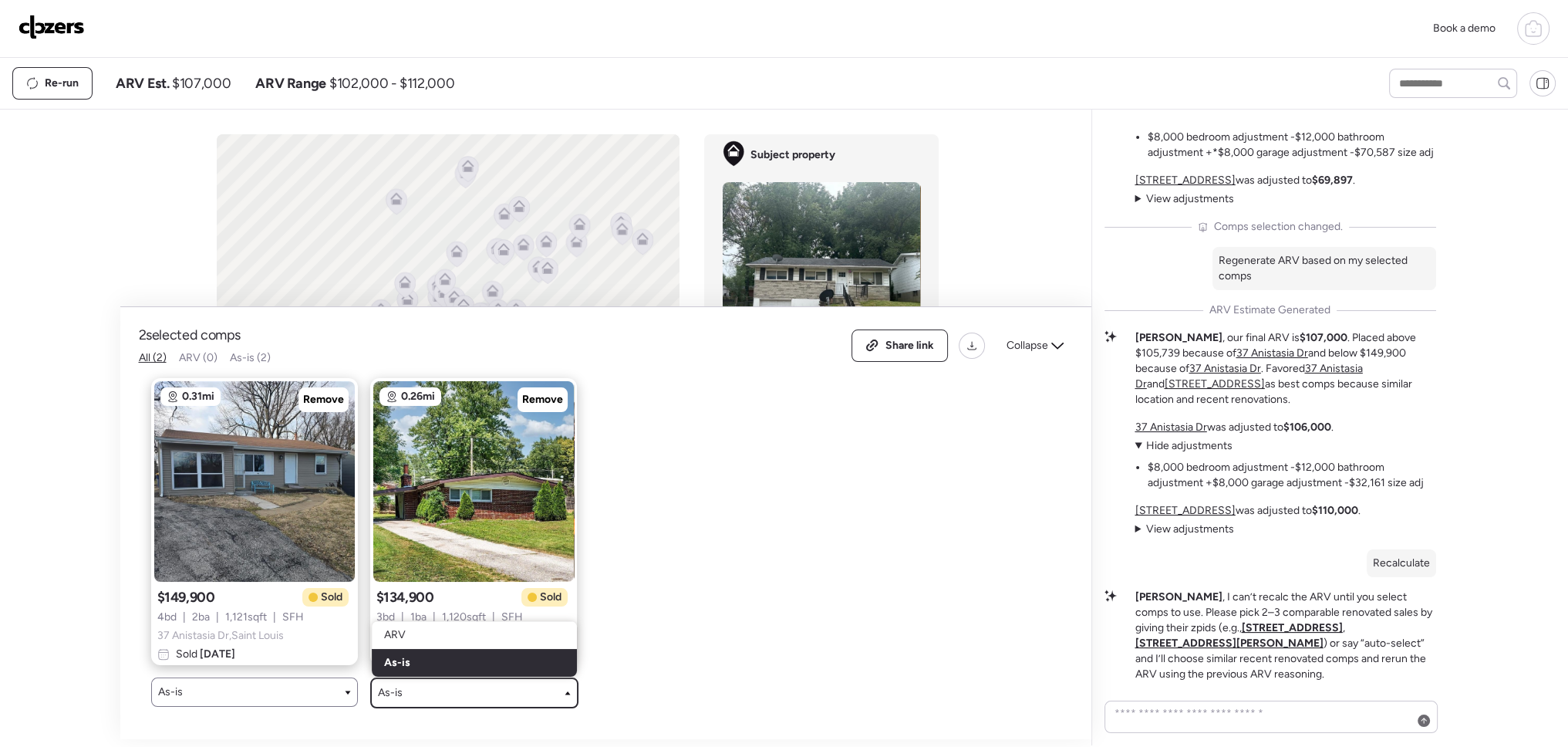
click at [425, 643] on div "ARV" at bounding box center [474, 634] width 206 height 28
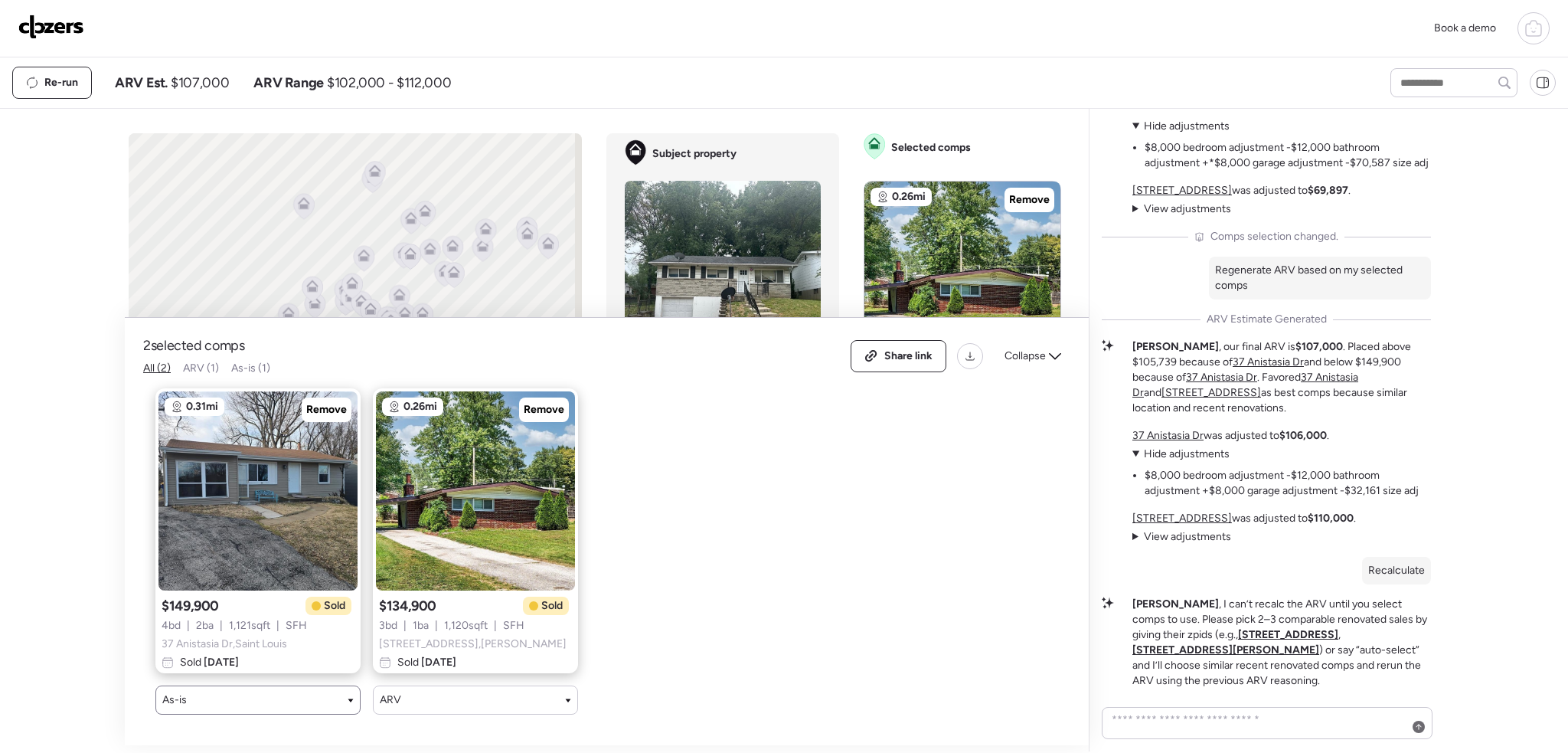
click at [324, 692] on div "As-is" at bounding box center [258, 699] width 192 height 15
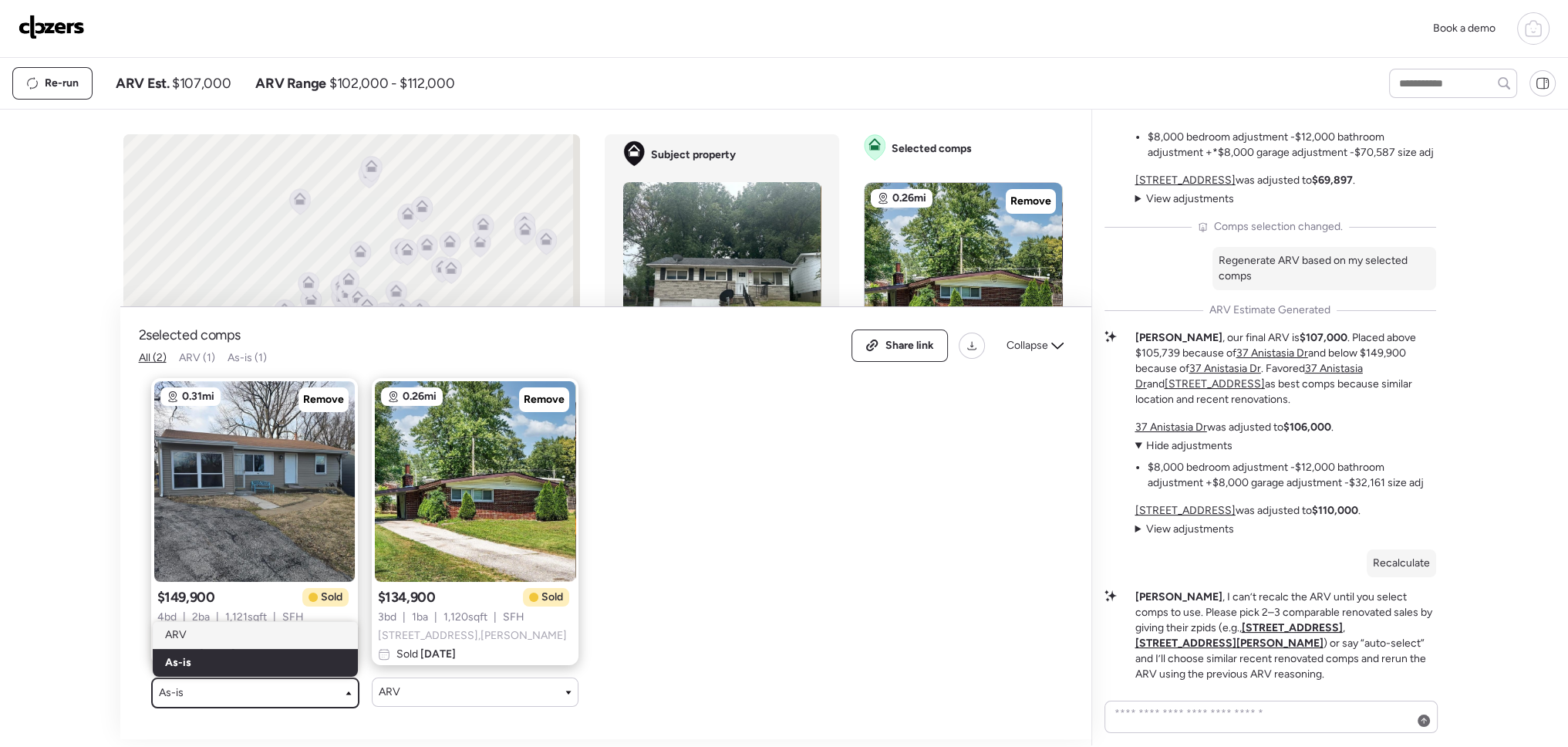
click at [268, 631] on div "ARV" at bounding box center [255, 634] width 206 height 28
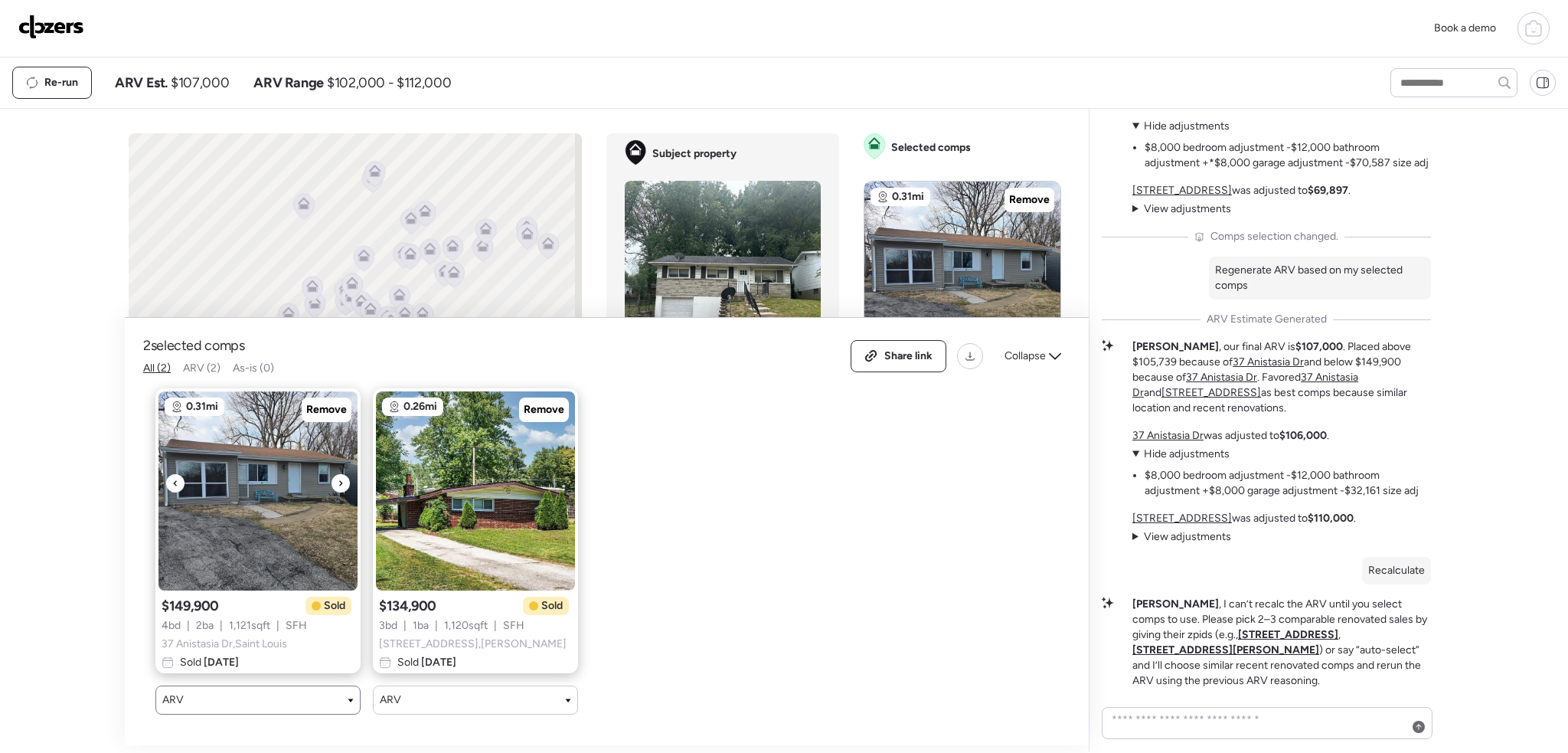
click at [297, 523] on img at bounding box center [258, 491] width 199 height 199
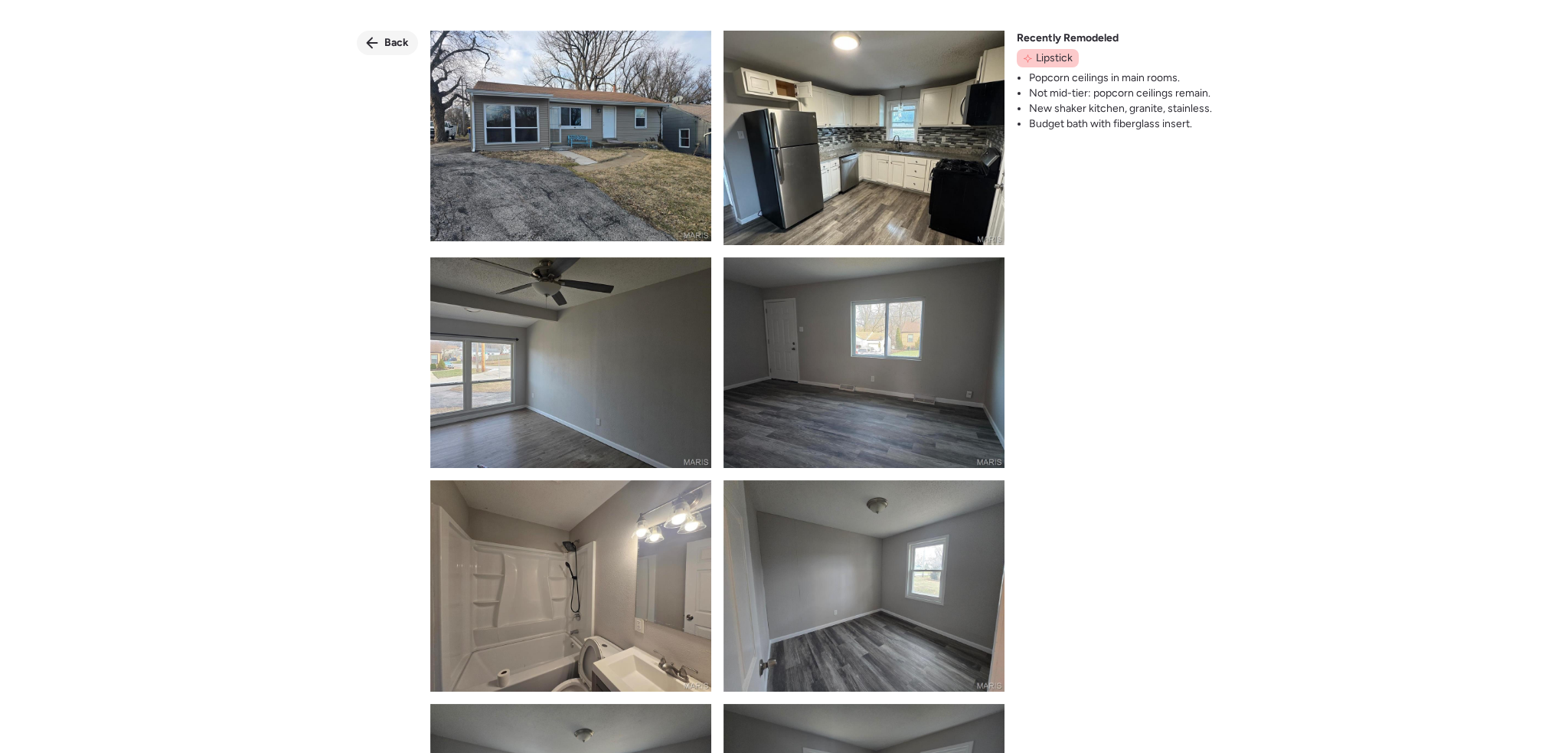
click at [379, 36] on div "Back" at bounding box center [387, 43] width 61 height 25
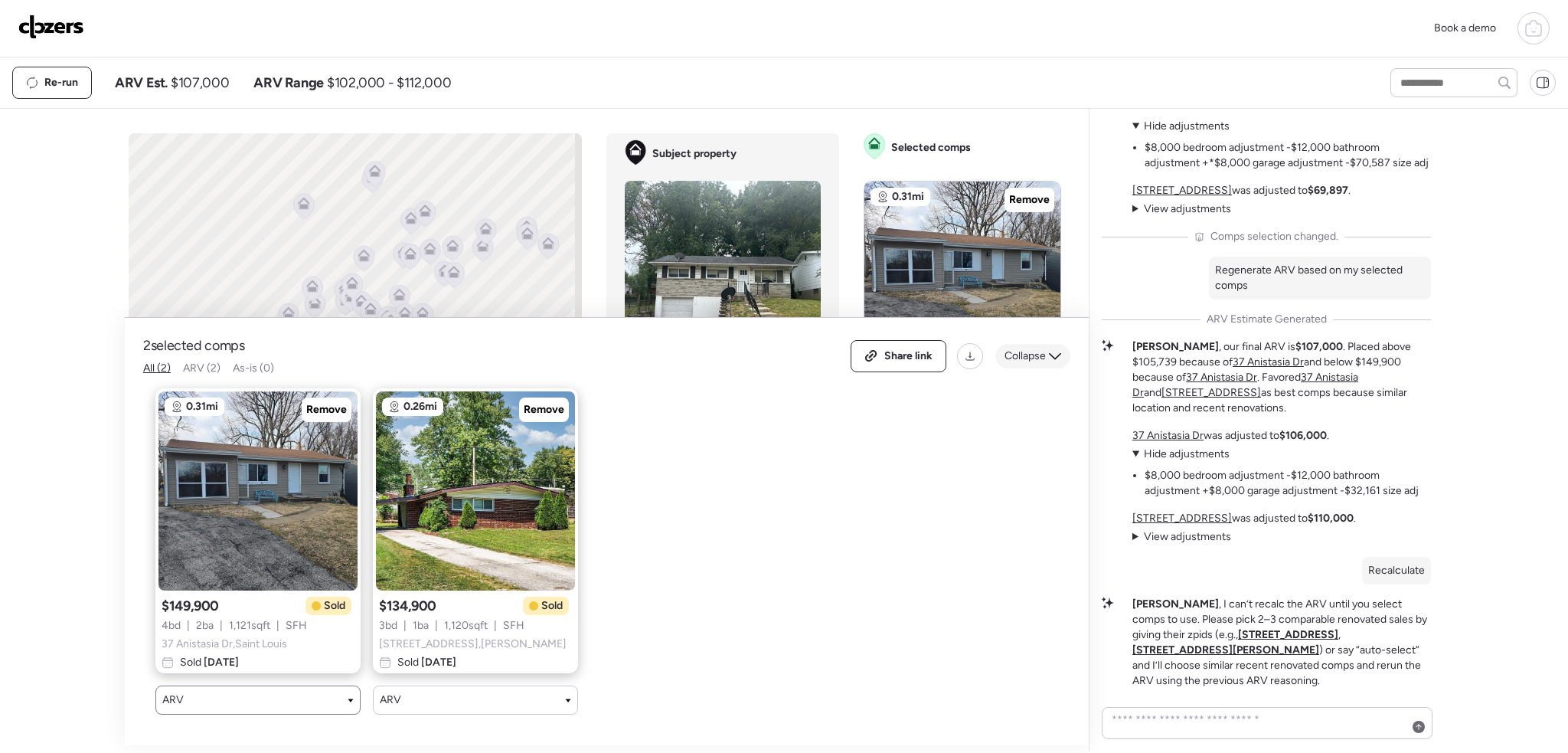
click at [1034, 349] on span "Collapse" at bounding box center [1024, 356] width 41 height 15
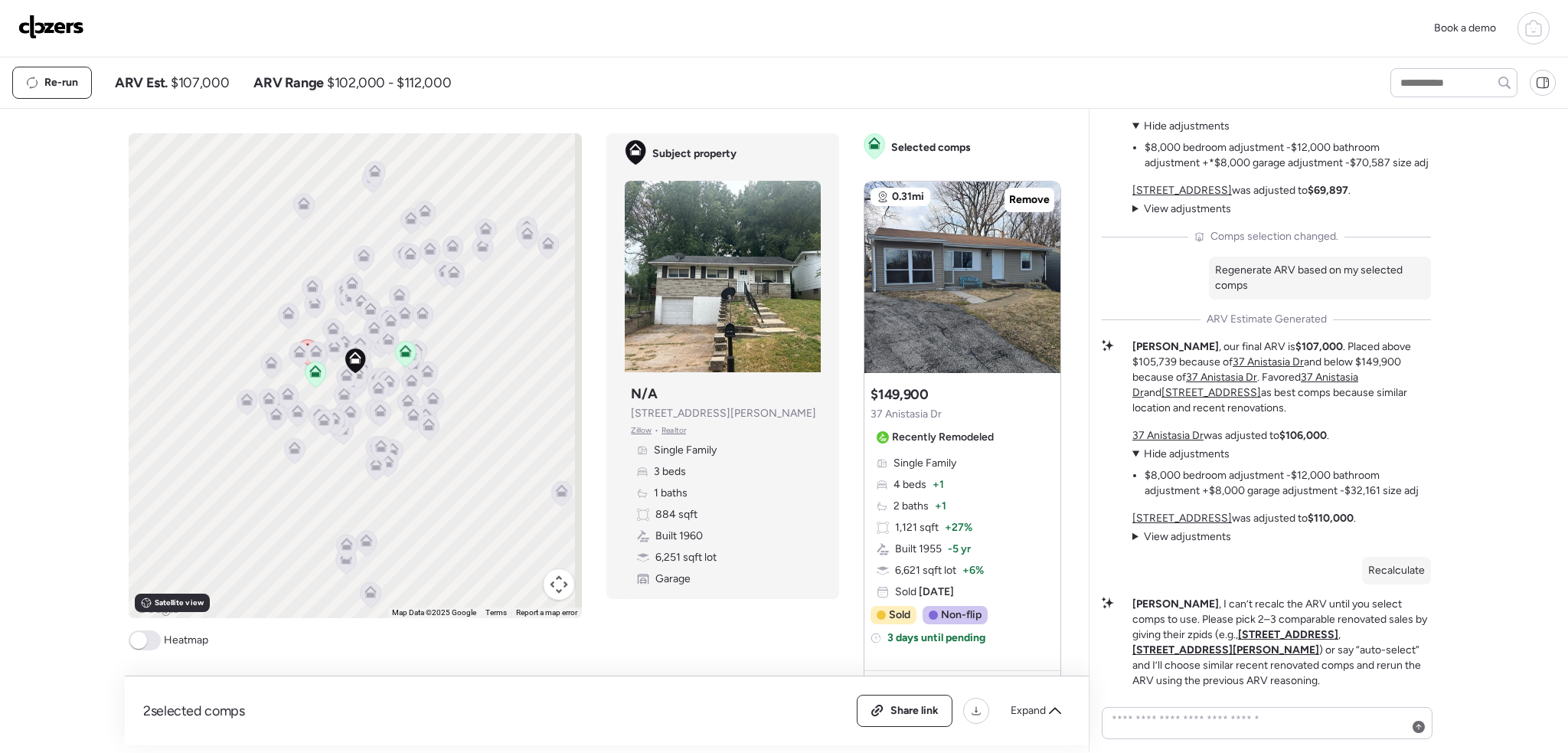
click at [1139, 544] on summary "View adjustments Hide adjustments" at bounding box center [1181, 536] width 99 height 15
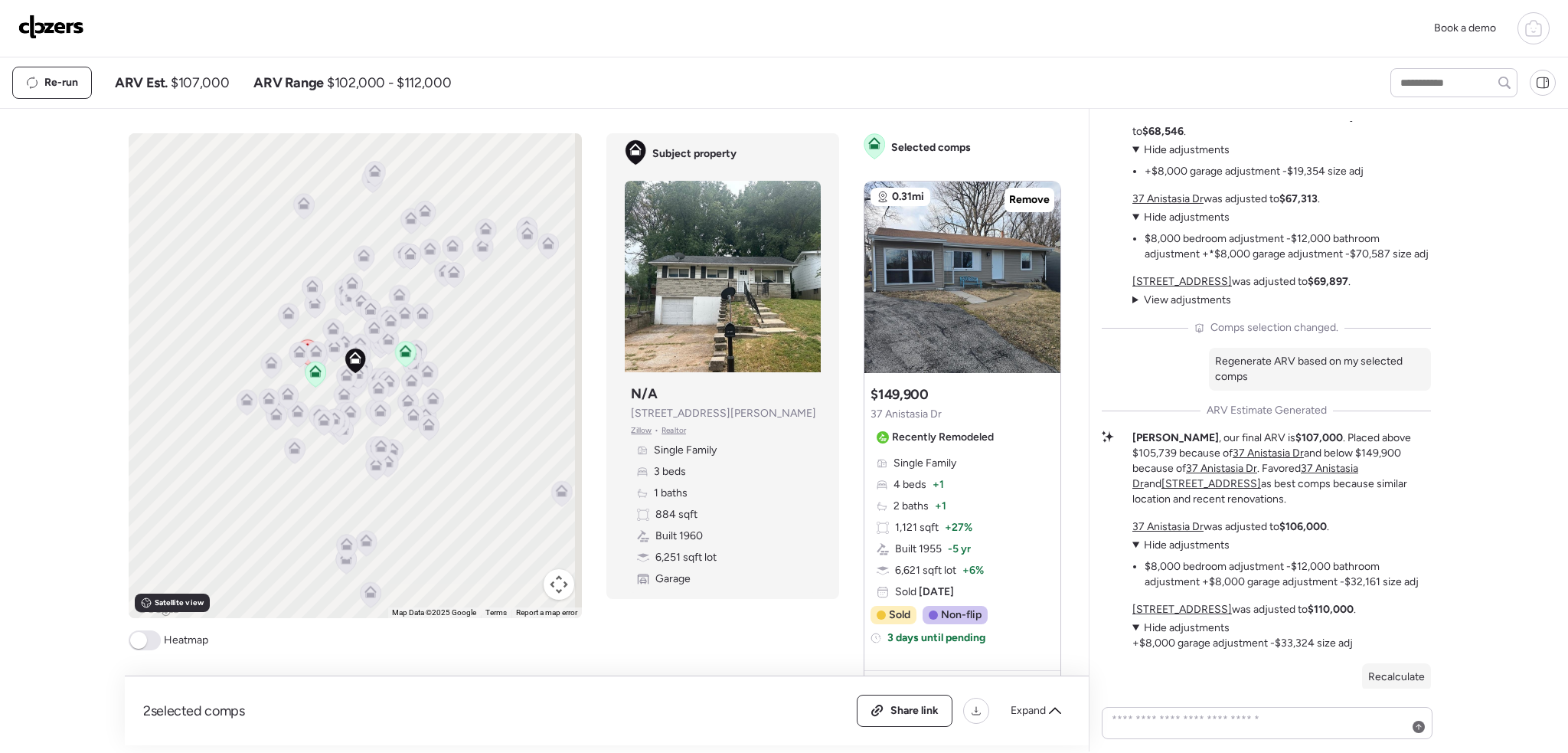
scroll to position [-230, 0]
